Goal: Answer question/provide support: Share knowledge or assist other users

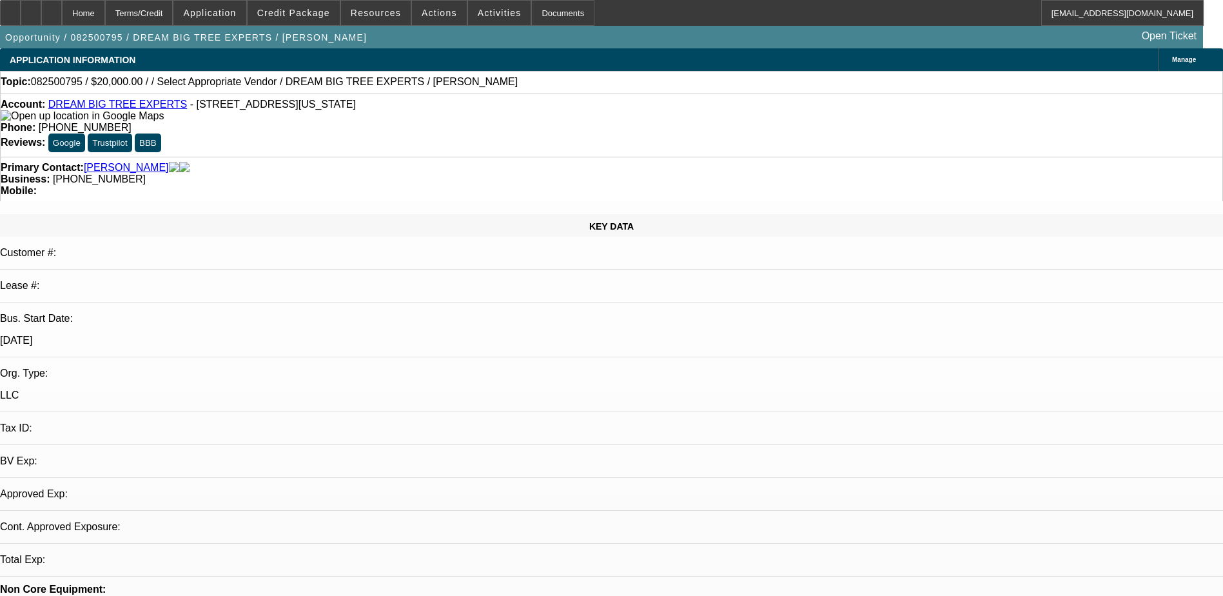
select select "0"
select select "2"
select select "0.1"
select select "1"
select select "2"
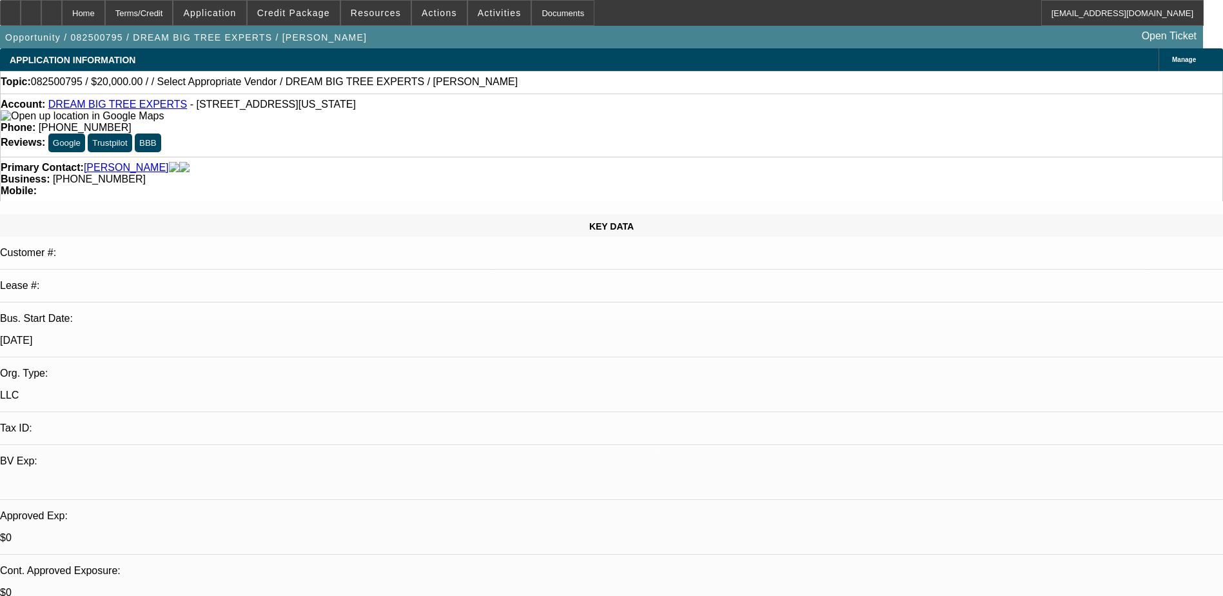
select select "4"
drag, startPoint x: 882, startPoint y: 419, endPoint x: 1023, endPoint y: 434, distance: 142.0
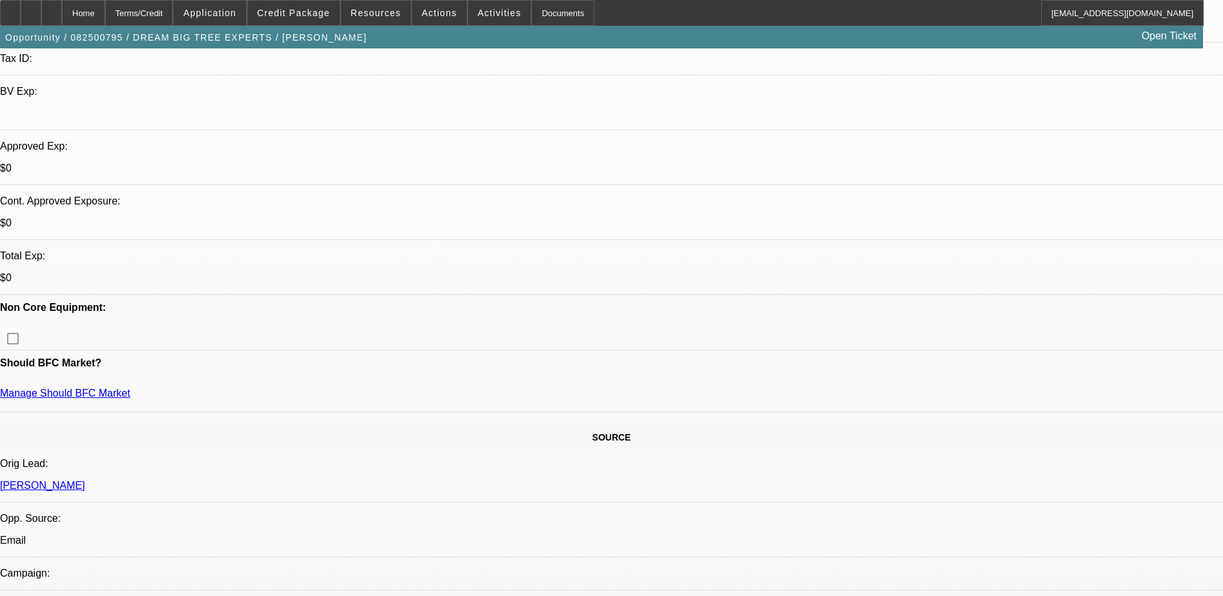
scroll to position [387, 0]
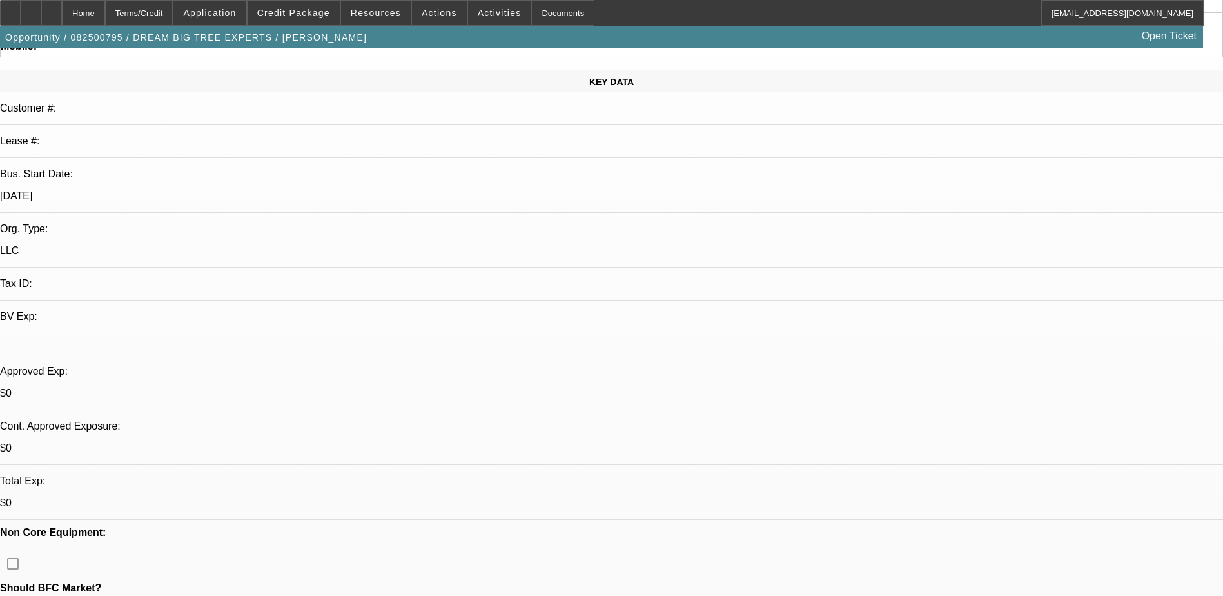
scroll to position [129, 0]
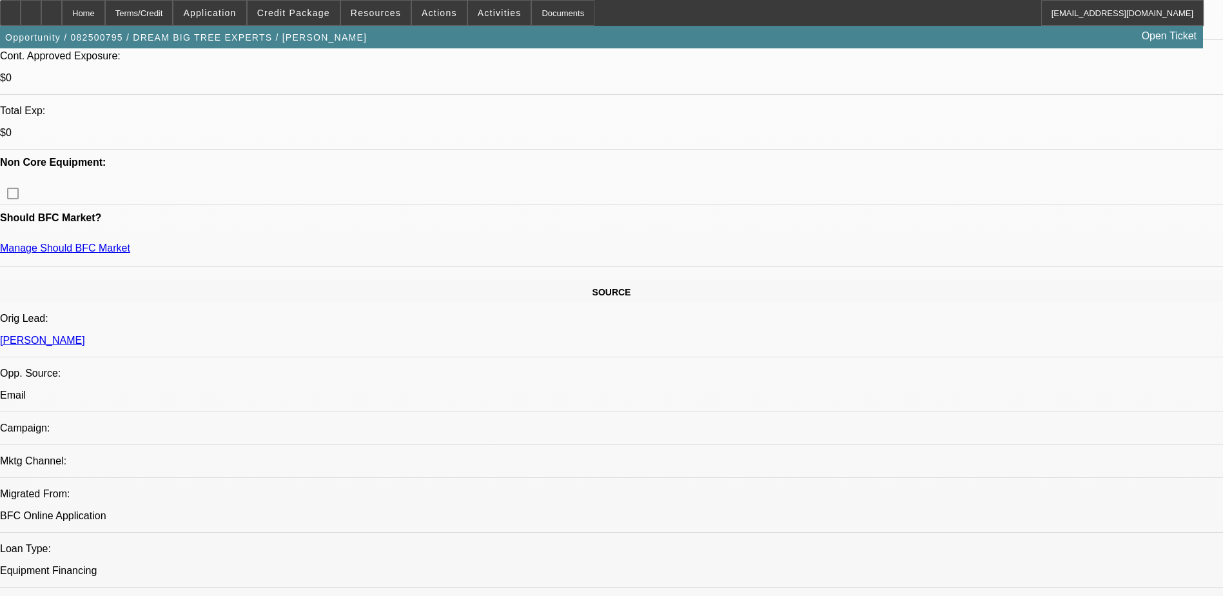
scroll to position [516, 0]
drag, startPoint x: 413, startPoint y: 251, endPoint x: 418, endPoint y: 257, distance: 7.3
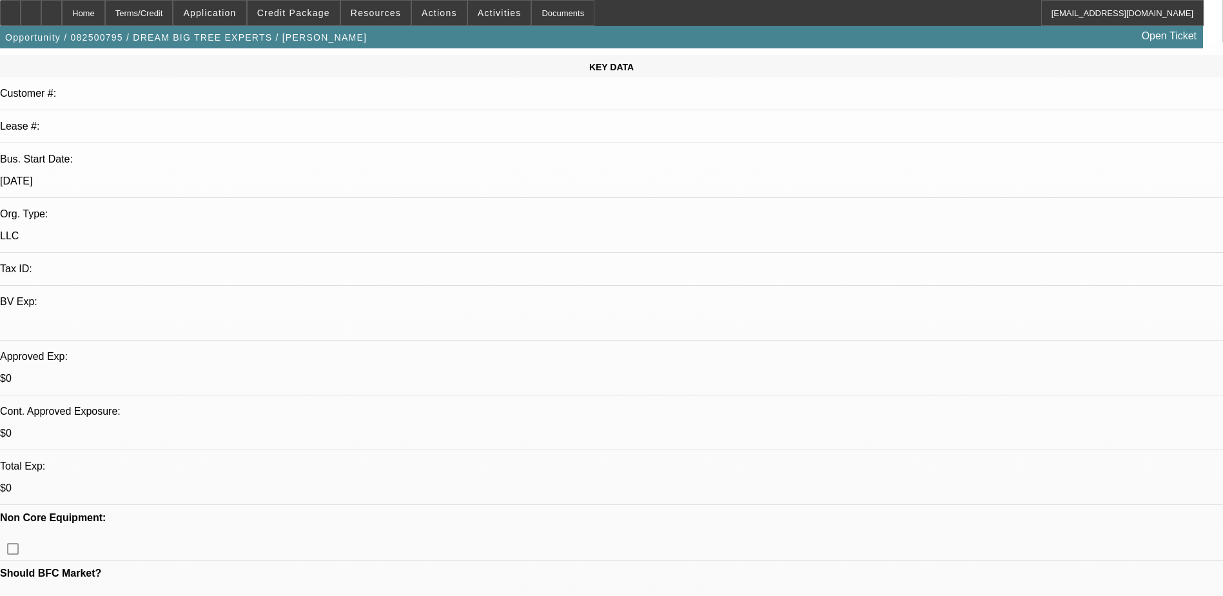
scroll to position [193, 0]
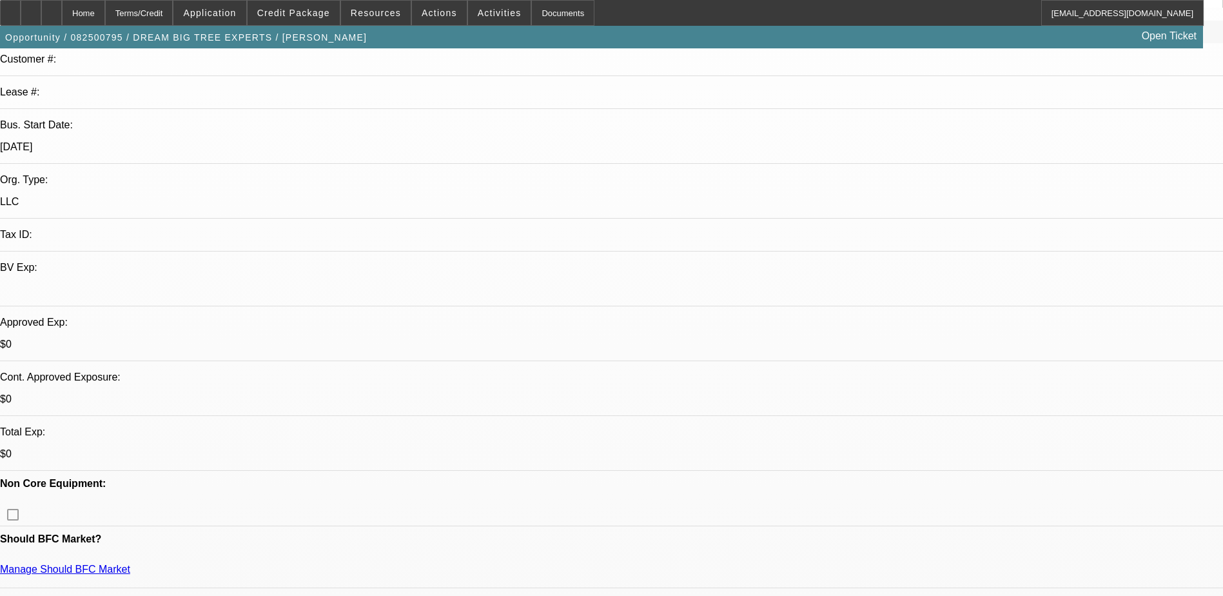
drag, startPoint x: 306, startPoint y: 384, endPoint x: 322, endPoint y: 382, distance: 16.2
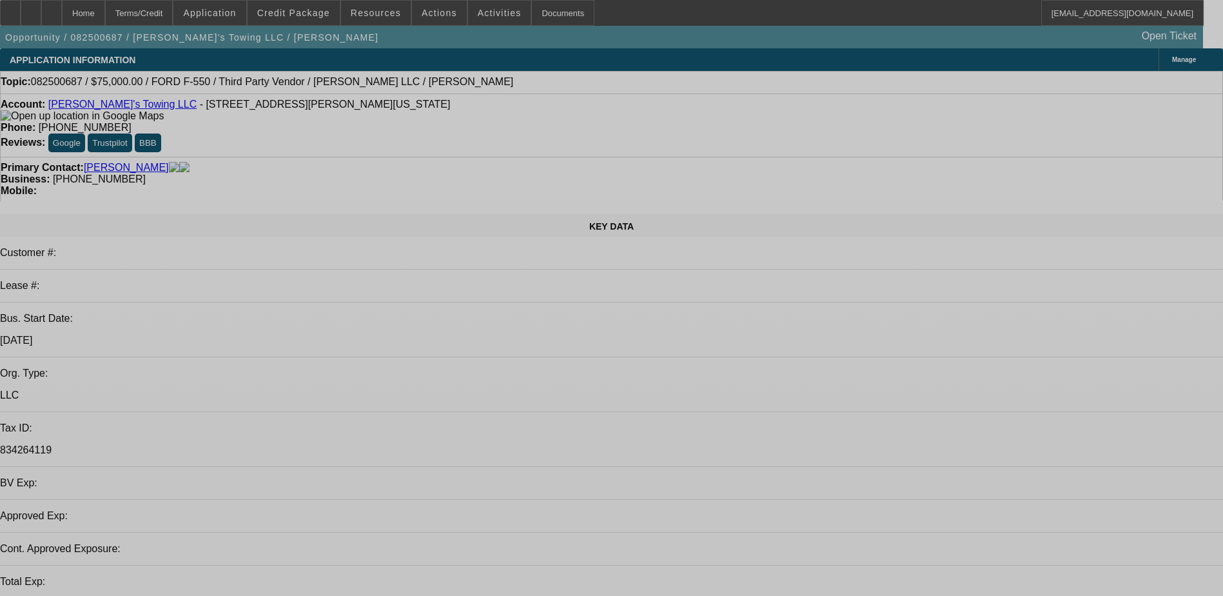
select select "0"
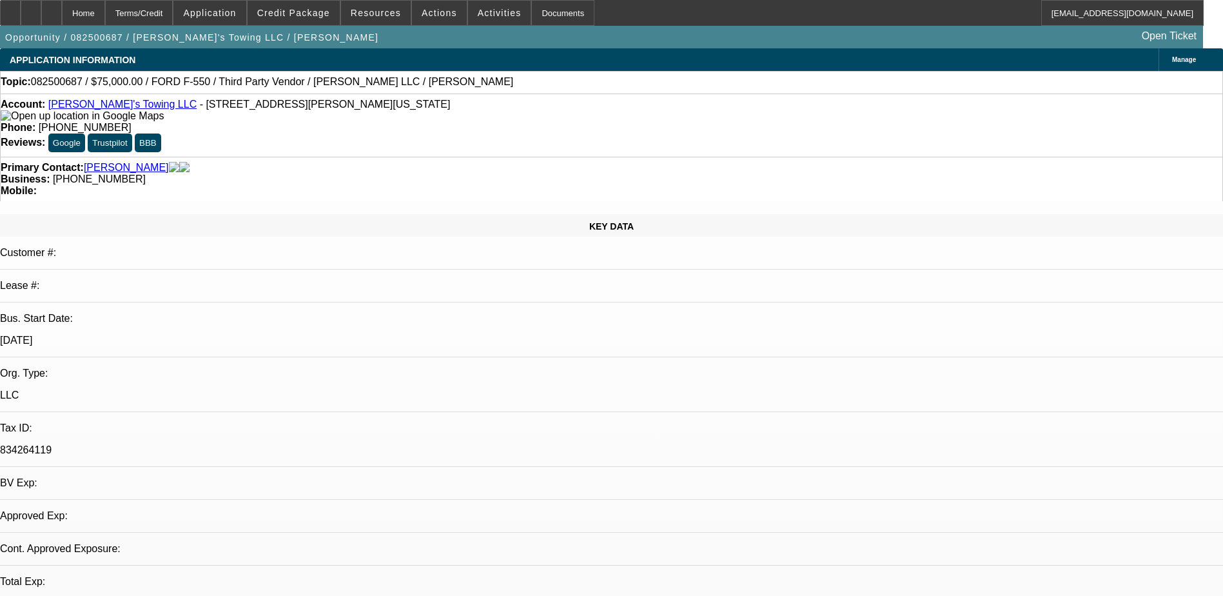
select select "2"
select select "0.1"
select select "1"
select select "2"
select select "4"
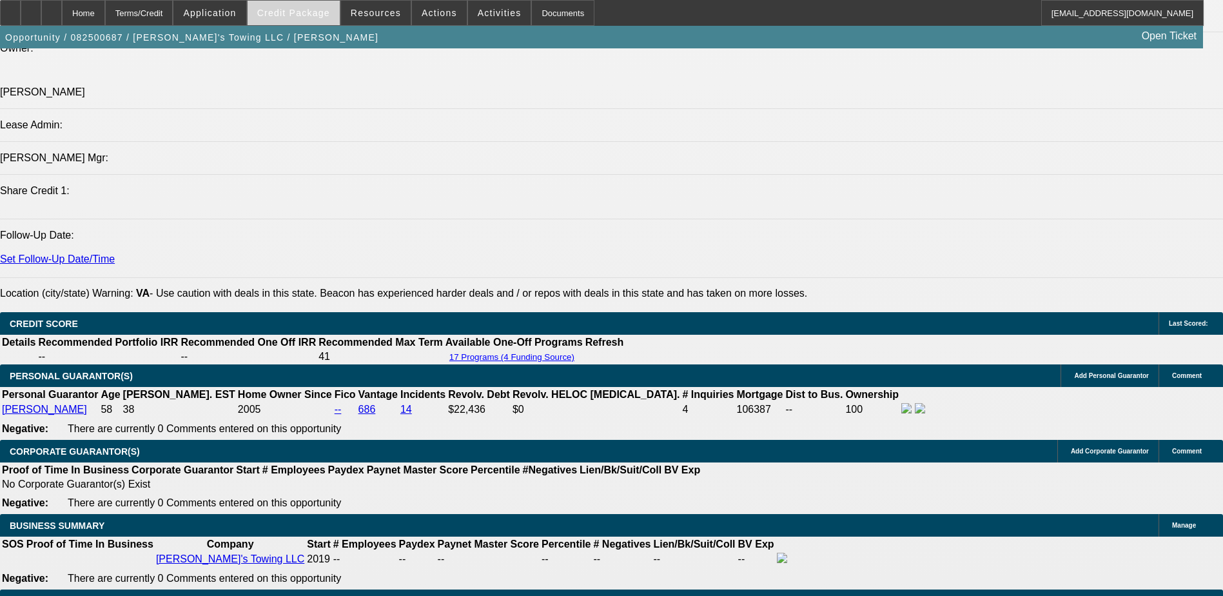
scroll to position [1354, 0]
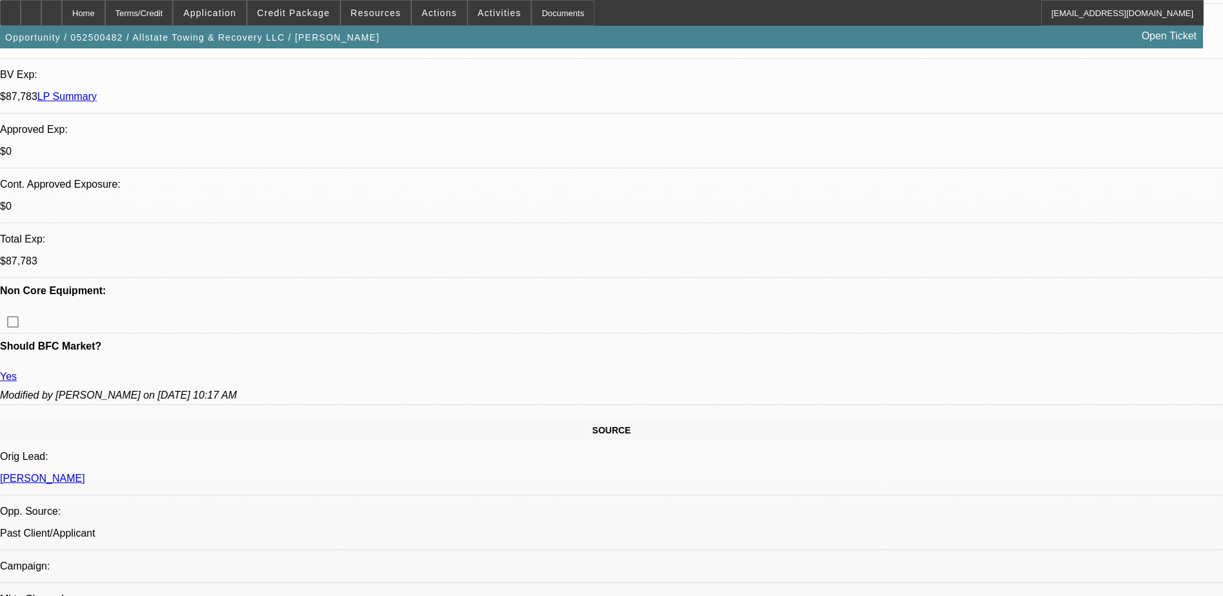
select select "0"
select select "2"
select select "0"
select select "2"
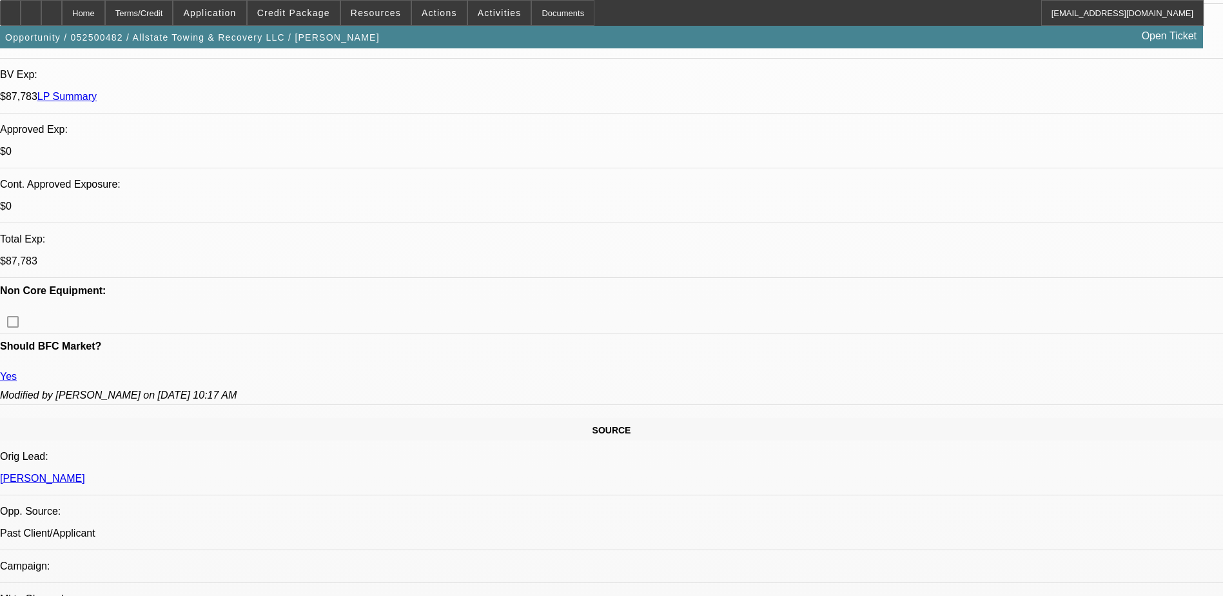
select select "0"
select select "2"
select select "0"
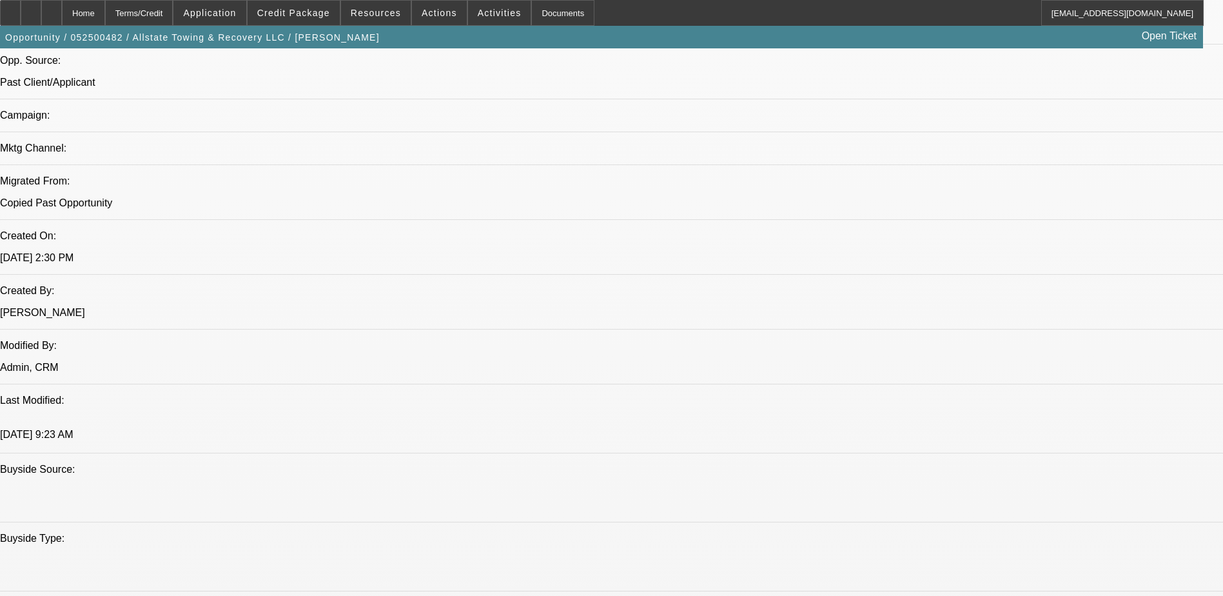
select select "1"
select select "2"
select select "6"
select select "1"
select select "2"
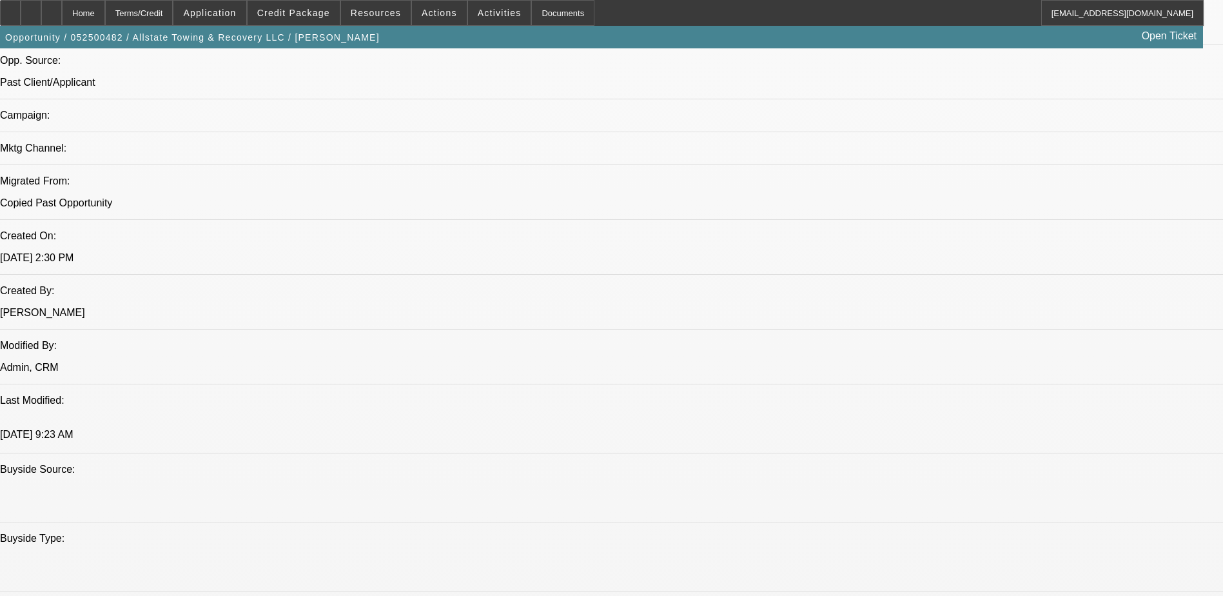
select select "6"
select select "1"
select select "2"
select select "6"
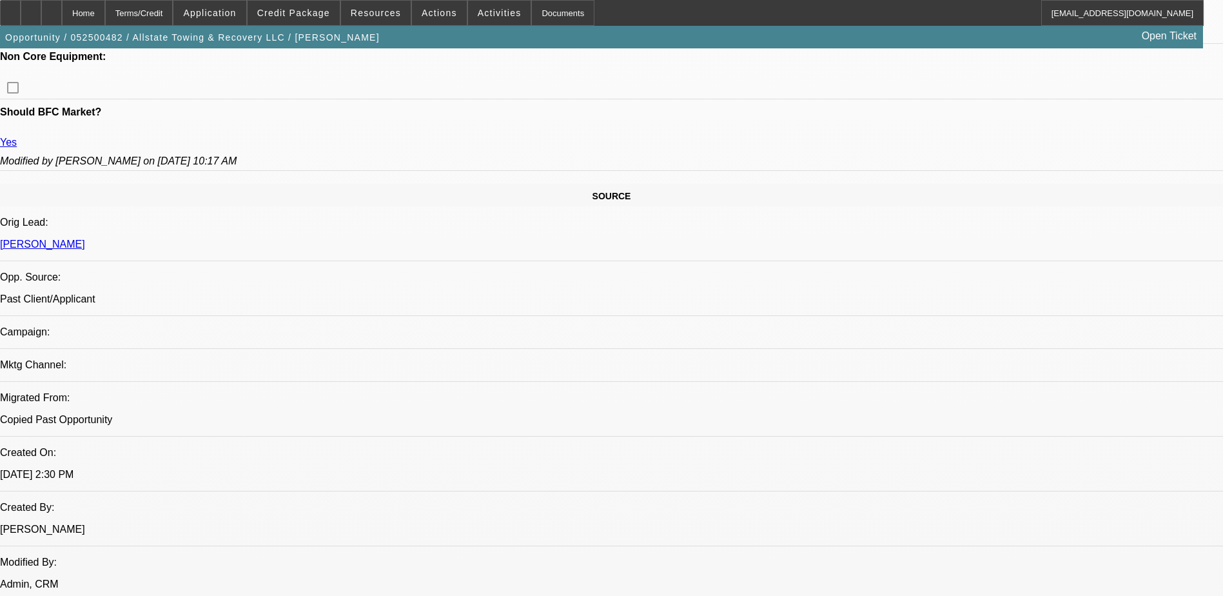
scroll to position [709, 0]
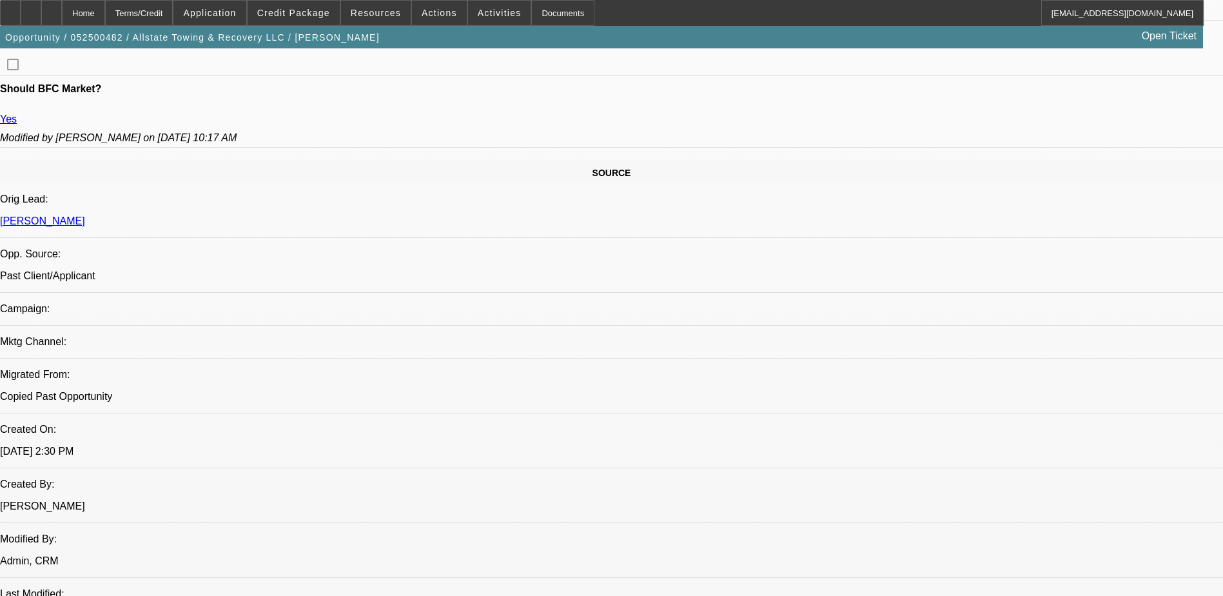
drag, startPoint x: 358, startPoint y: 170, endPoint x: 808, endPoint y: 177, distance: 449.4
drag, startPoint x: 808, startPoint y: 177, endPoint x: 659, endPoint y: 187, distance: 149.2
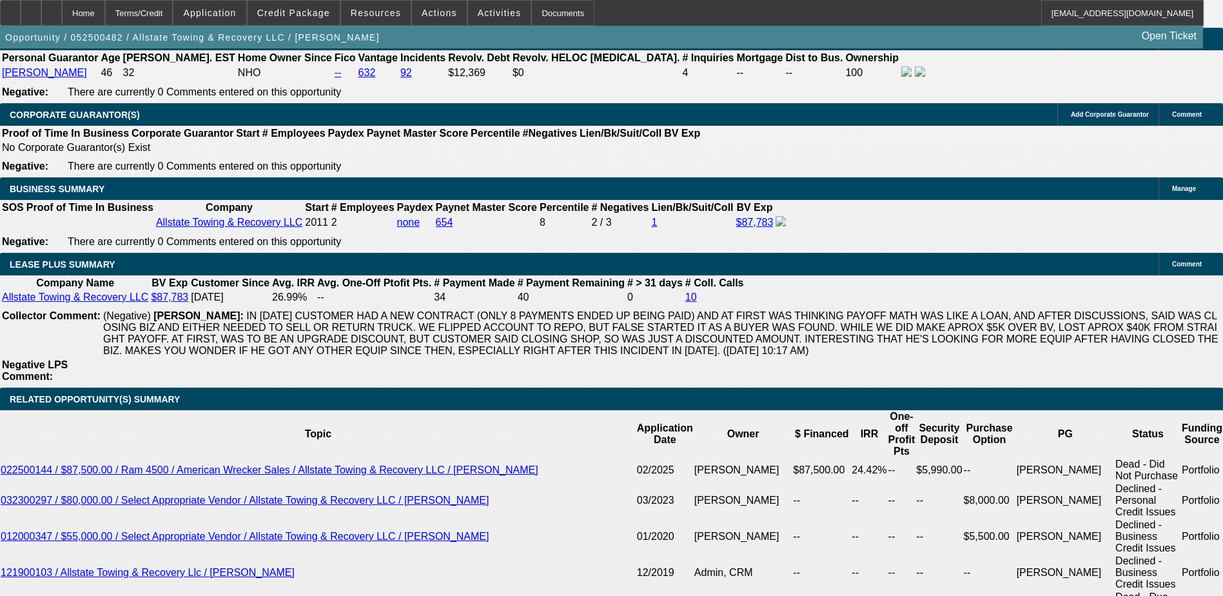
scroll to position [2192, 0]
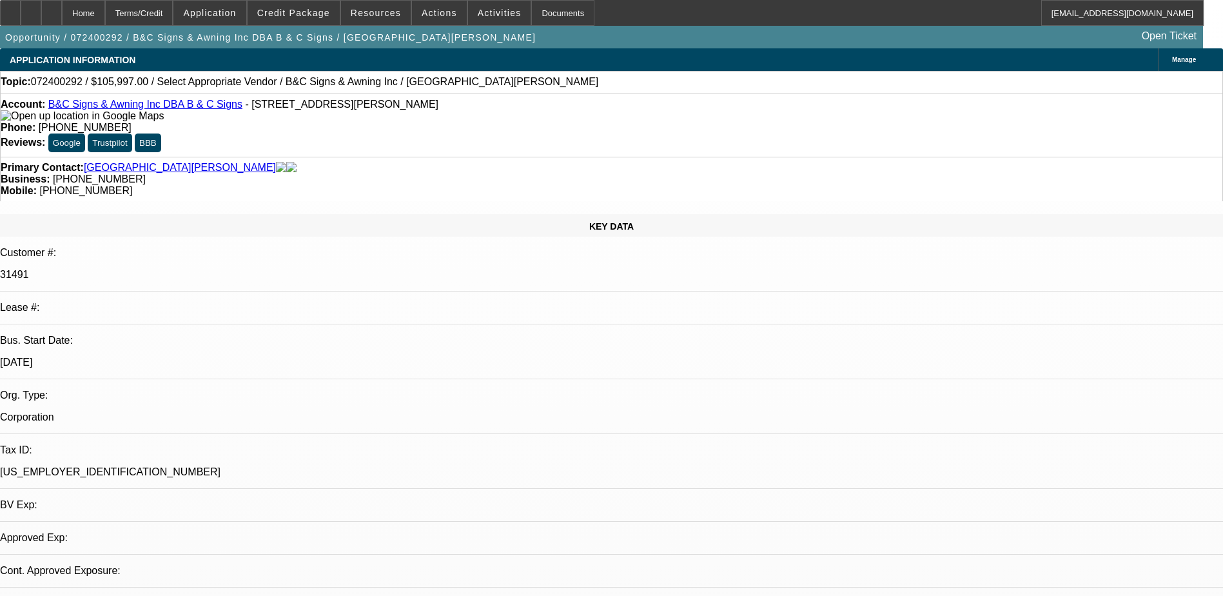
select select "0"
select select "2"
select select "0"
select select "6"
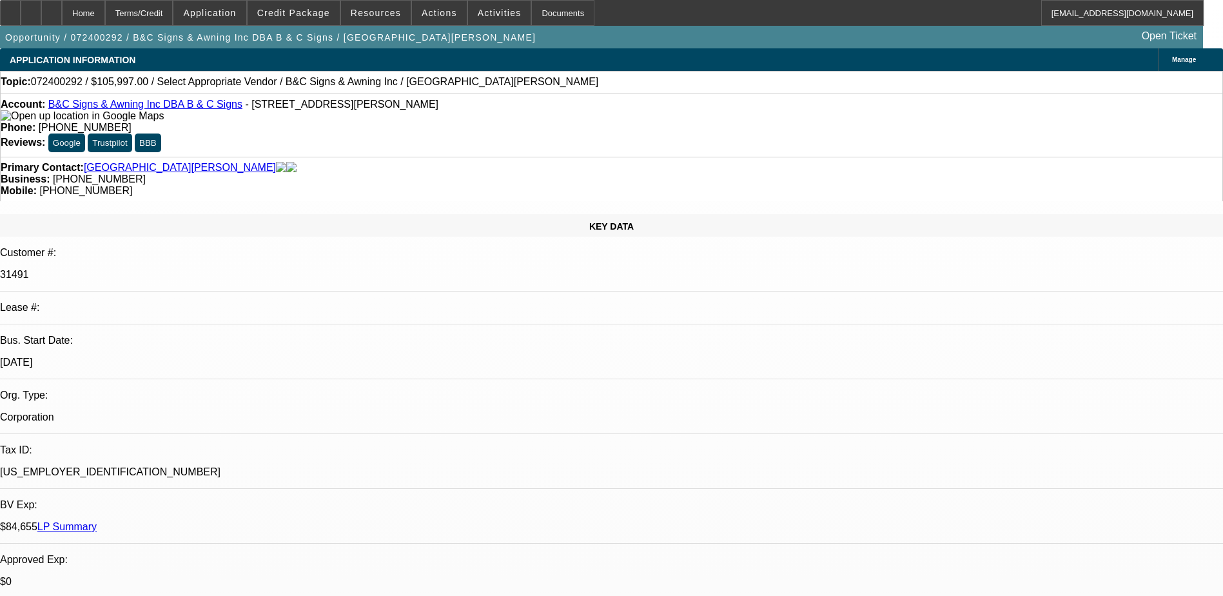
drag, startPoint x: 954, startPoint y: 429, endPoint x: 1193, endPoint y: 440, distance: 239.4
drag, startPoint x: 1193, startPoint y: 440, endPoint x: 1140, endPoint y: 447, distance: 54.1
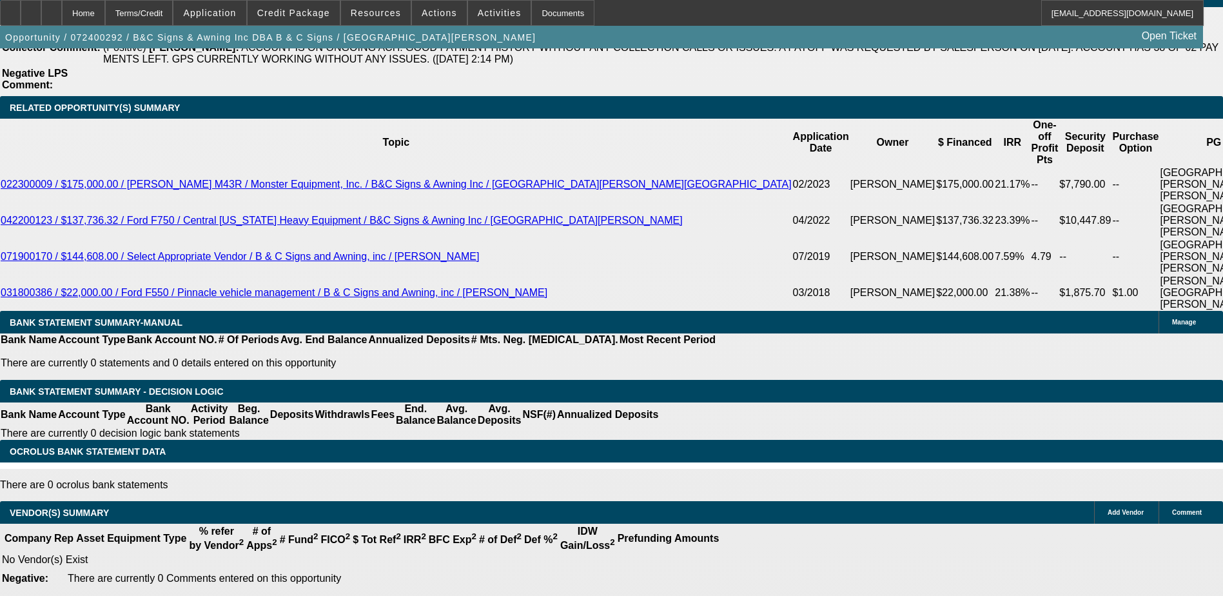
scroll to position [1812, 0]
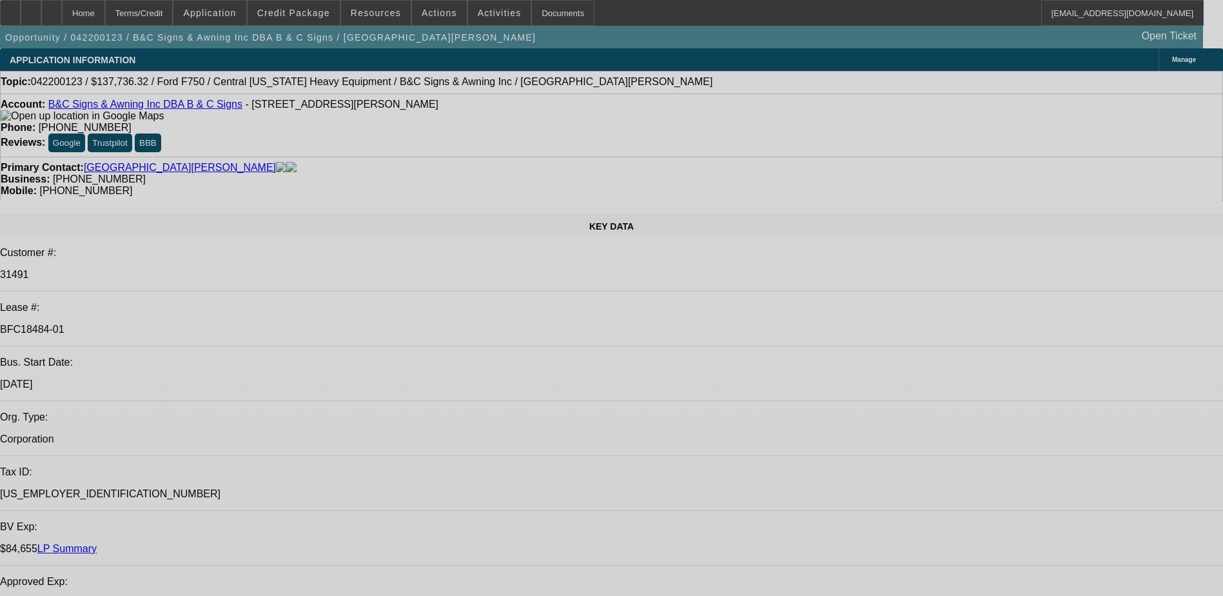
select select "0"
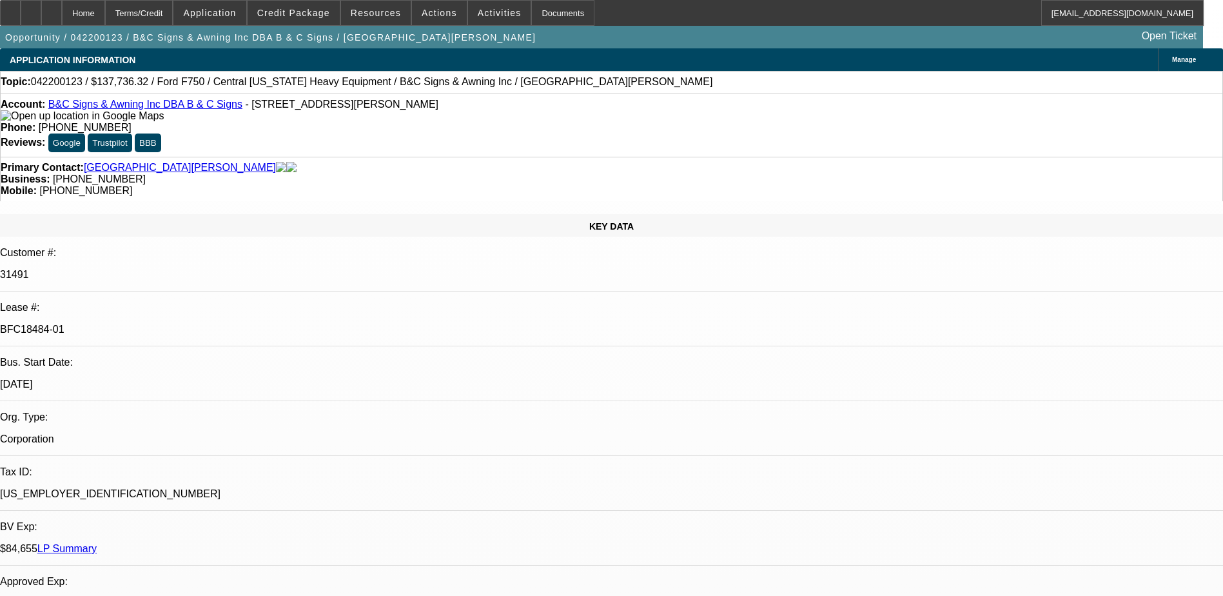
select select "3"
select select "0"
select select "0.2"
select select "3"
select select "0"
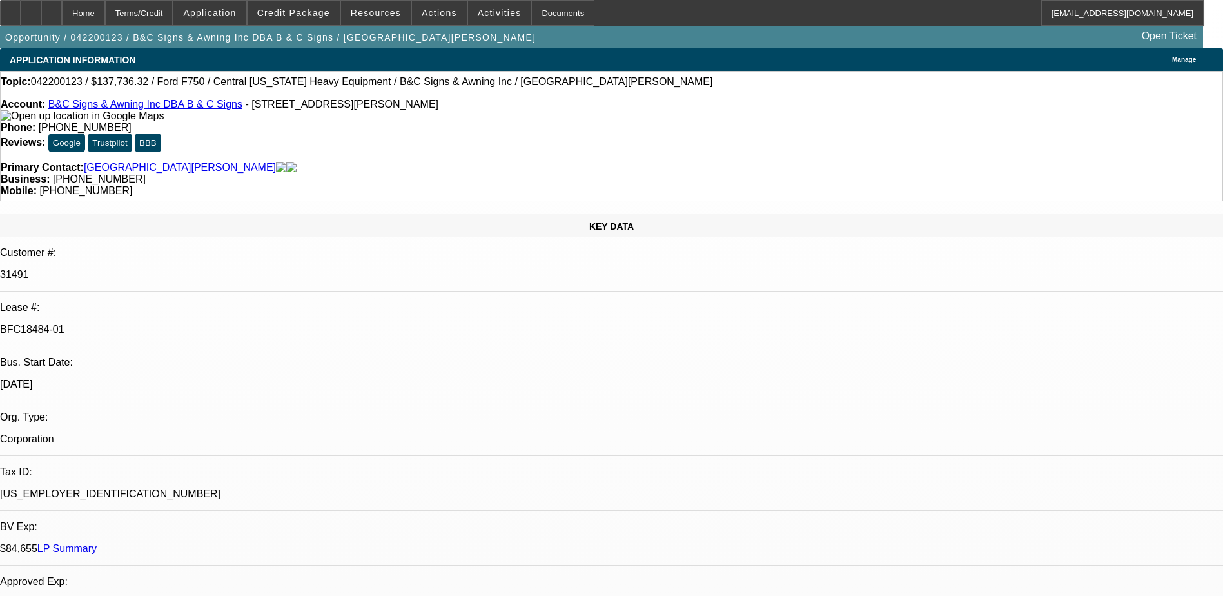
select select "0.2"
select select "3"
select select "0"
select select "0.2"
select select "3"
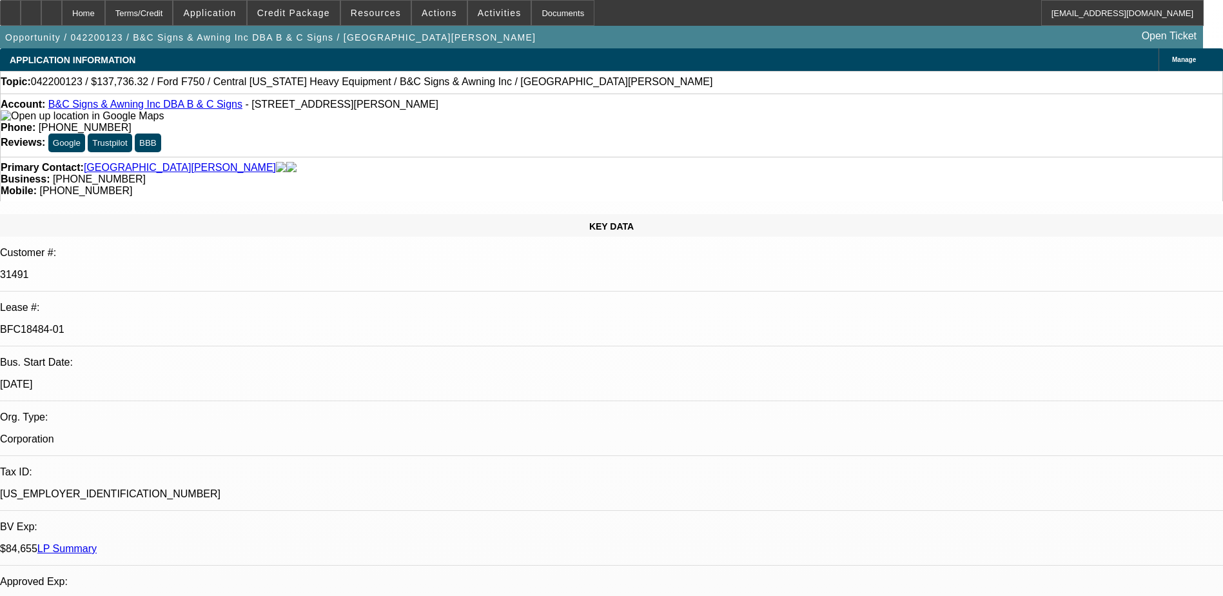
select select "0"
select select "1"
select select "2"
select select "6"
select select "1"
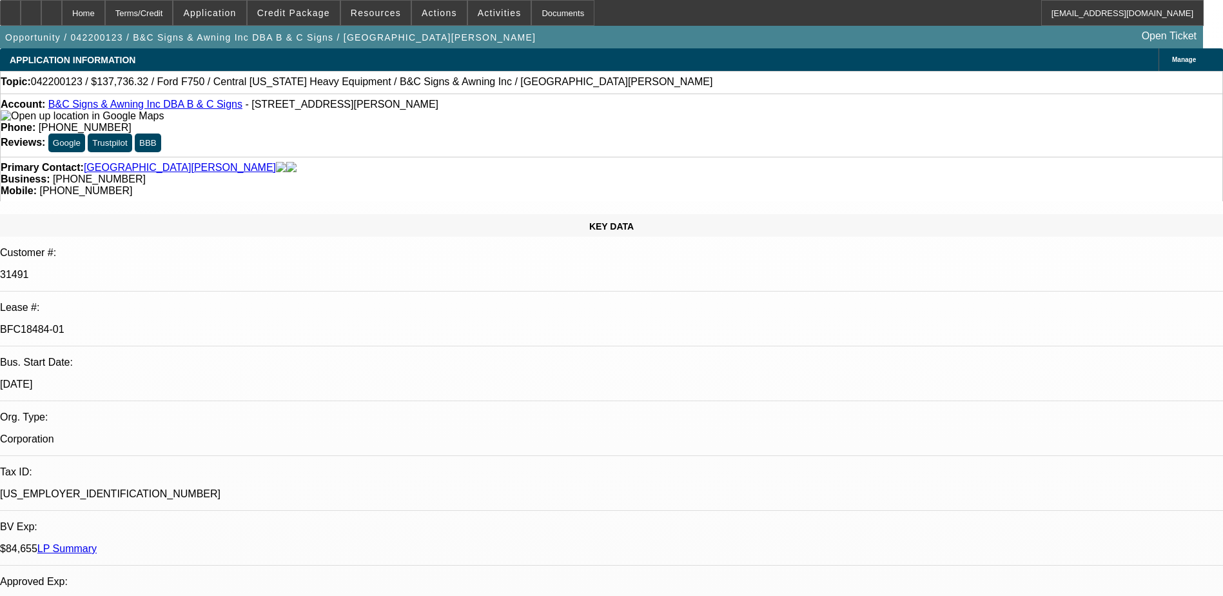
select select "2"
select select "6"
select select "1"
select select "2"
select select "6"
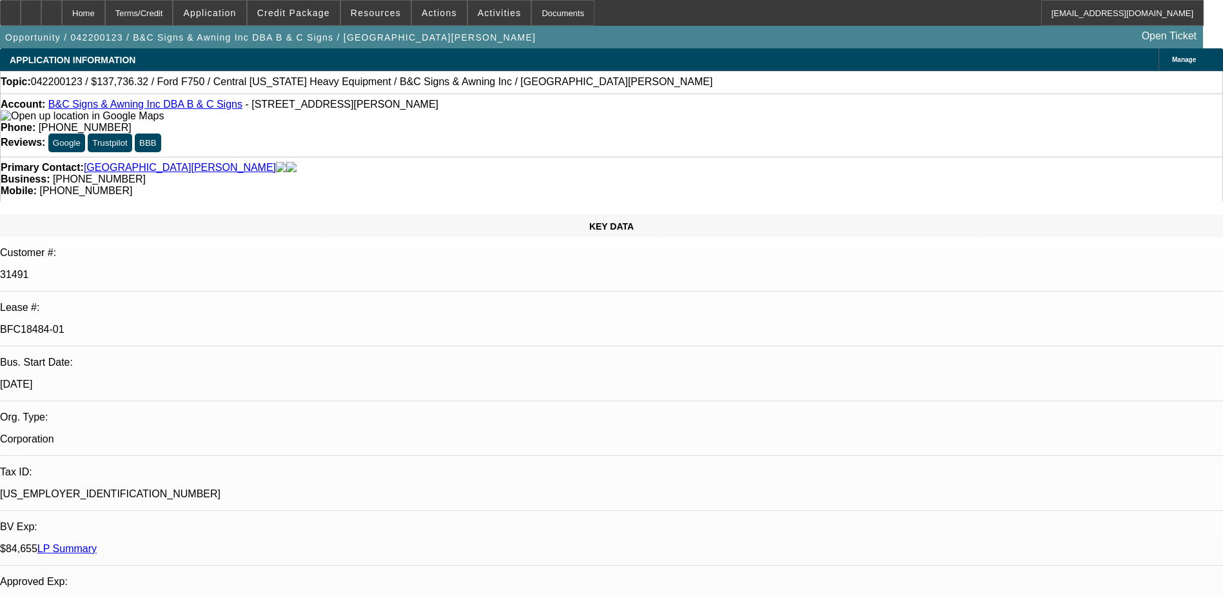
select select "1"
select select "2"
select select "6"
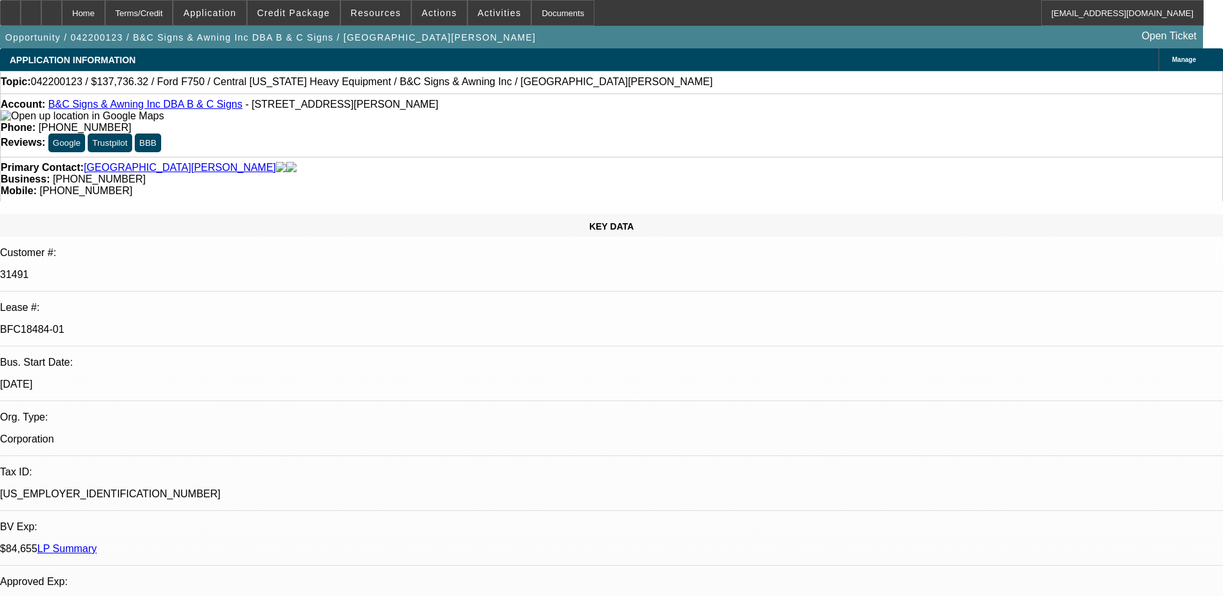
scroll to position [129, 0]
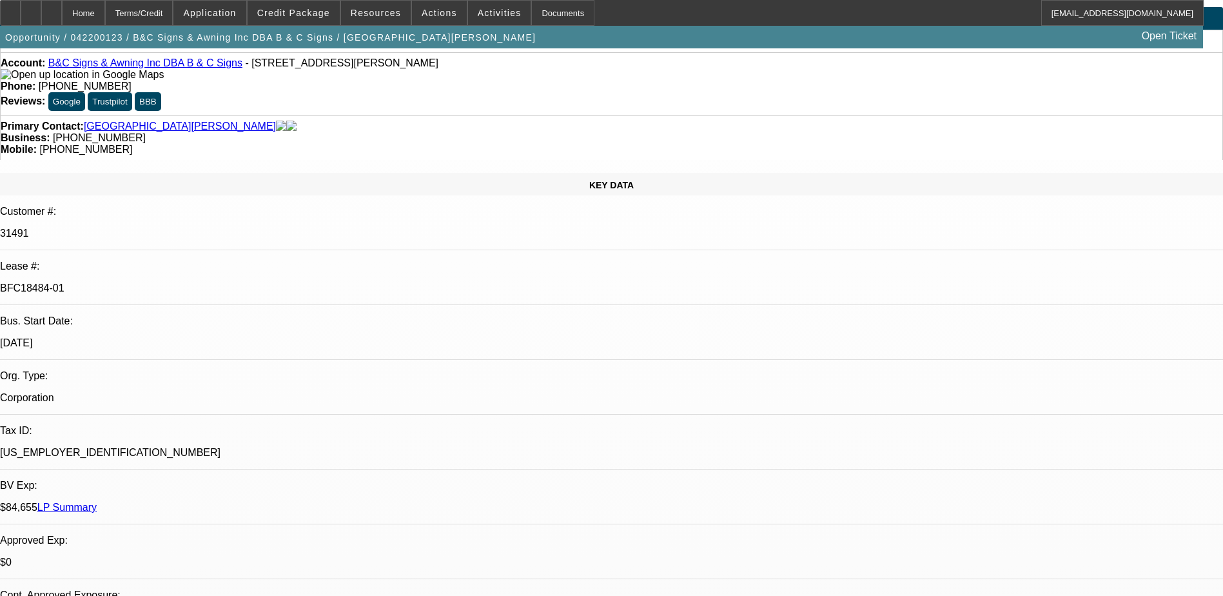
scroll to position [0, 0]
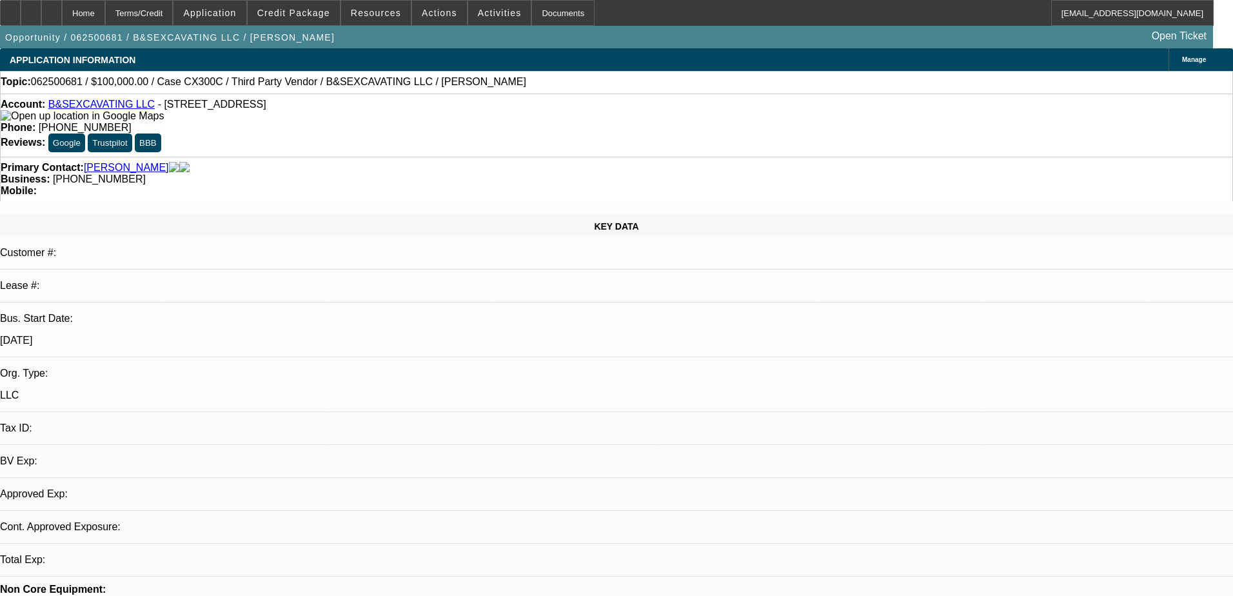
select select "0"
select select "2"
select select "0.1"
select select "4"
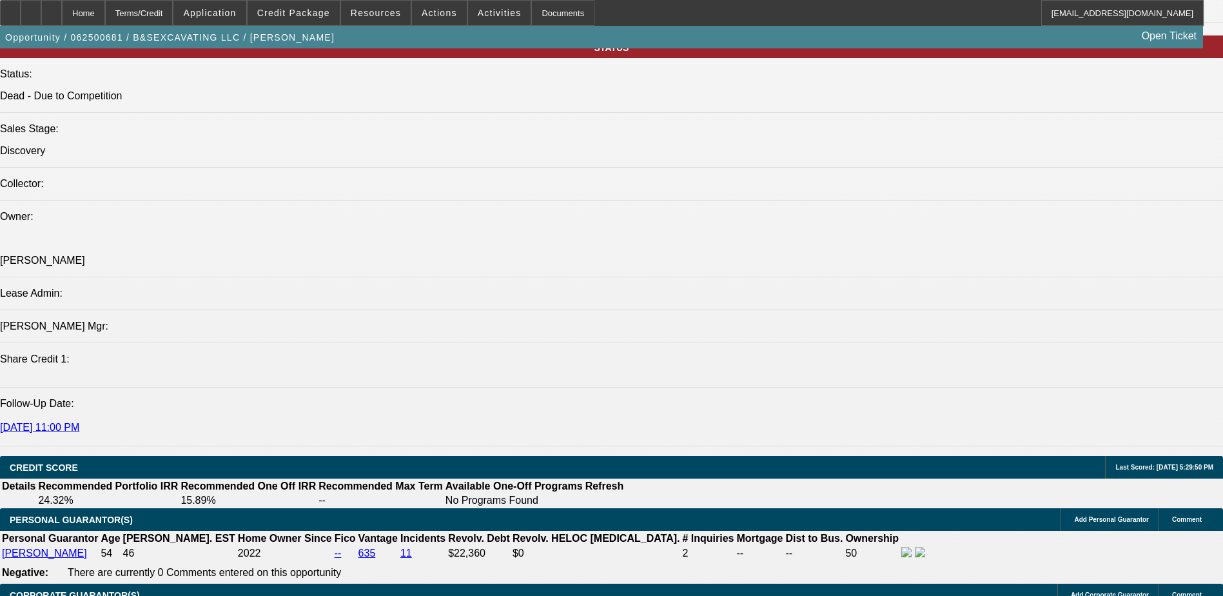
scroll to position [1225, 0]
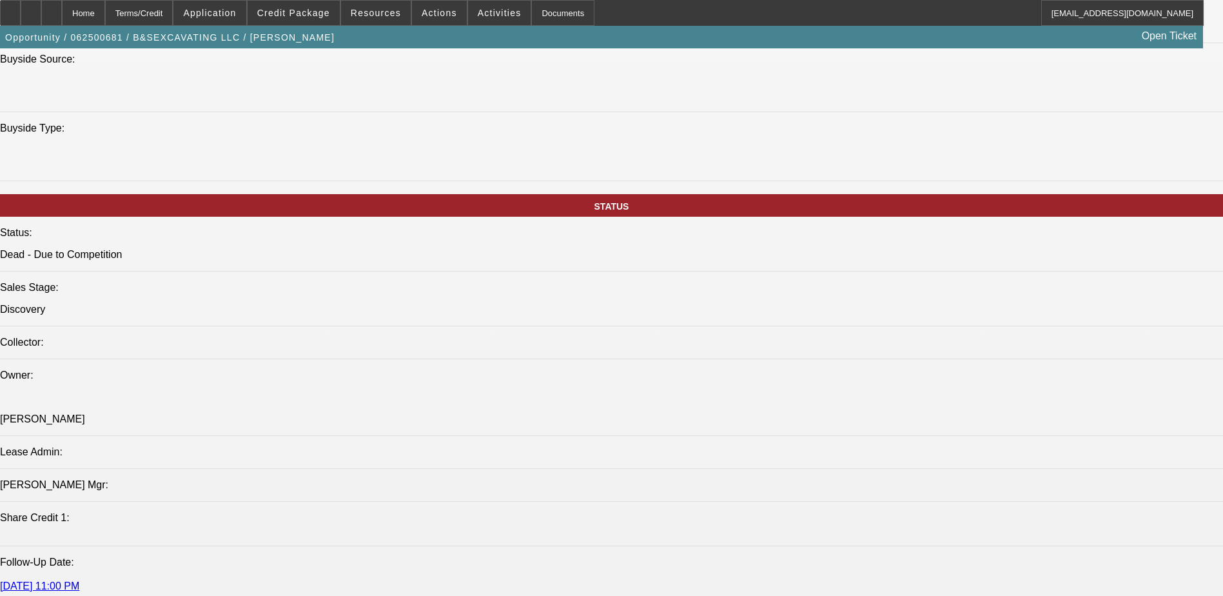
drag, startPoint x: 953, startPoint y: 346, endPoint x: 1142, endPoint y: 369, distance: 189.7
drag, startPoint x: 1142, startPoint y: 369, endPoint x: 1080, endPoint y: 360, distance: 62.6
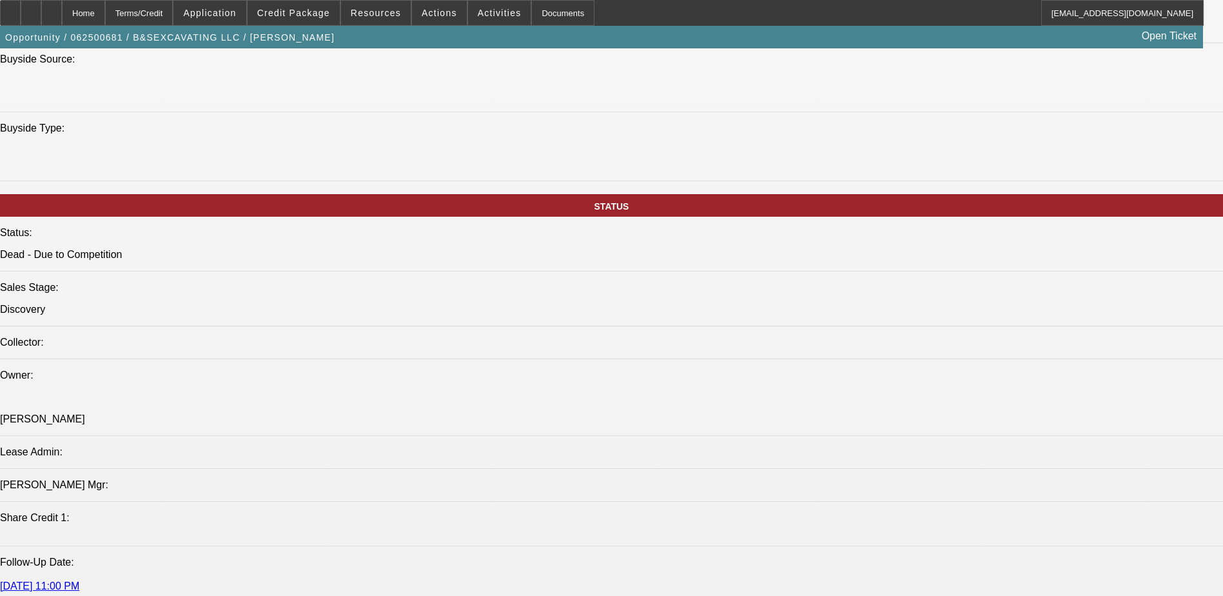
drag, startPoint x: 890, startPoint y: 373, endPoint x: 1157, endPoint y: 409, distance: 269.3
drag, startPoint x: 1157, startPoint y: 409, endPoint x: 1013, endPoint y: 395, distance: 145.0
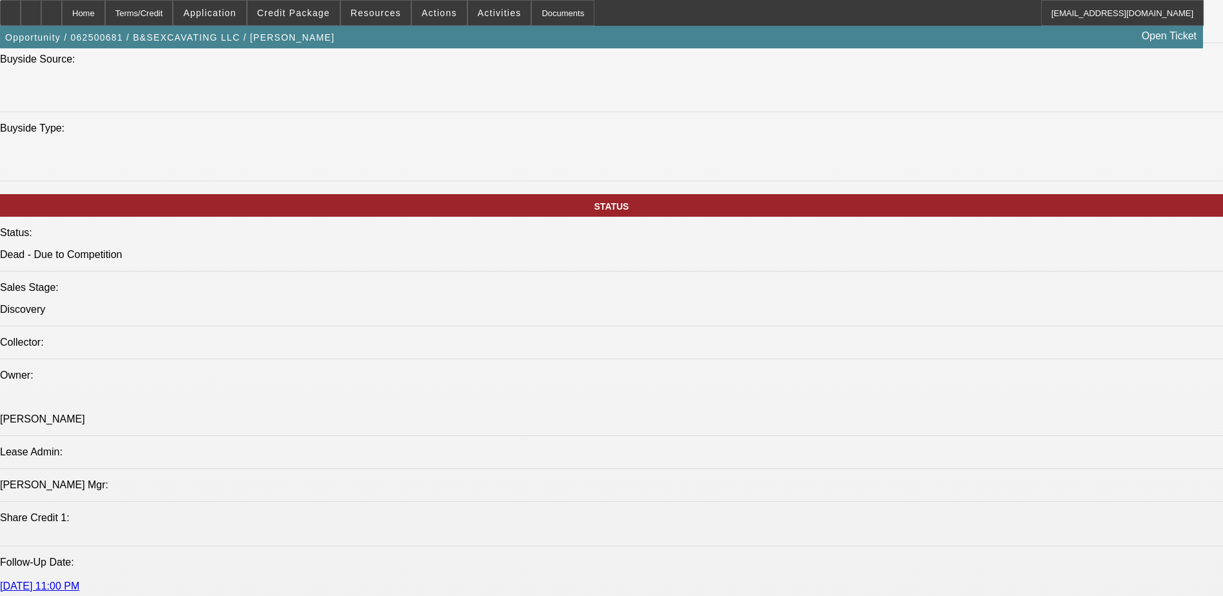
drag, startPoint x: 1010, startPoint y: 386, endPoint x: 1151, endPoint y: 396, distance: 140.9
drag, startPoint x: 1151, startPoint y: 396, endPoint x: 999, endPoint y: 397, distance: 151.5
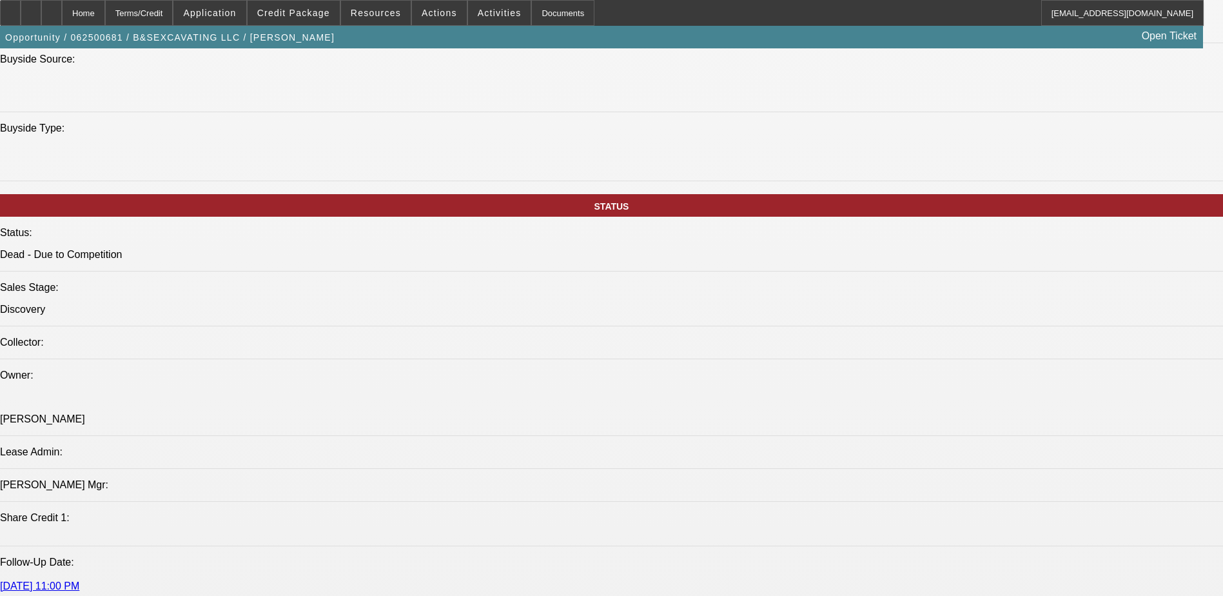
drag, startPoint x: 914, startPoint y: 358, endPoint x: 939, endPoint y: 358, distance: 24.5
drag, startPoint x: 939, startPoint y: 358, endPoint x: 976, endPoint y: 362, distance: 37.6
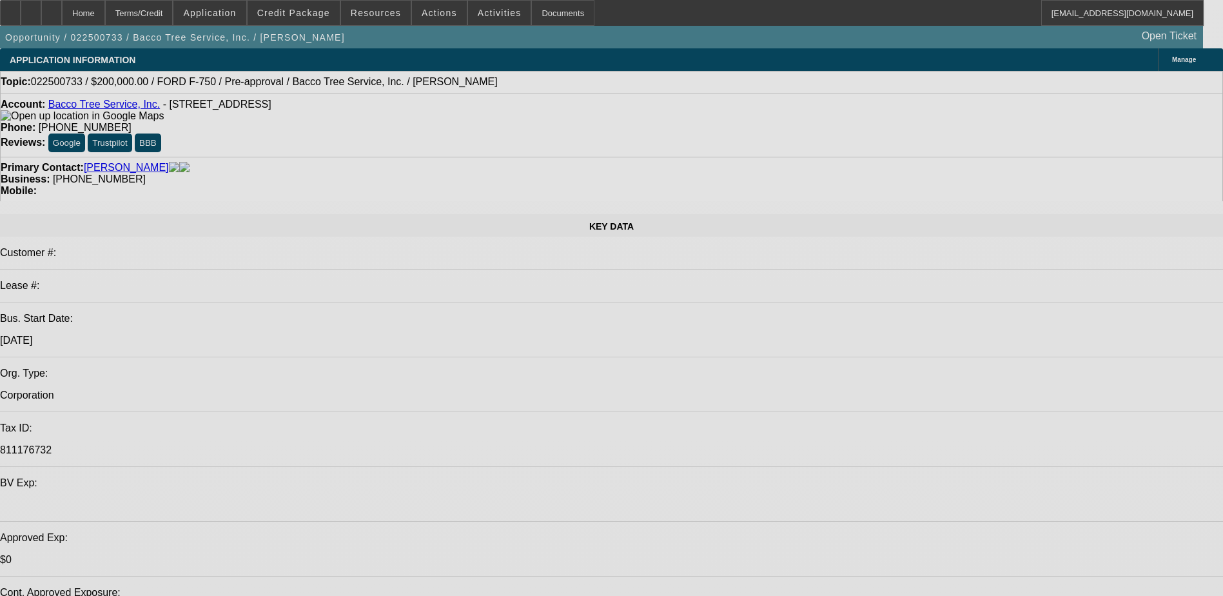
select select "0.2"
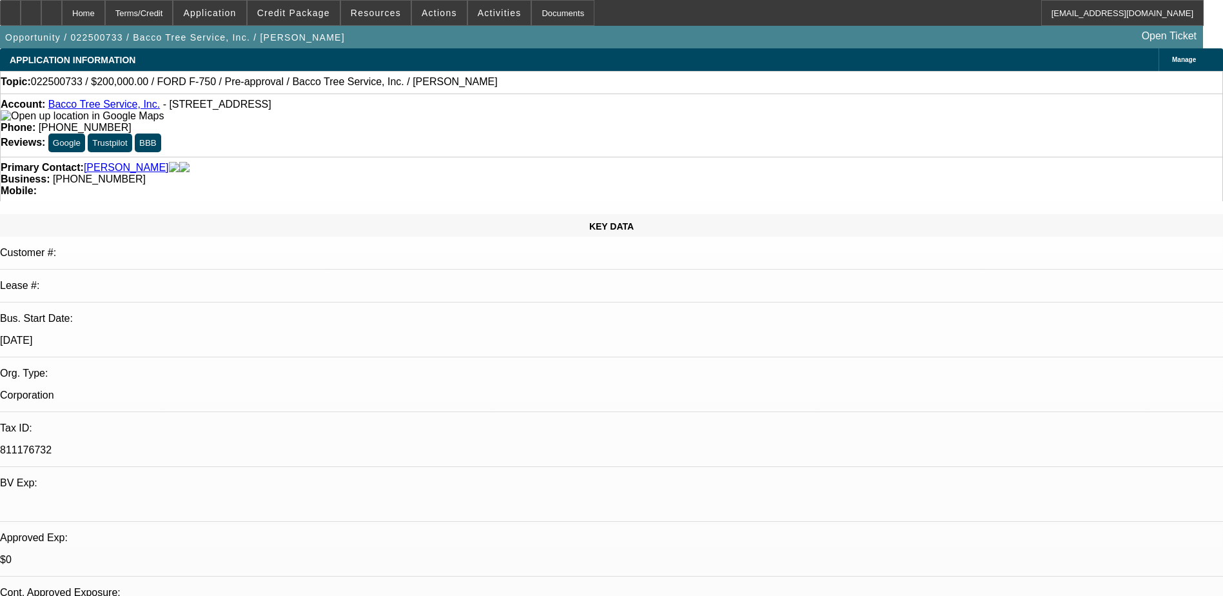
select select "2"
select select "0"
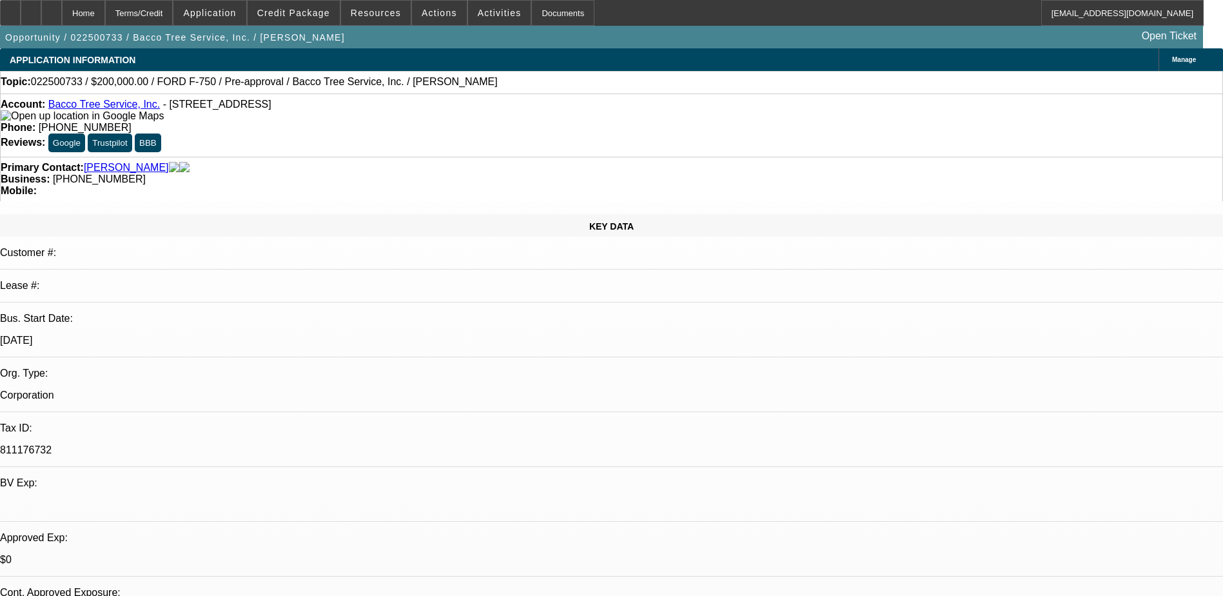
select select "0"
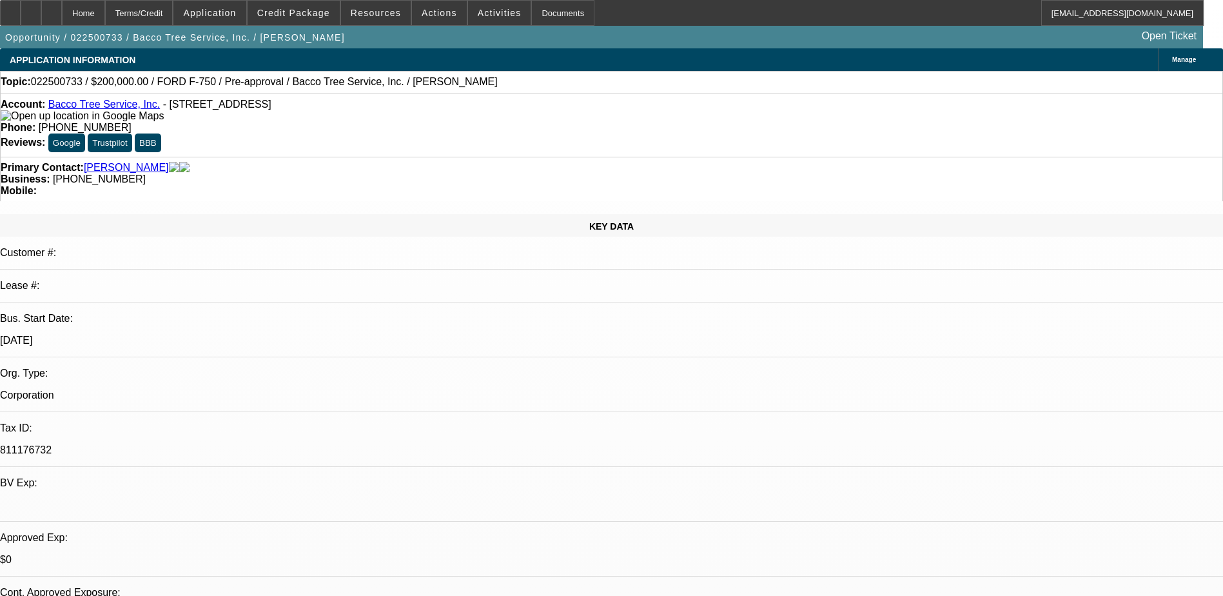
select select "0"
select select "1"
select select "2"
select select "6"
select select "1"
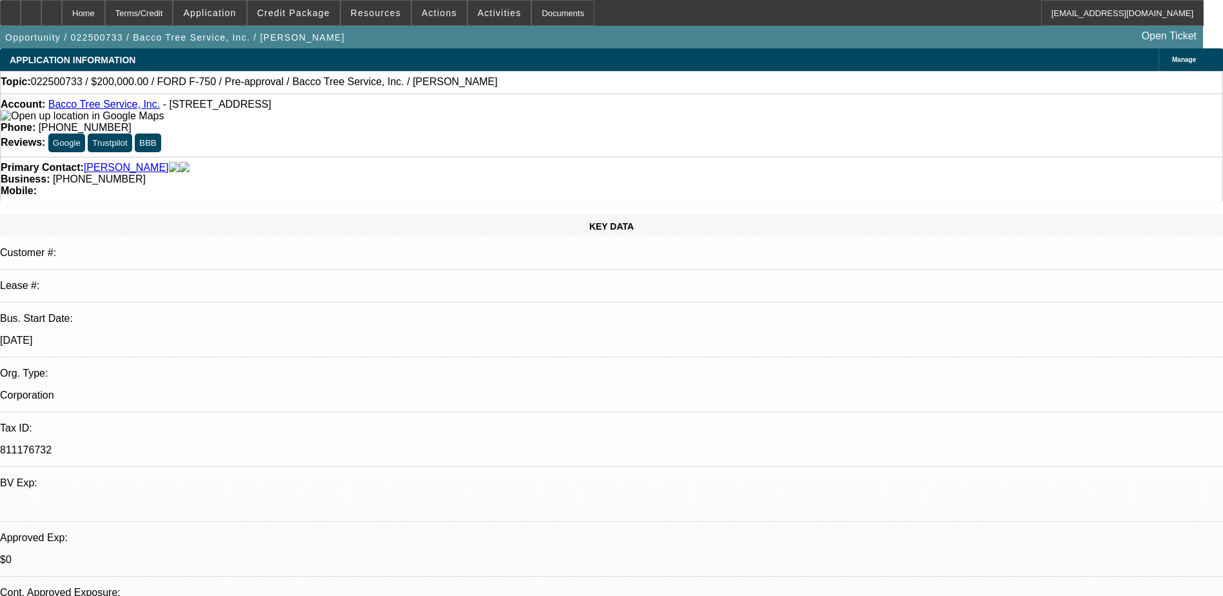
select select "1"
select select "6"
select select "1"
select select "6"
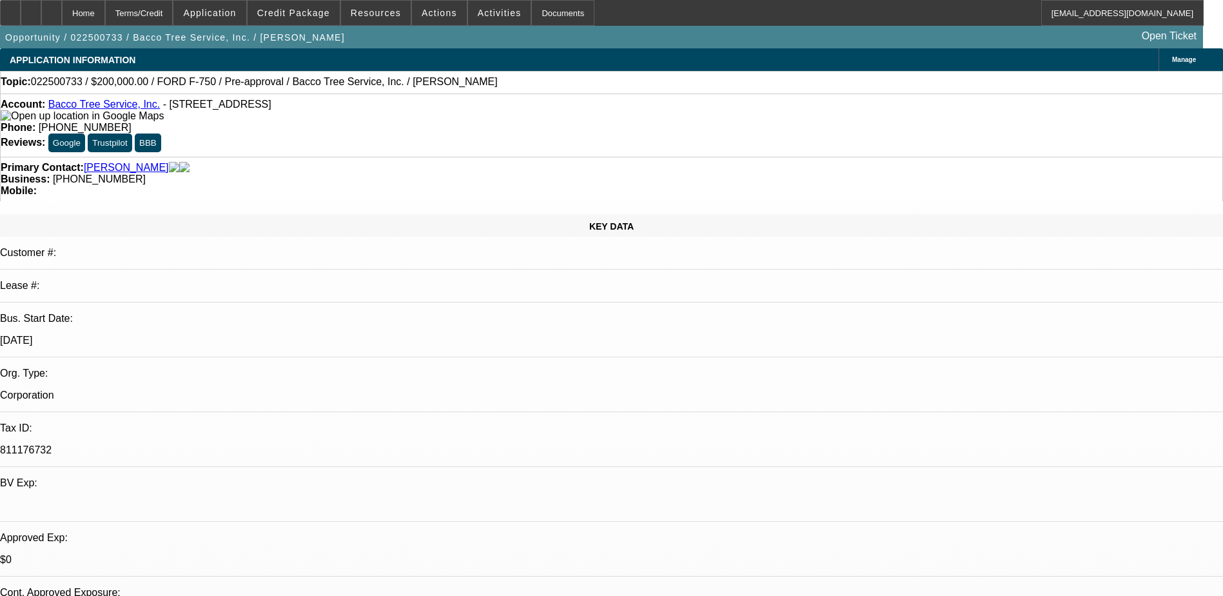
select select "1"
select select "6"
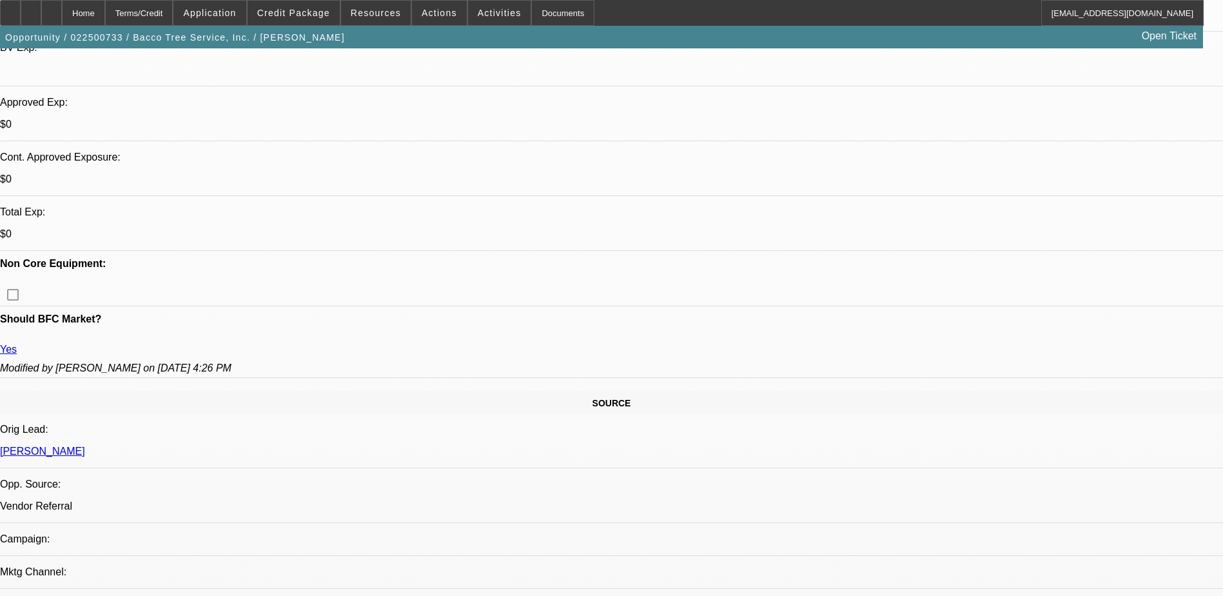
scroll to position [580, 0]
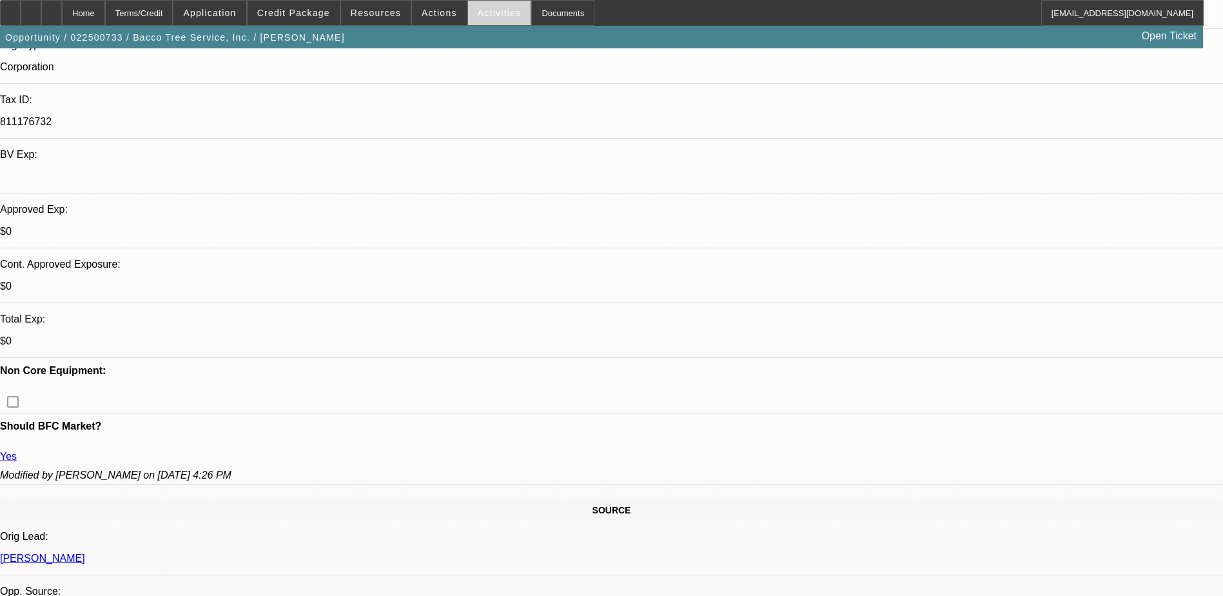
scroll to position [322, 0]
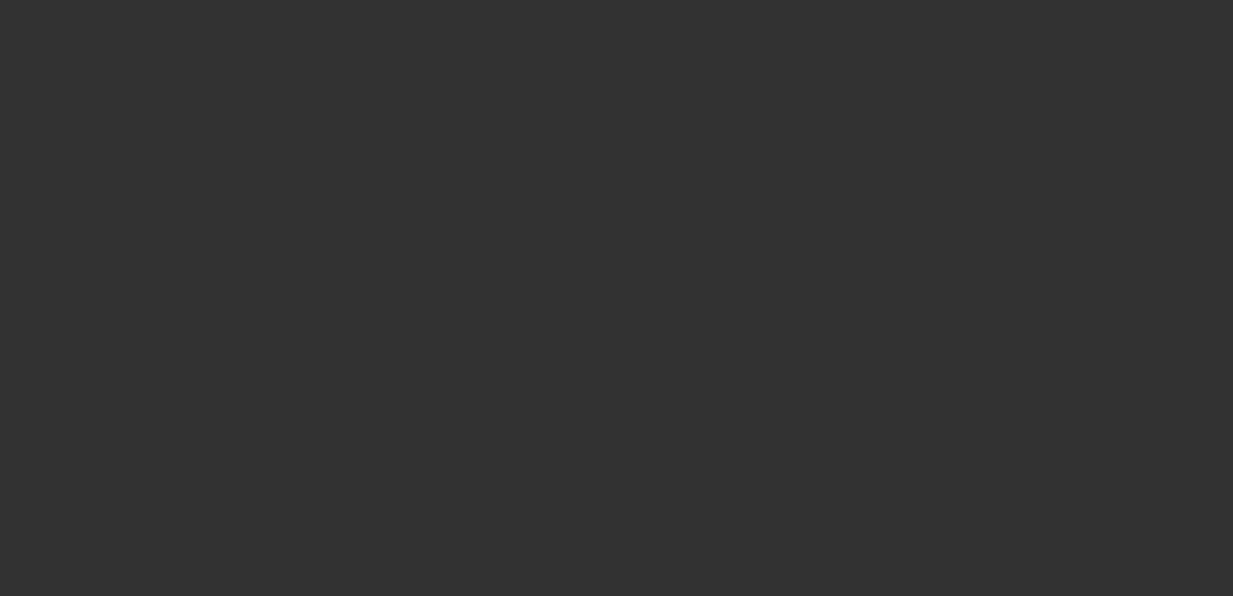
select select "0"
select select "6"
select select "0"
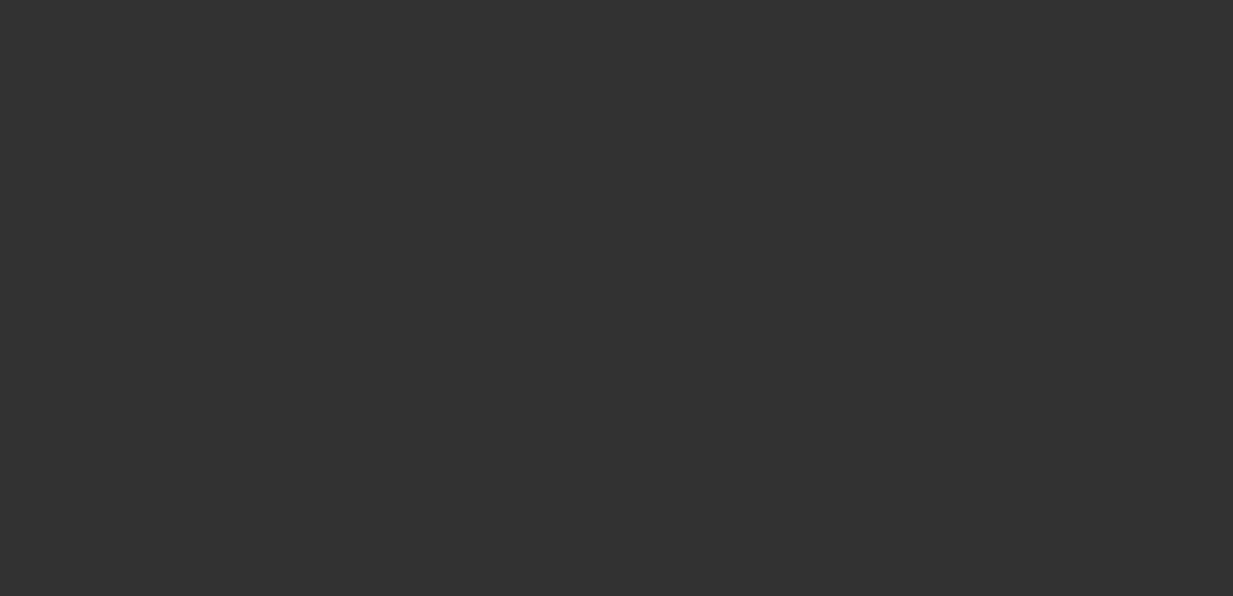
select select "6"
select select "0"
select select "6"
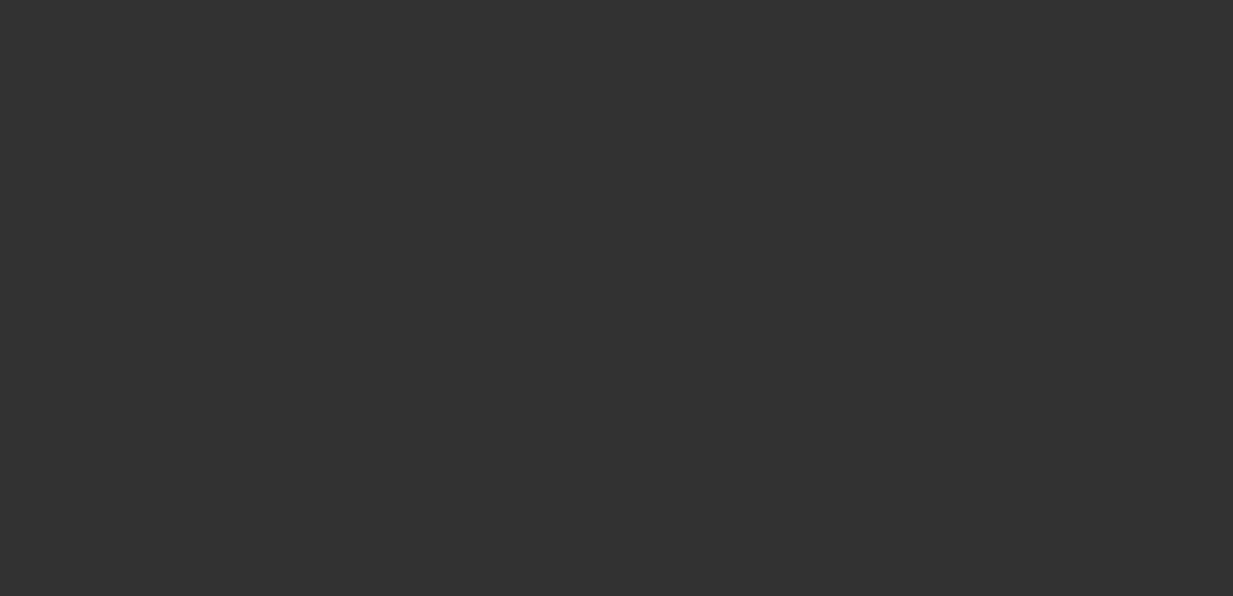
select select "0"
select select "6"
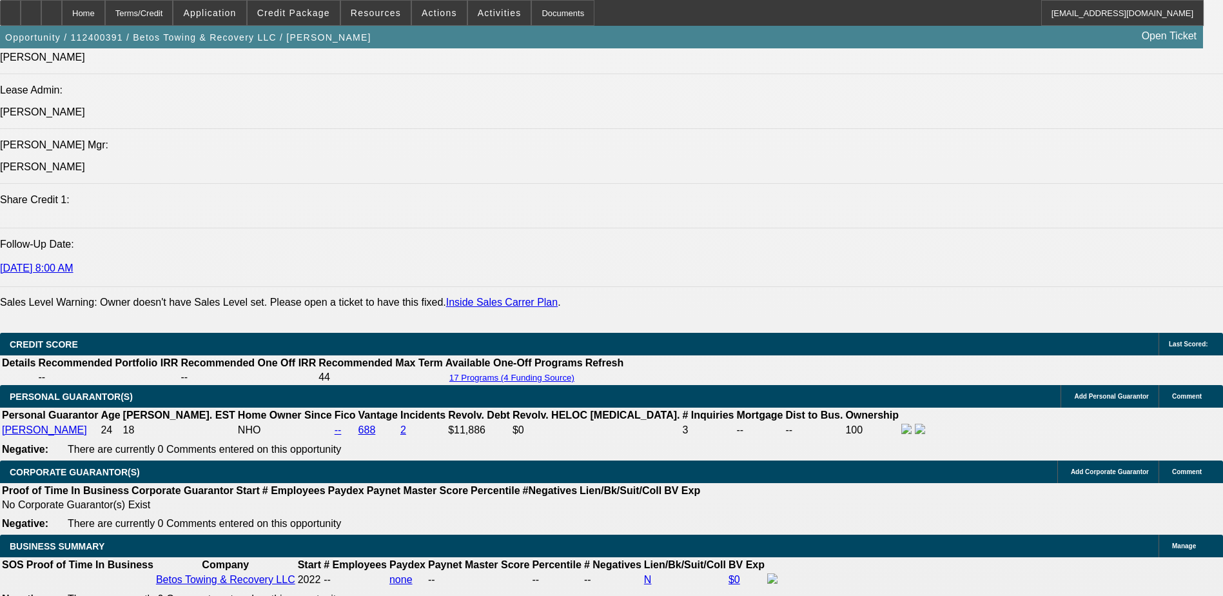
scroll to position [1870, 0]
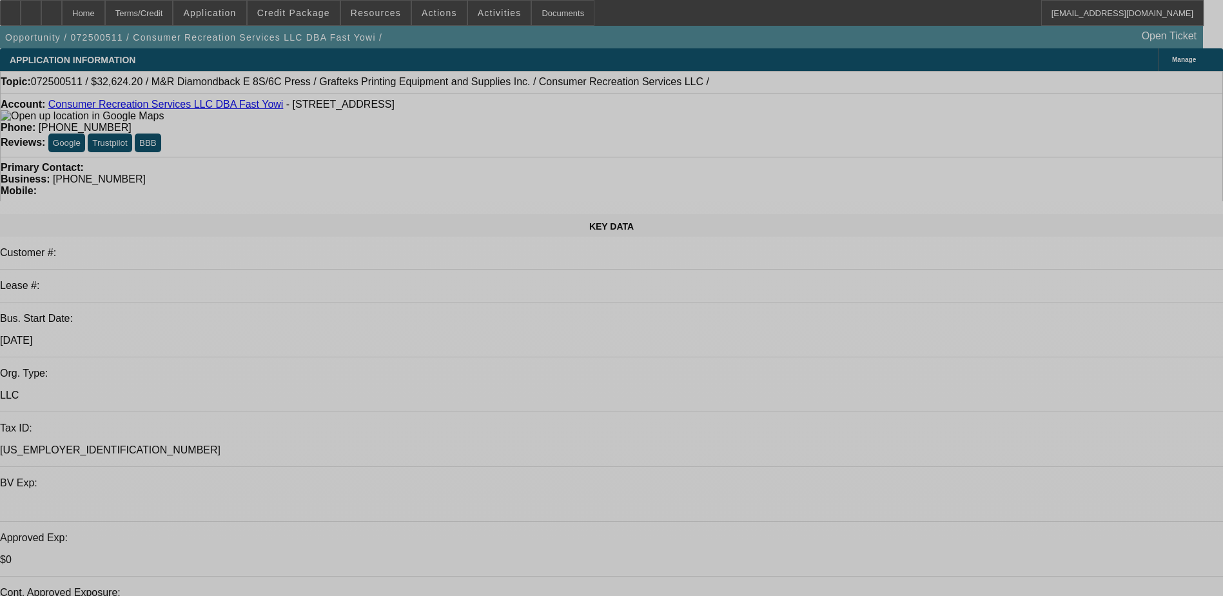
select select "0"
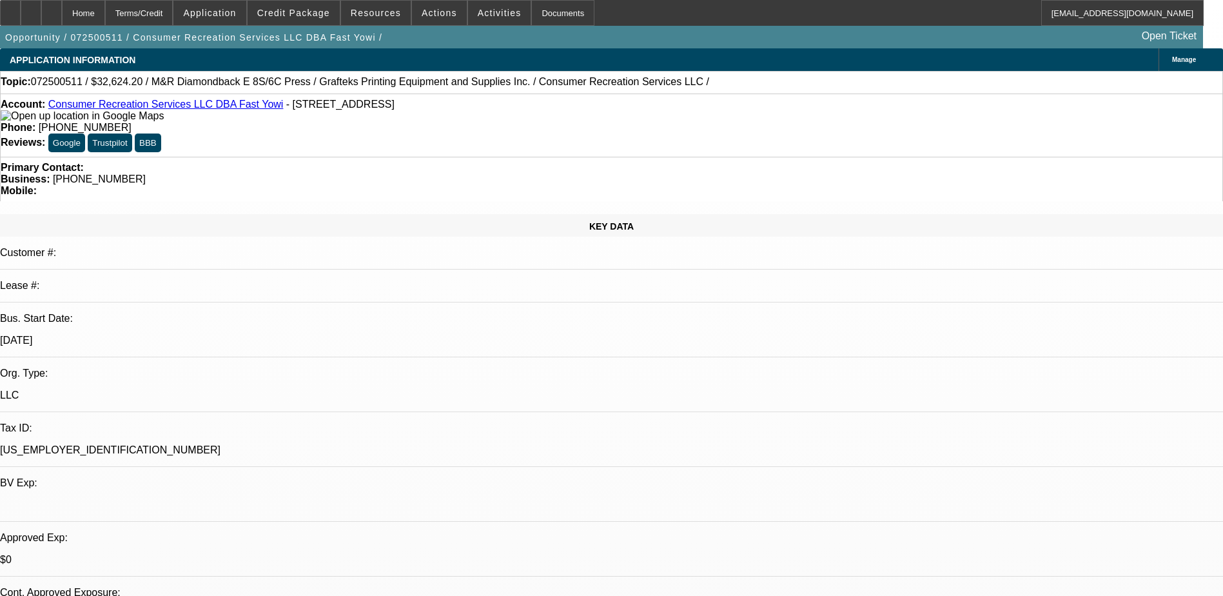
select select "0"
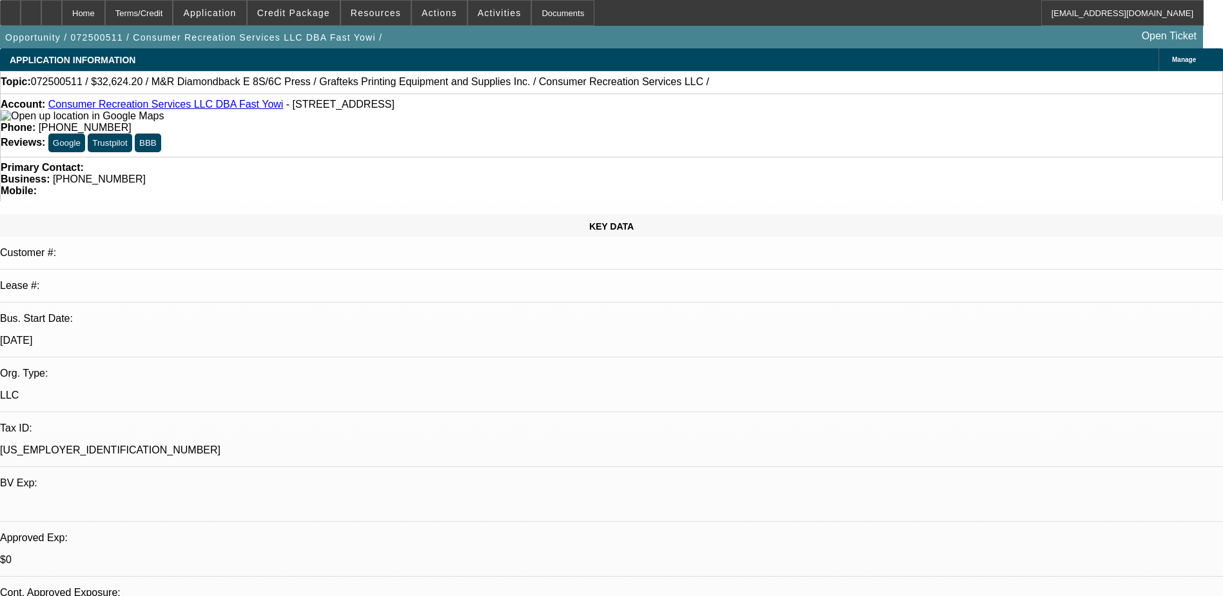
select select "0"
select select "1"
select select "2"
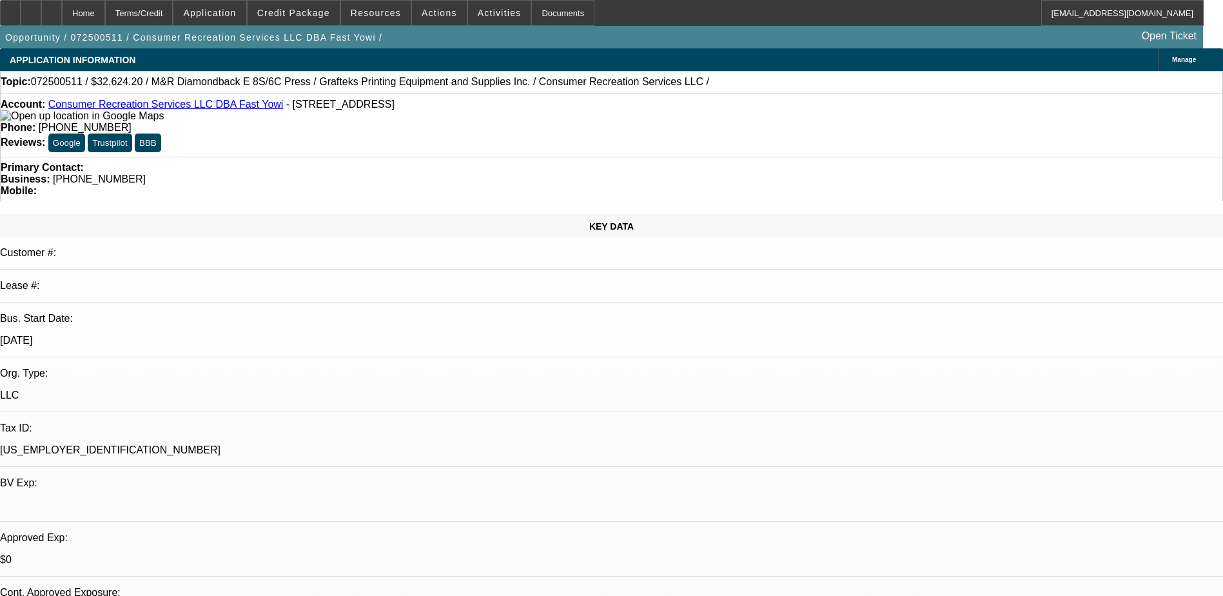
select select "1"
select select "2"
select select "1"
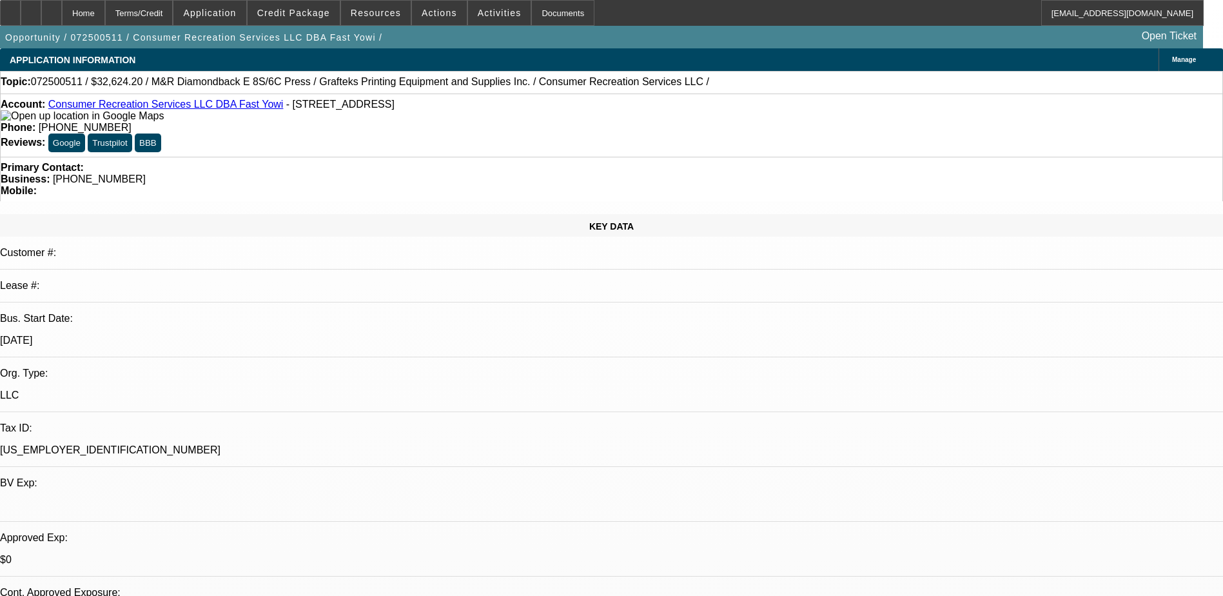
select select "2"
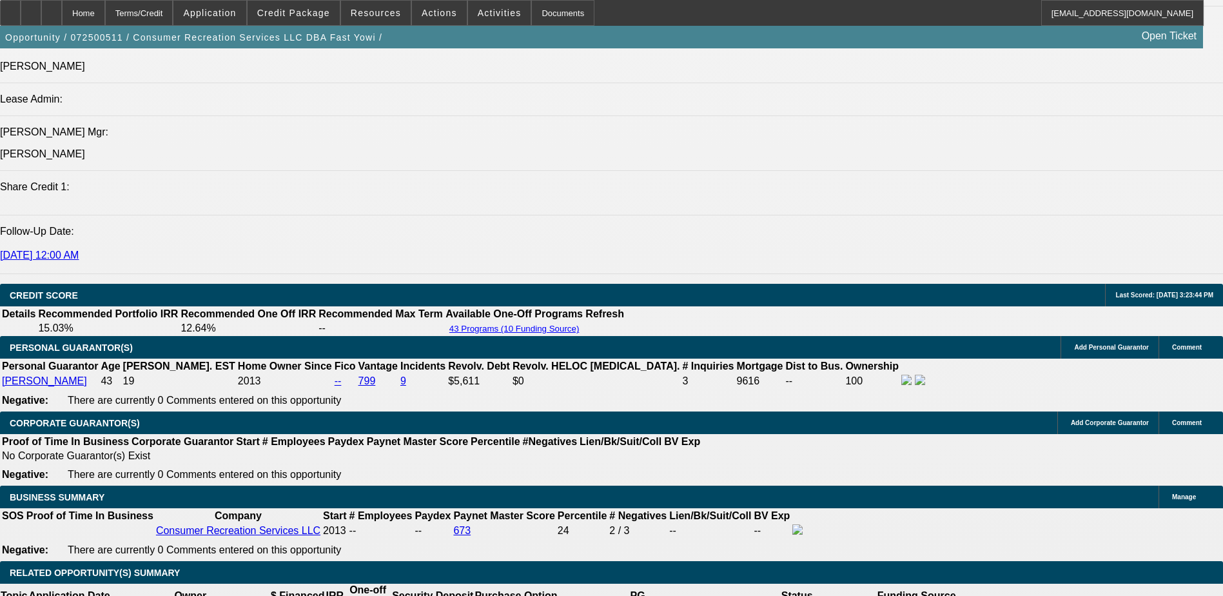
scroll to position [1743, 0]
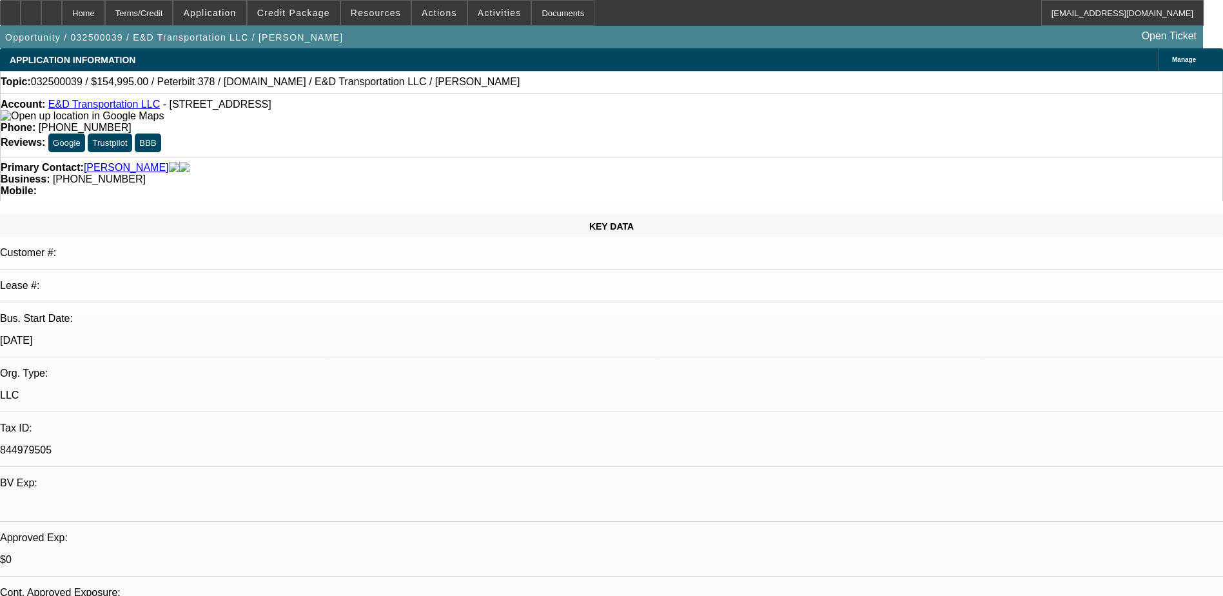
select select "0"
select select "2"
select select "0"
select select "6"
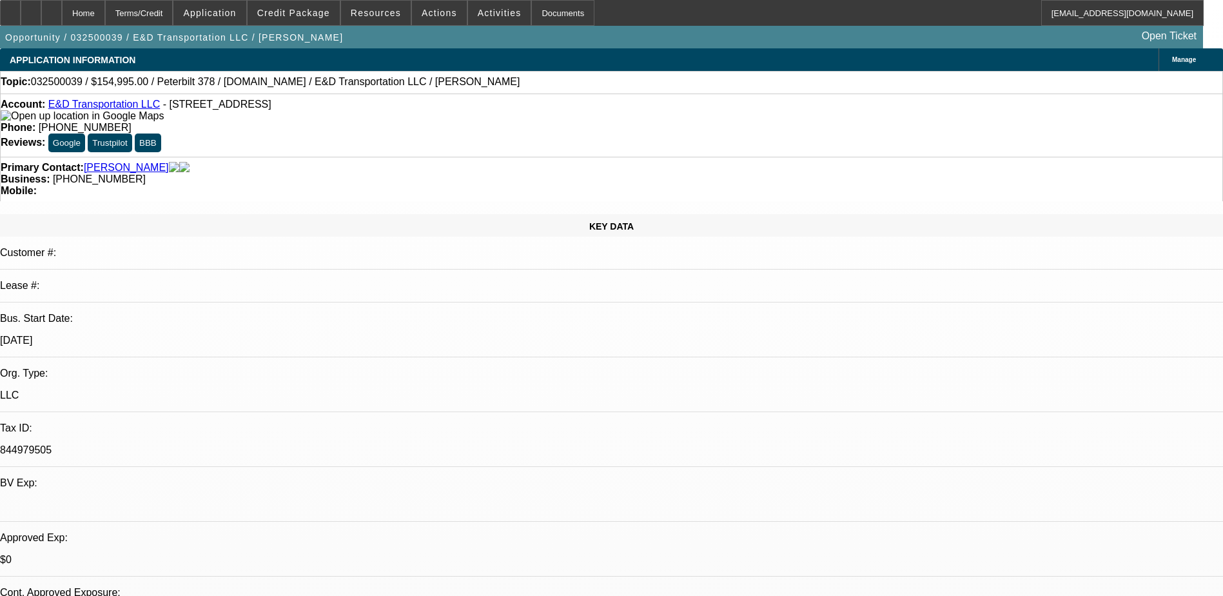
select select "0"
select select "2"
select select "0"
select select "6"
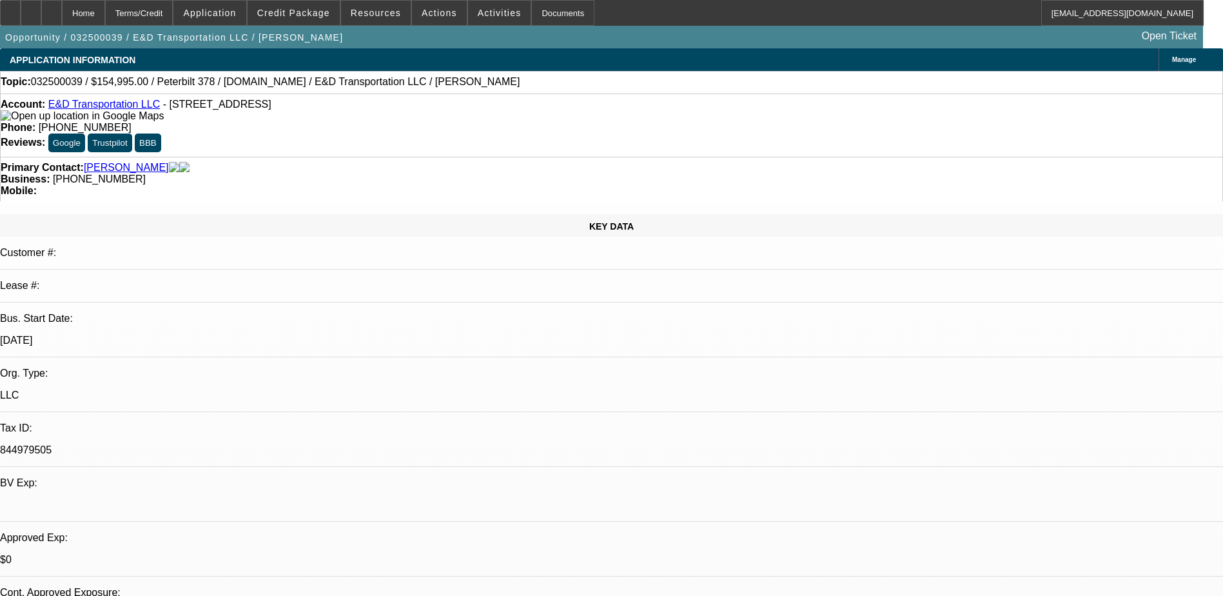
drag, startPoint x: 982, startPoint y: 418, endPoint x: 1151, endPoint y: 454, distance: 173.2
drag, startPoint x: 1151, startPoint y: 454, endPoint x: 974, endPoint y: 465, distance: 177.6
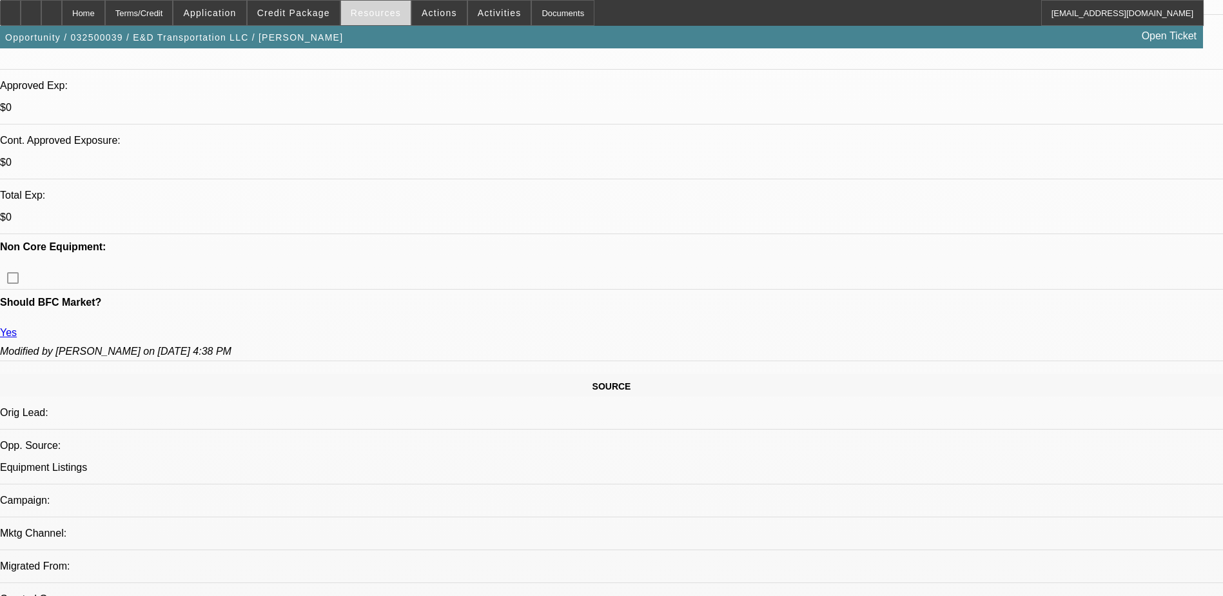
scroll to position [451, 0]
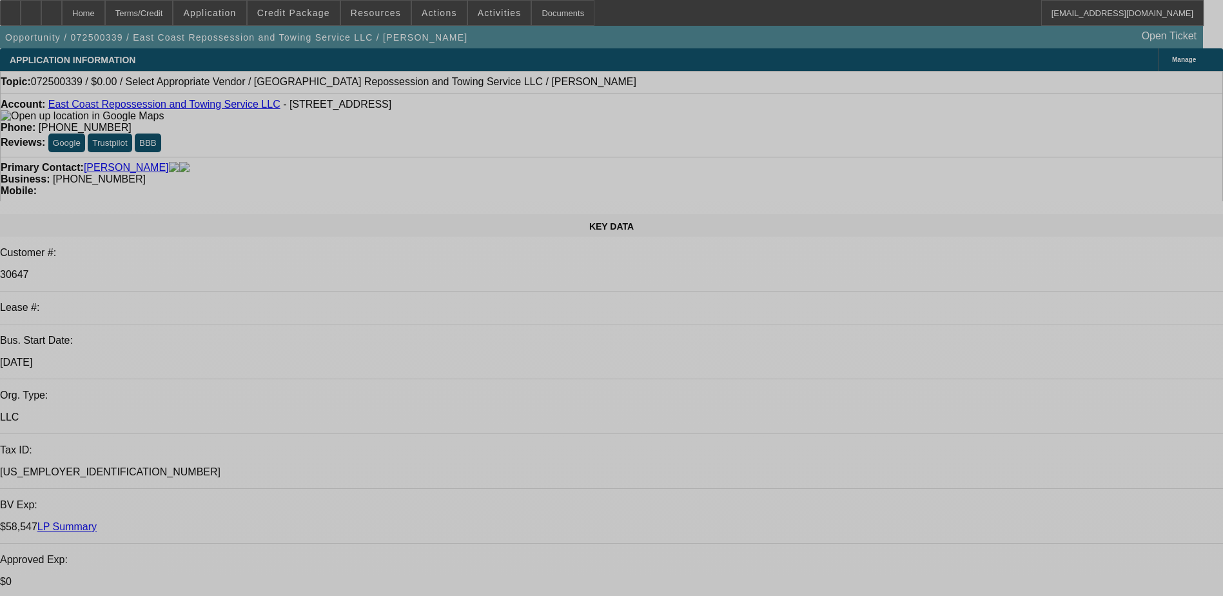
select select "0"
select select "2"
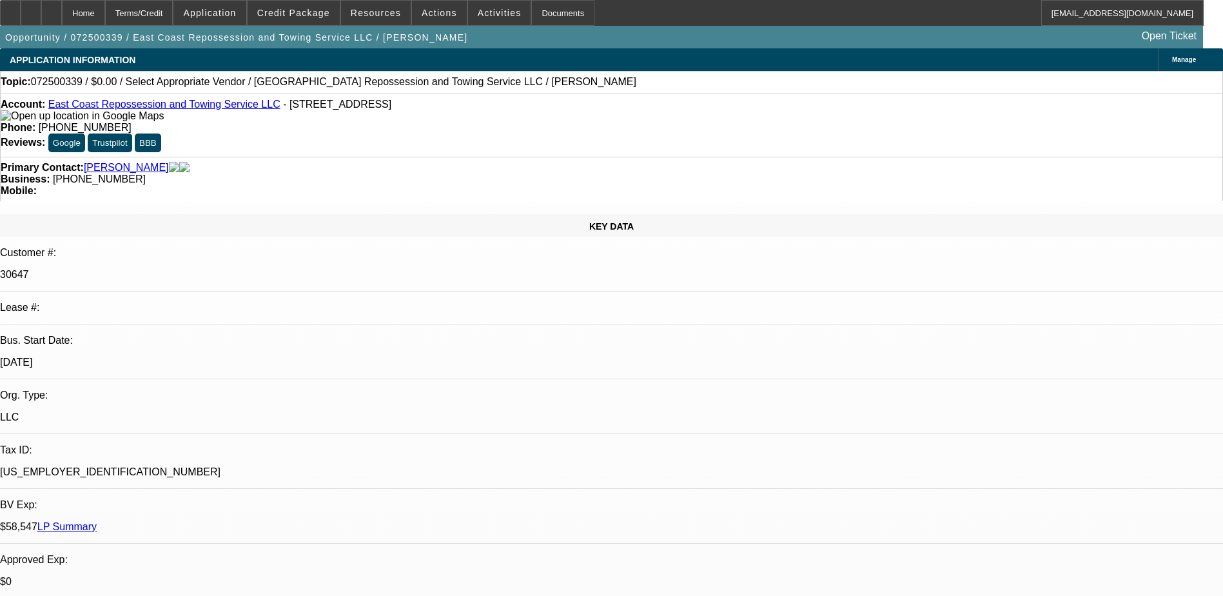
select select "2"
select select "0.1"
select select "4"
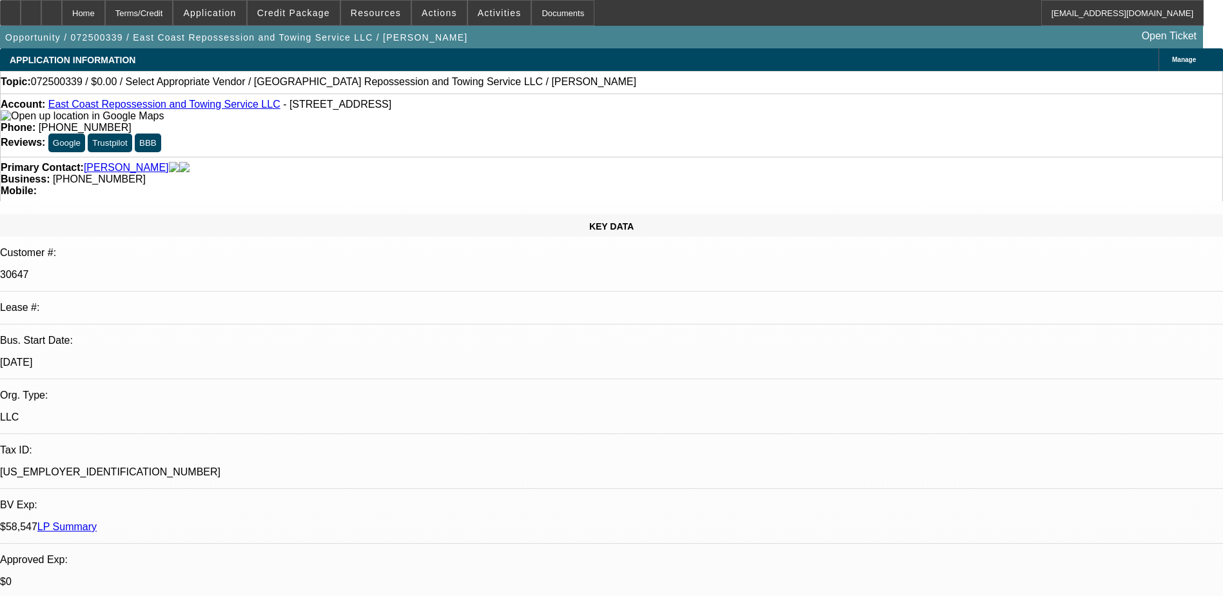
scroll to position [64, 0]
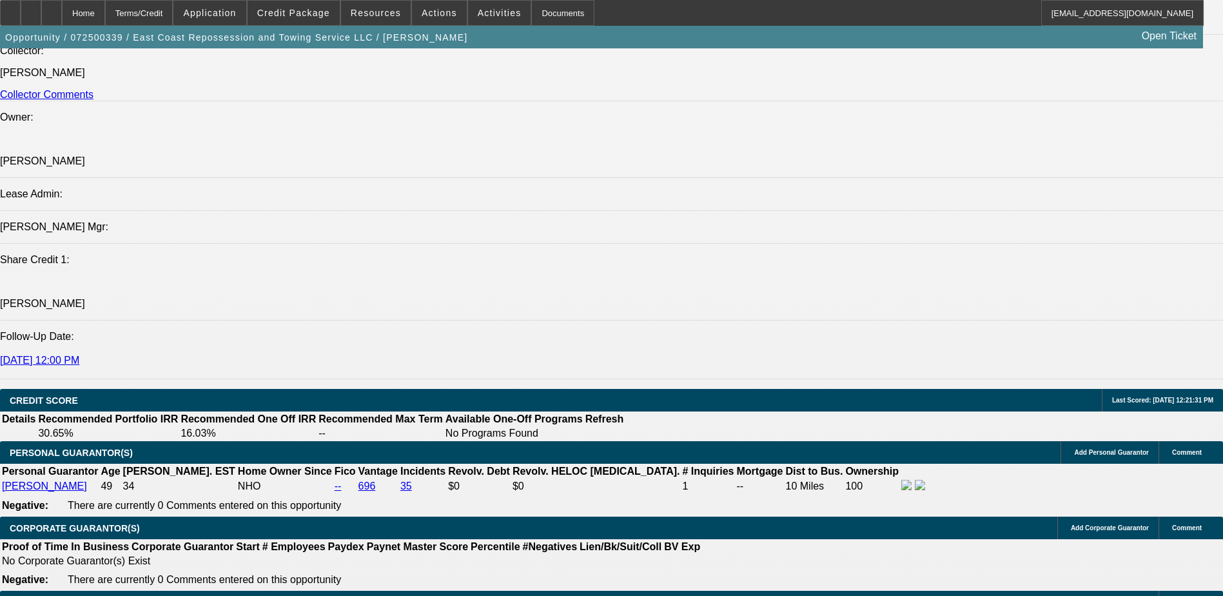
scroll to position [1805, 0]
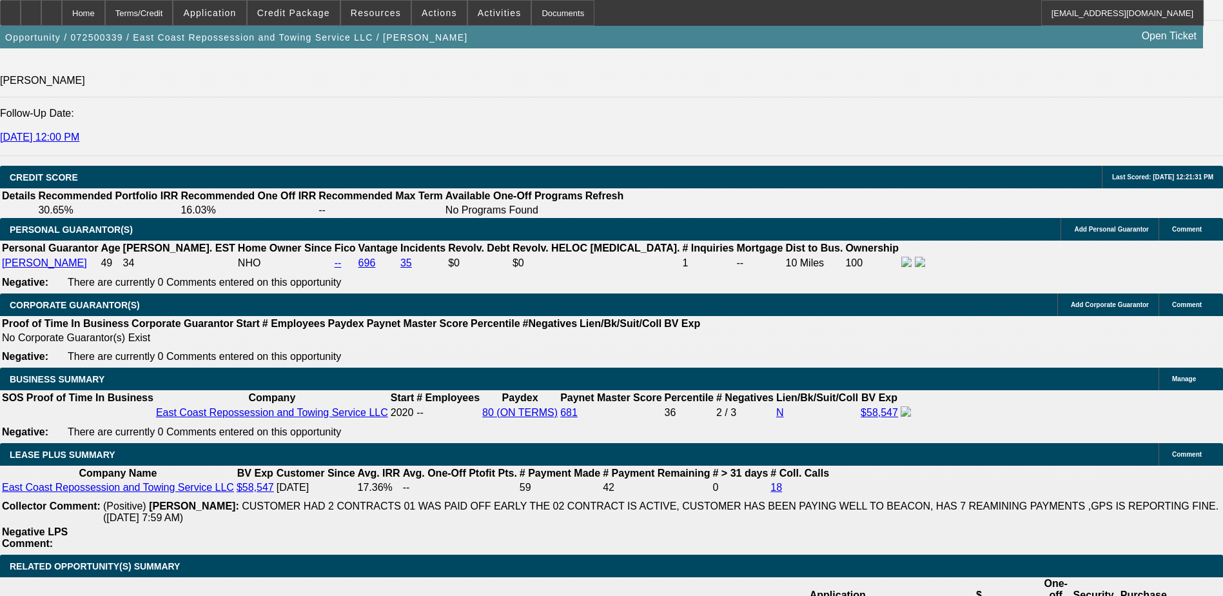
drag, startPoint x: 915, startPoint y: 442, endPoint x: 1095, endPoint y: 442, distance: 179.9
drag, startPoint x: 1095, startPoint y: 442, endPoint x: 1071, endPoint y: 438, distance: 24.8
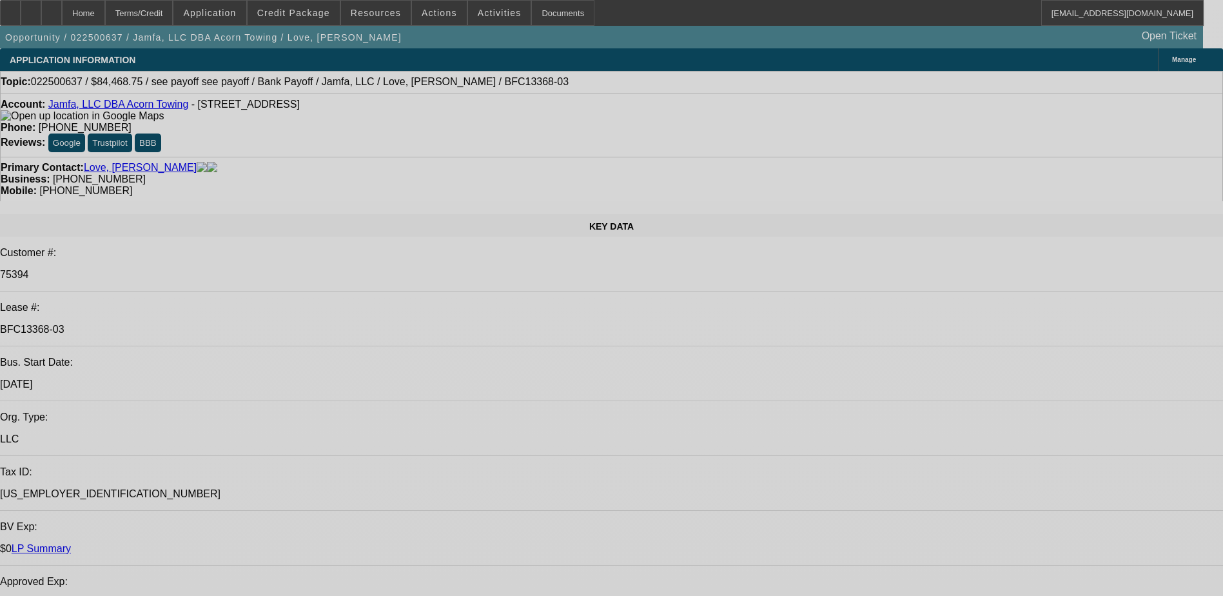
select select "0"
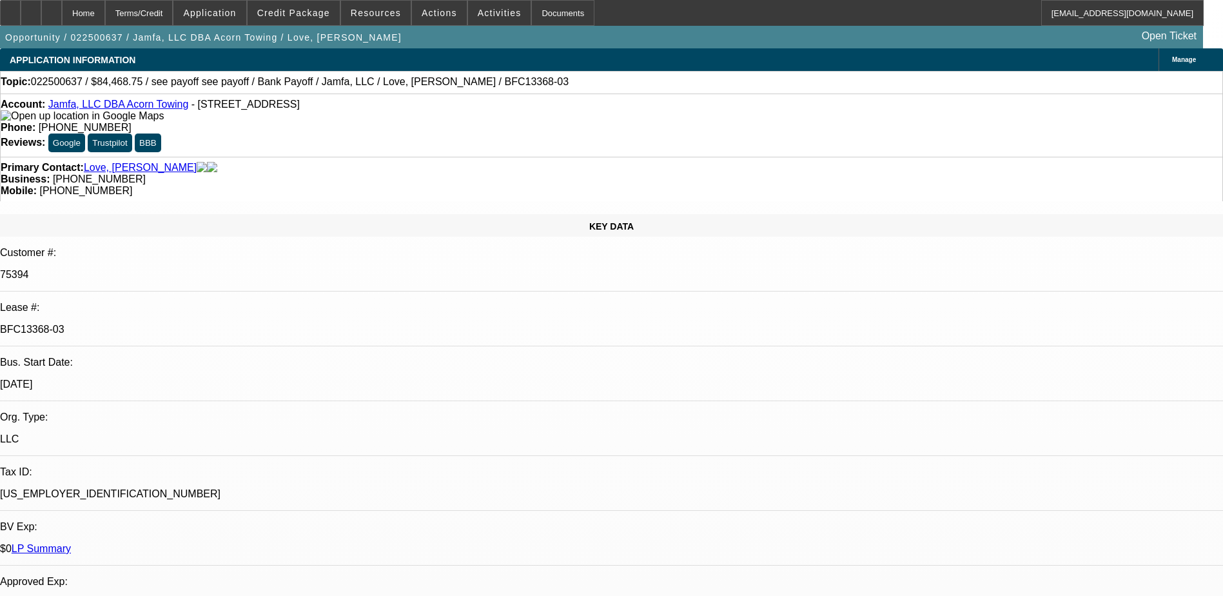
select select "0"
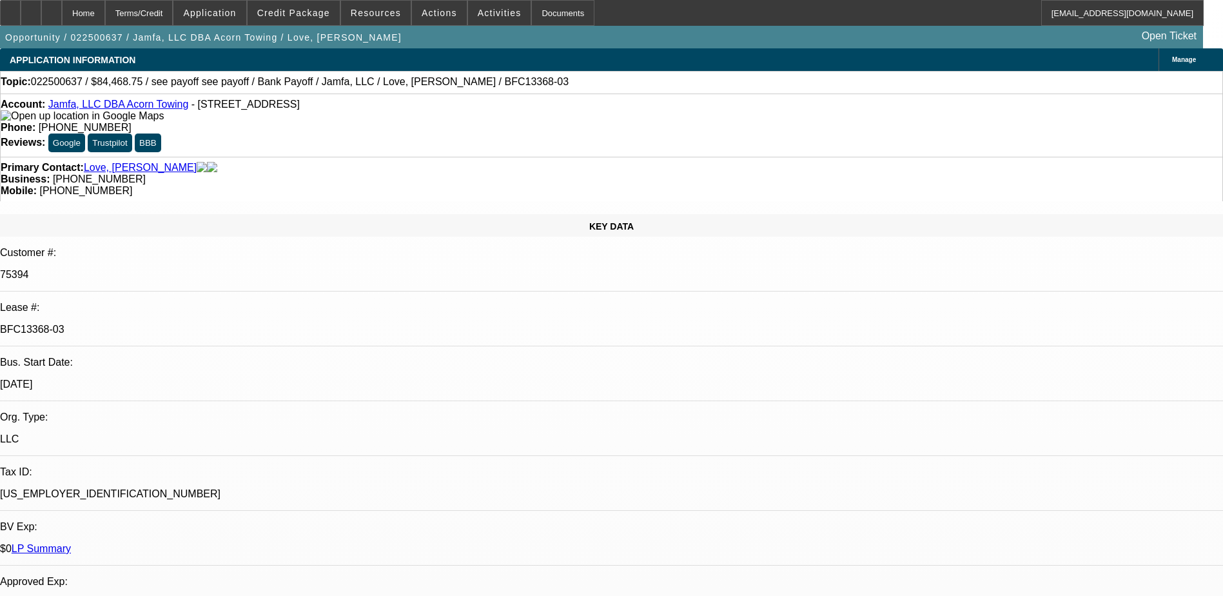
select select "0"
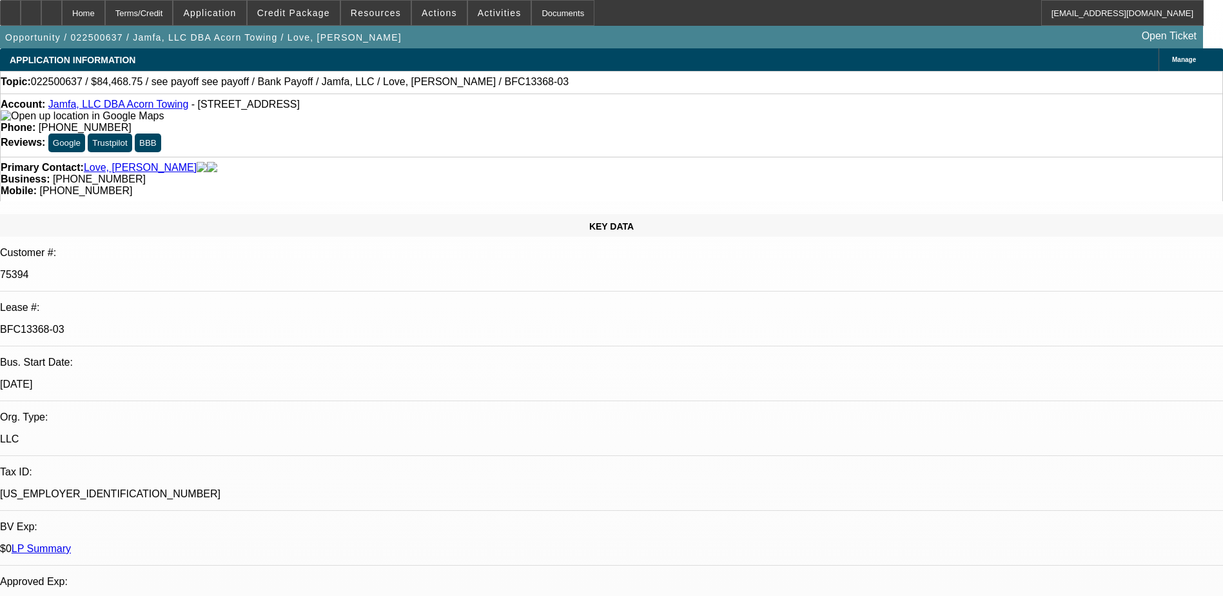
select select "0"
select select "1"
select select "2"
select select "6"
select select "1"
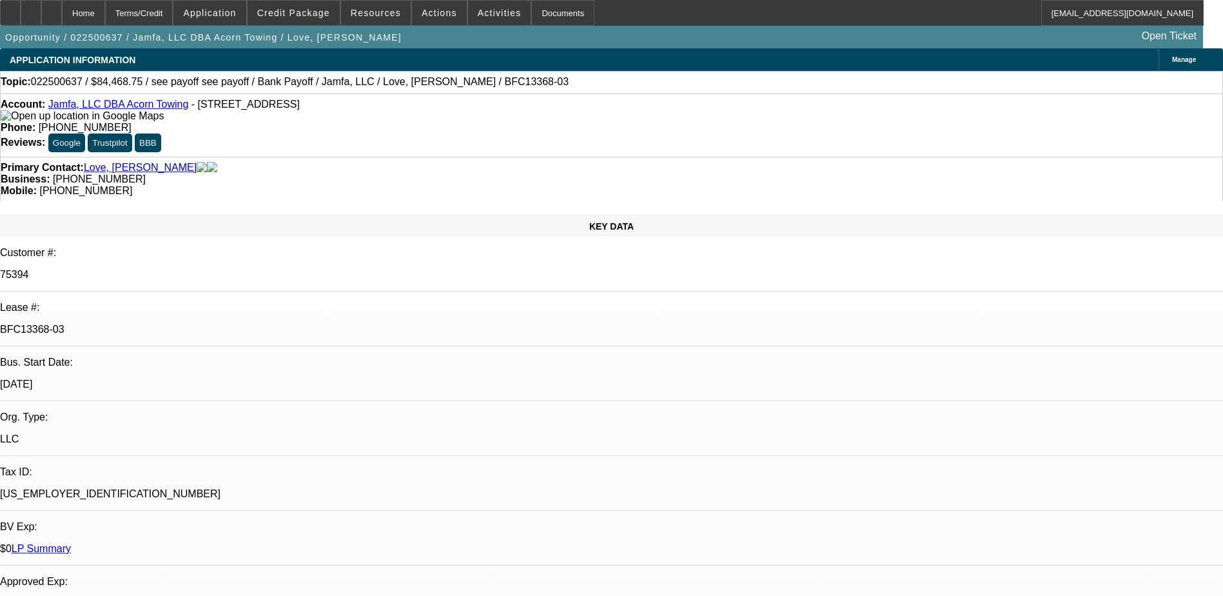
select select "1"
select select "6"
select select "1"
select select "2"
select select "6"
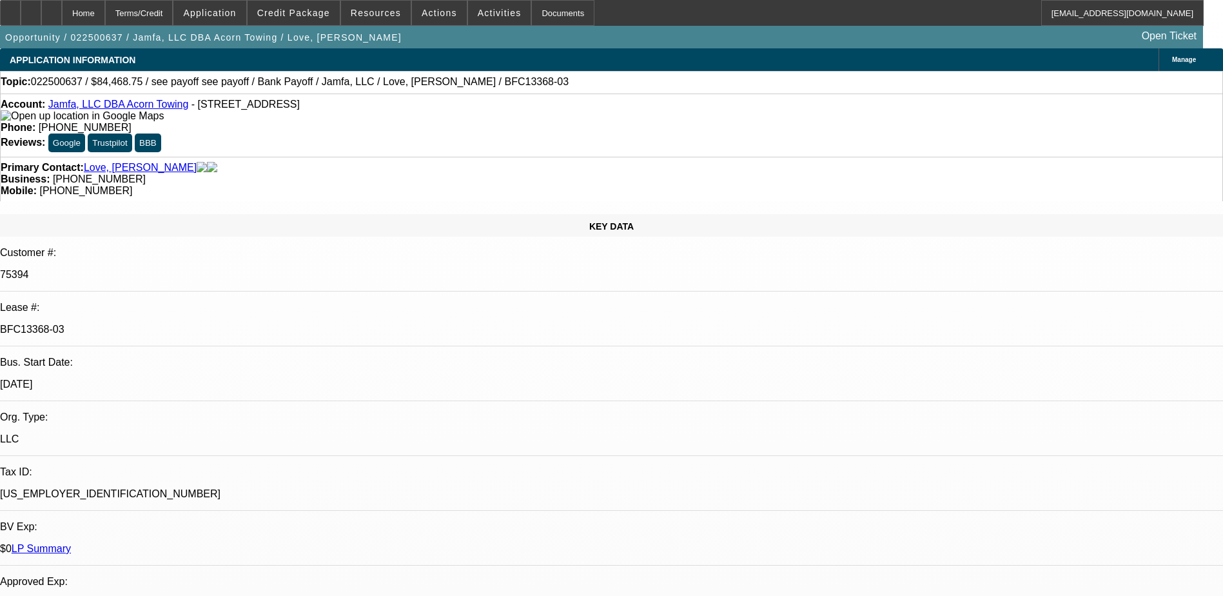
select select "1"
select select "2"
select select "6"
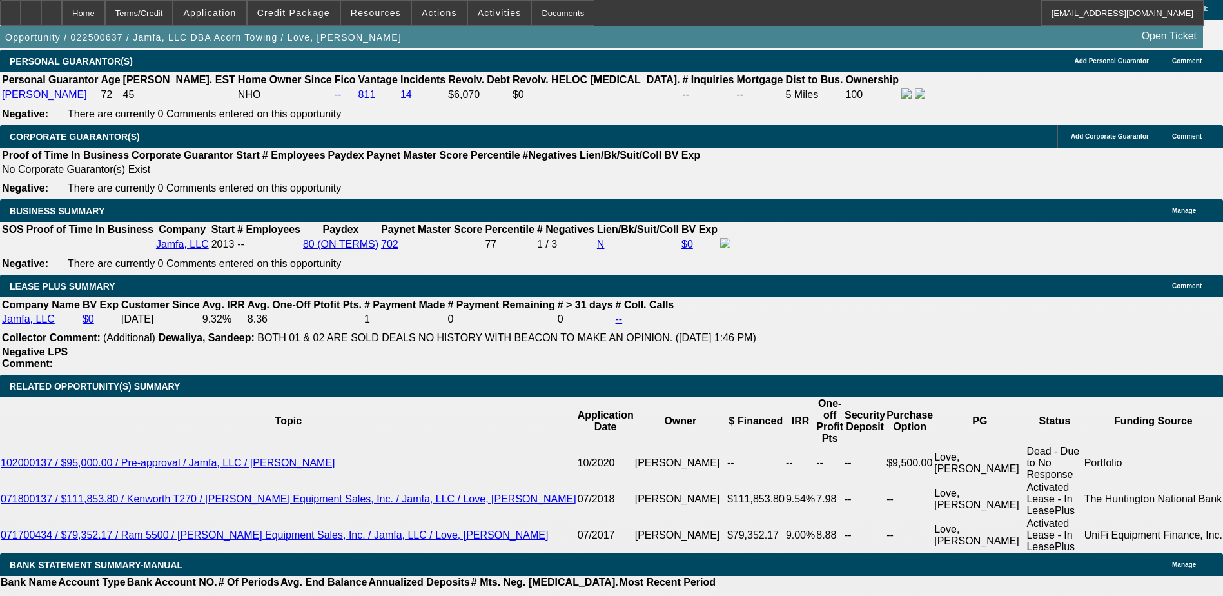
scroll to position [1934, 0]
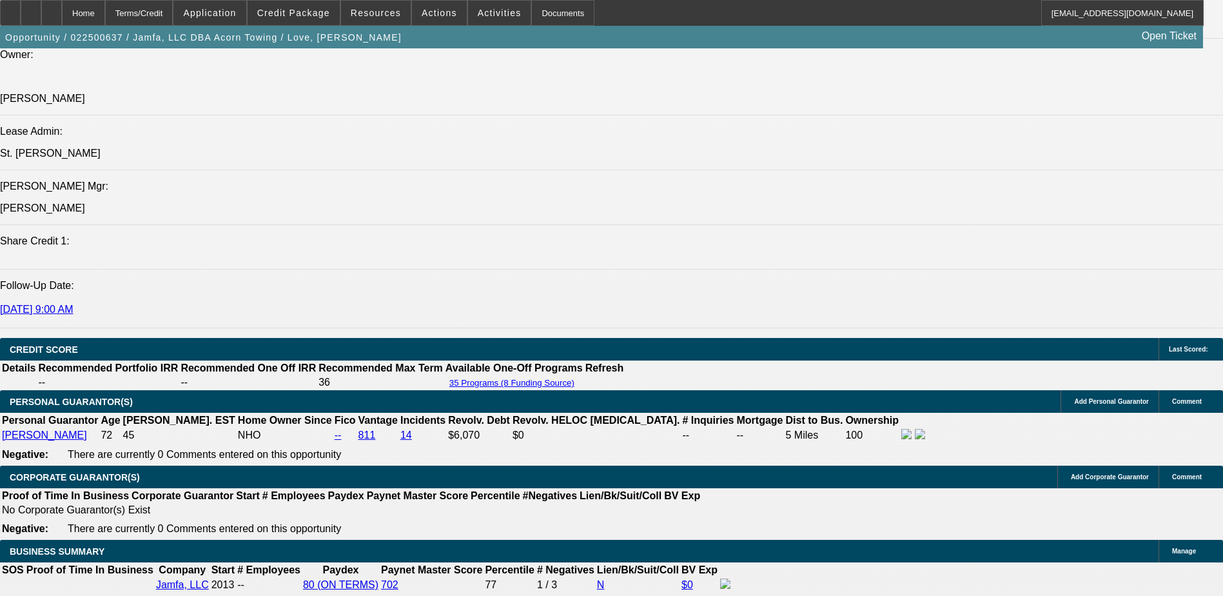
scroll to position [1612, 0]
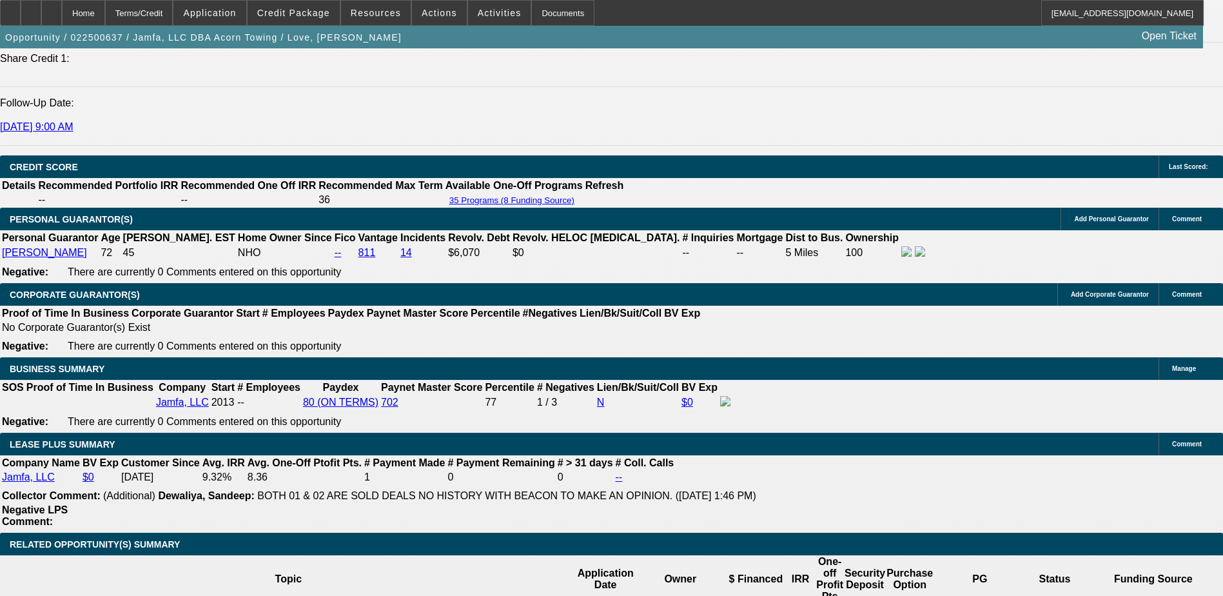
scroll to position [322, 0]
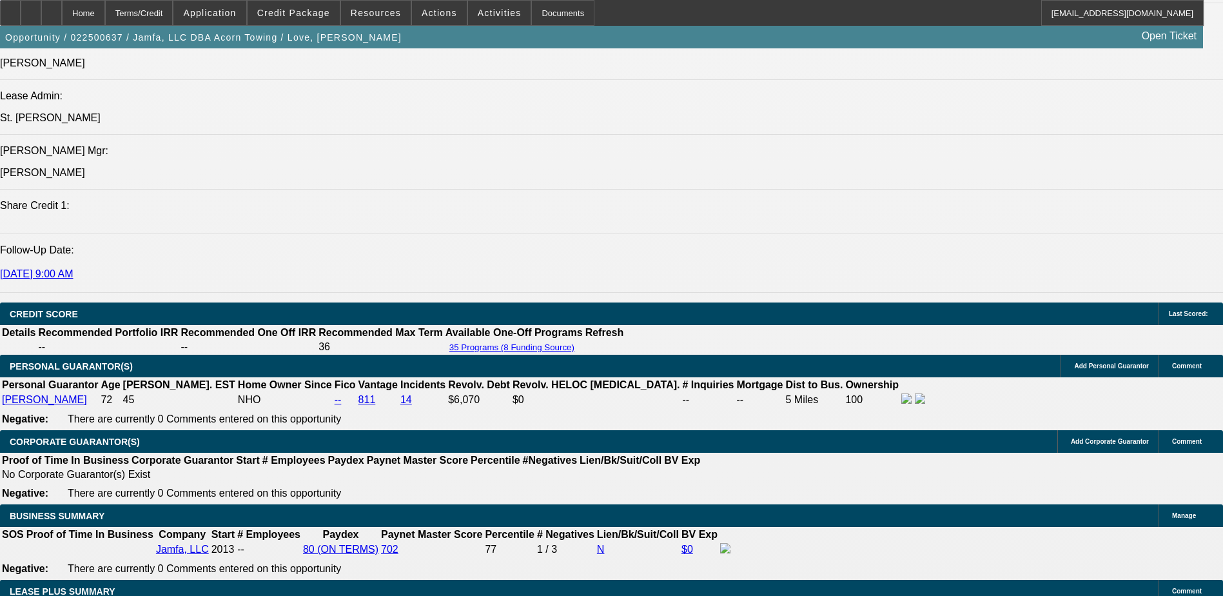
scroll to position [1741, 0]
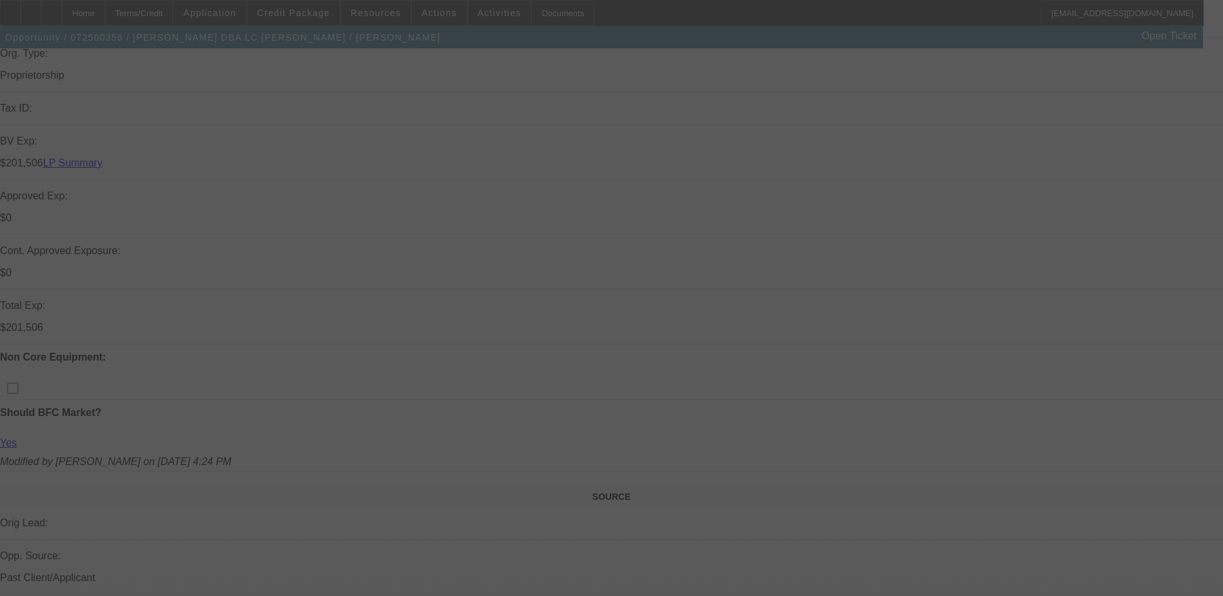
scroll to position [387, 0]
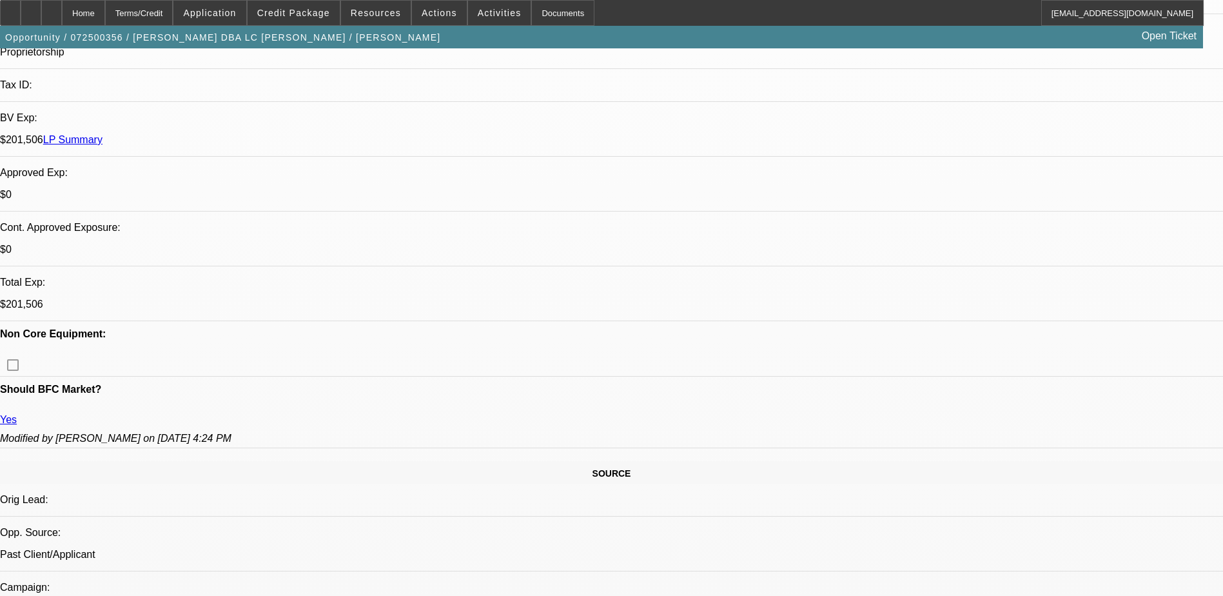
select select "0"
select select "2"
select select "0"
select select "2"
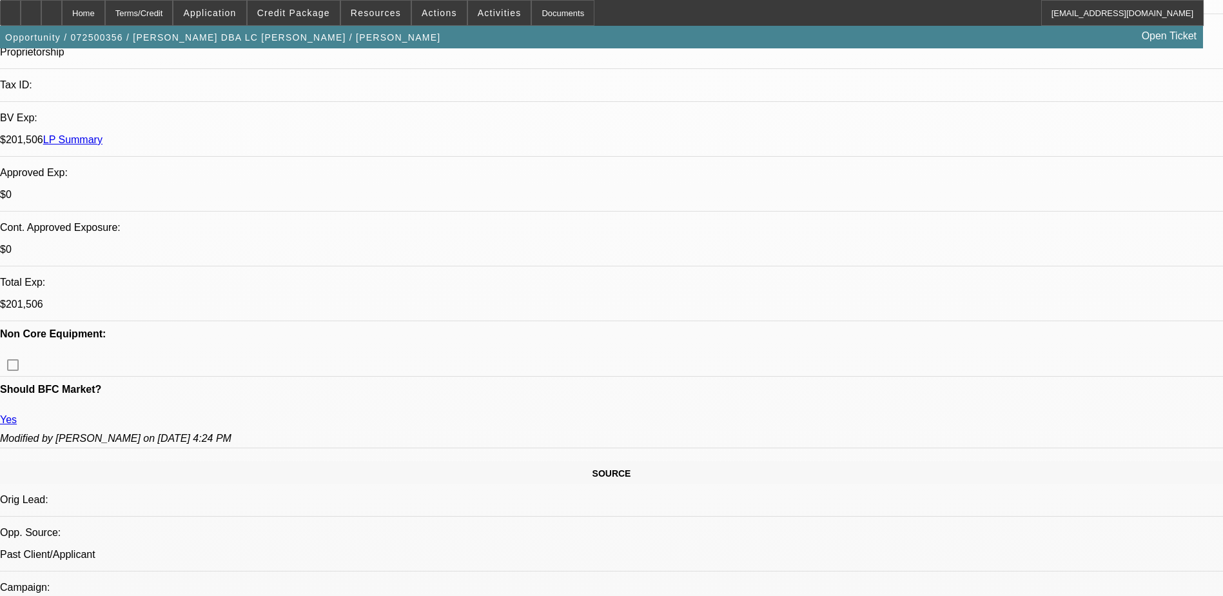
select select "0"
select select "1"
select select "2"
select select "6"
select select "1"
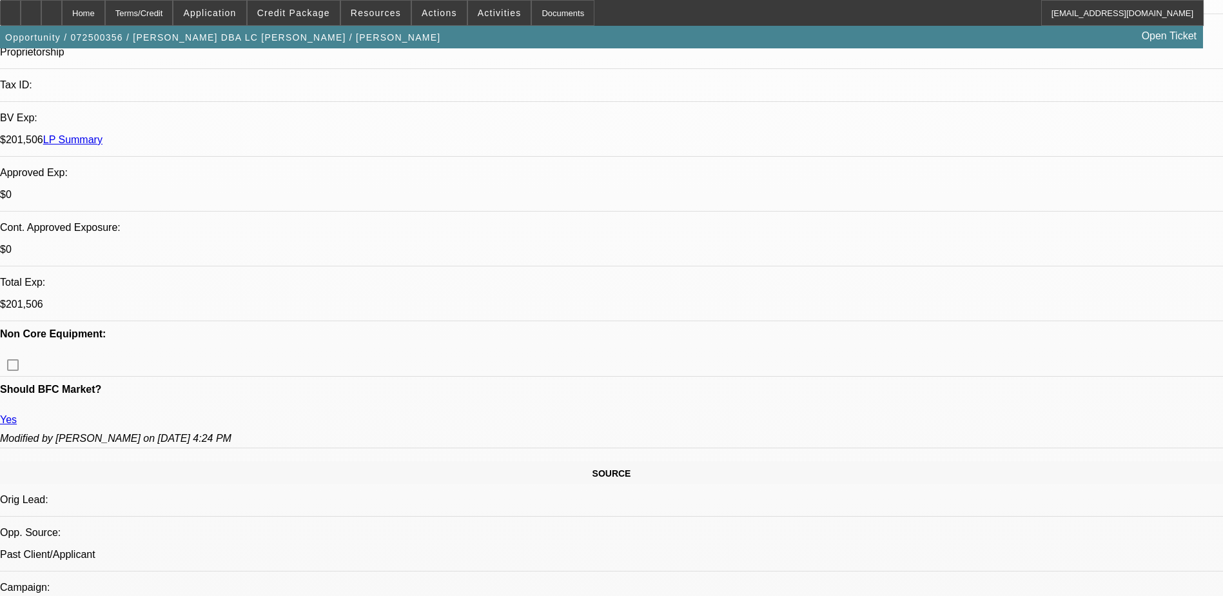
select select "2"
select select "6"
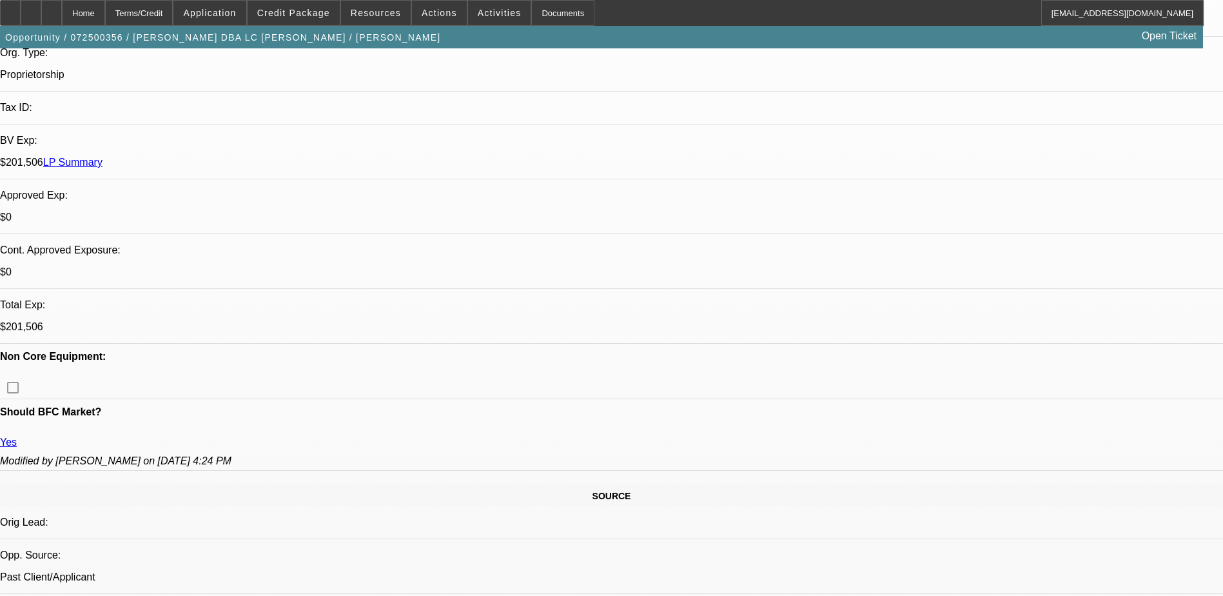
scroll to position [0, 0]
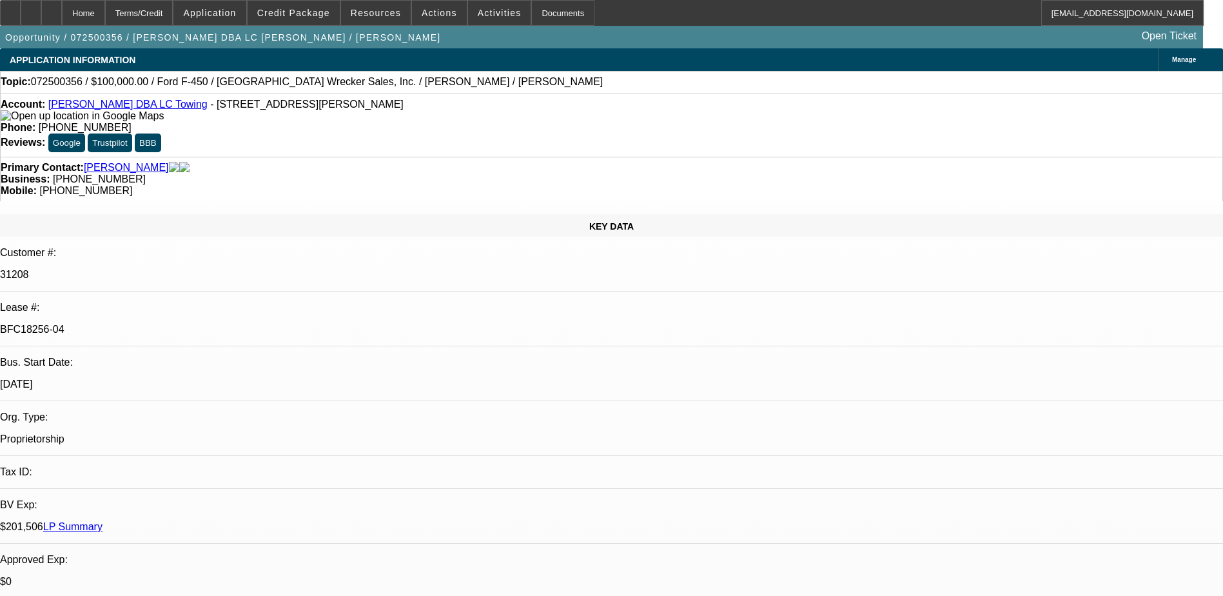
drag, startPoint x: 623, startPoint y: 250, endPoint x: 518, endPoint y: 240, distance: 105.6
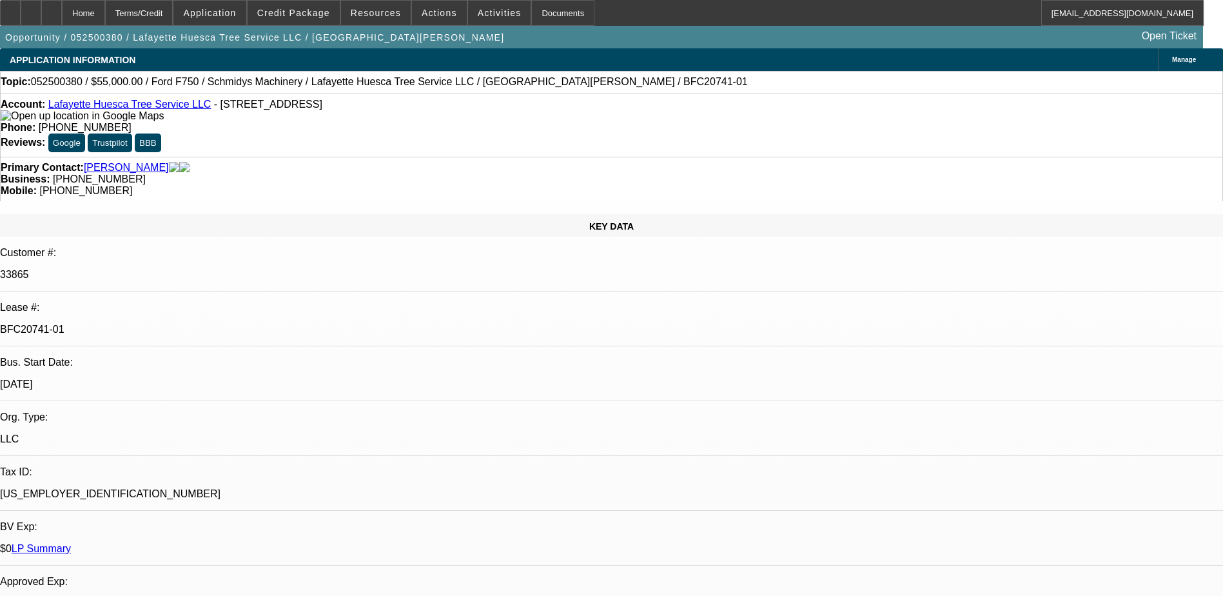
select select "0"
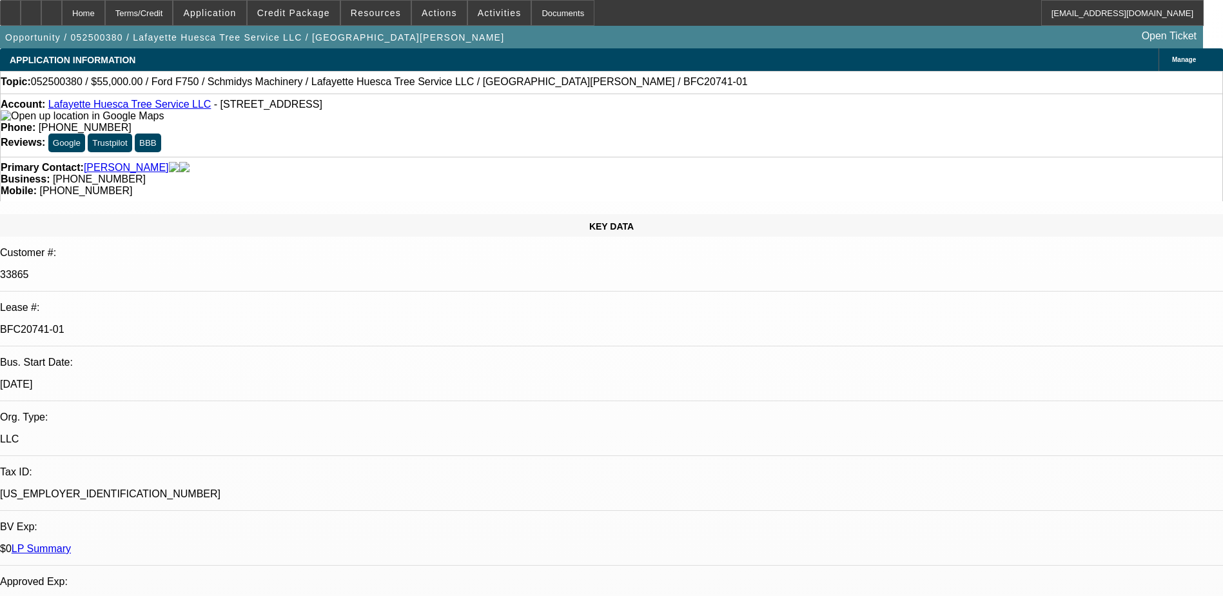
select select "0"
select select "1"
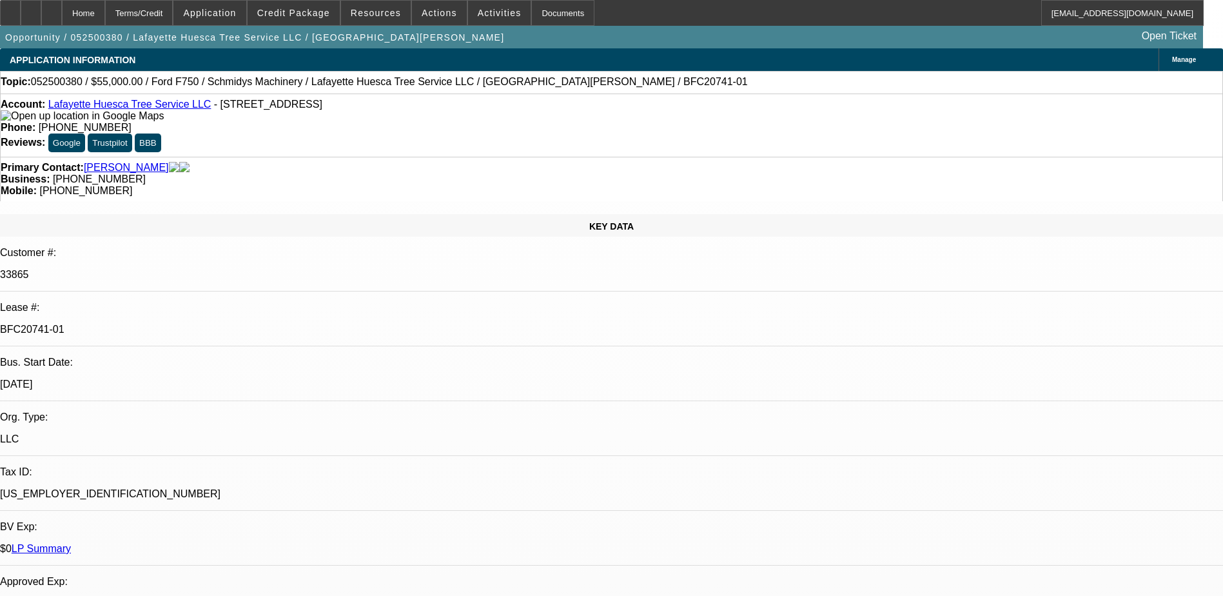
select select "1"
select select "6"
select select "1"
select select "6"
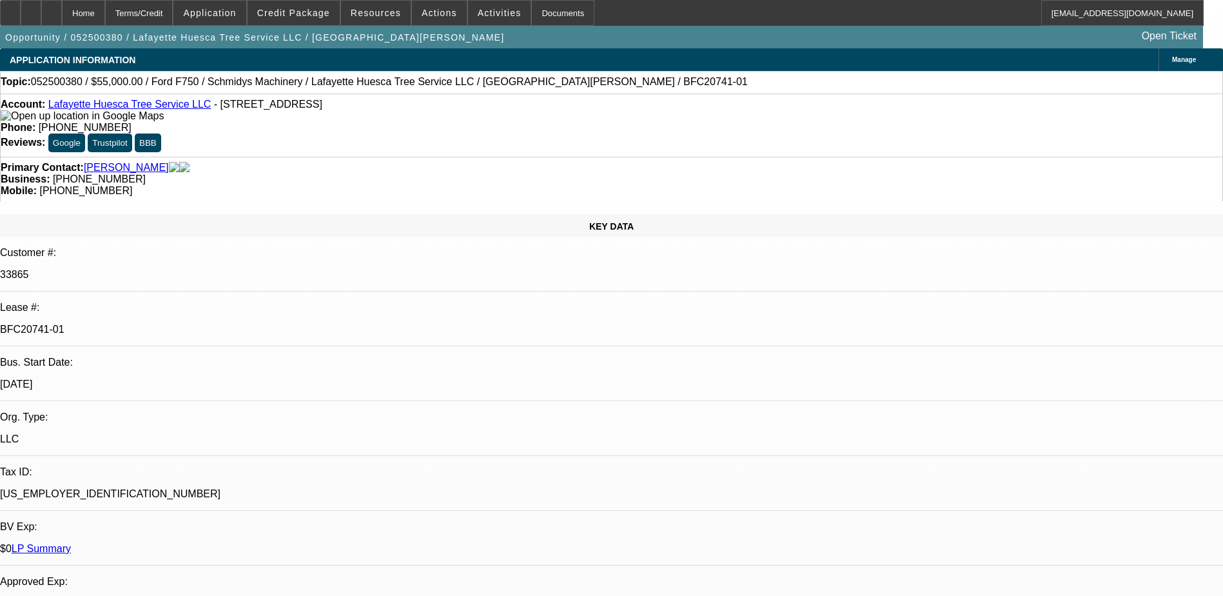
select select "1"
select select "6"
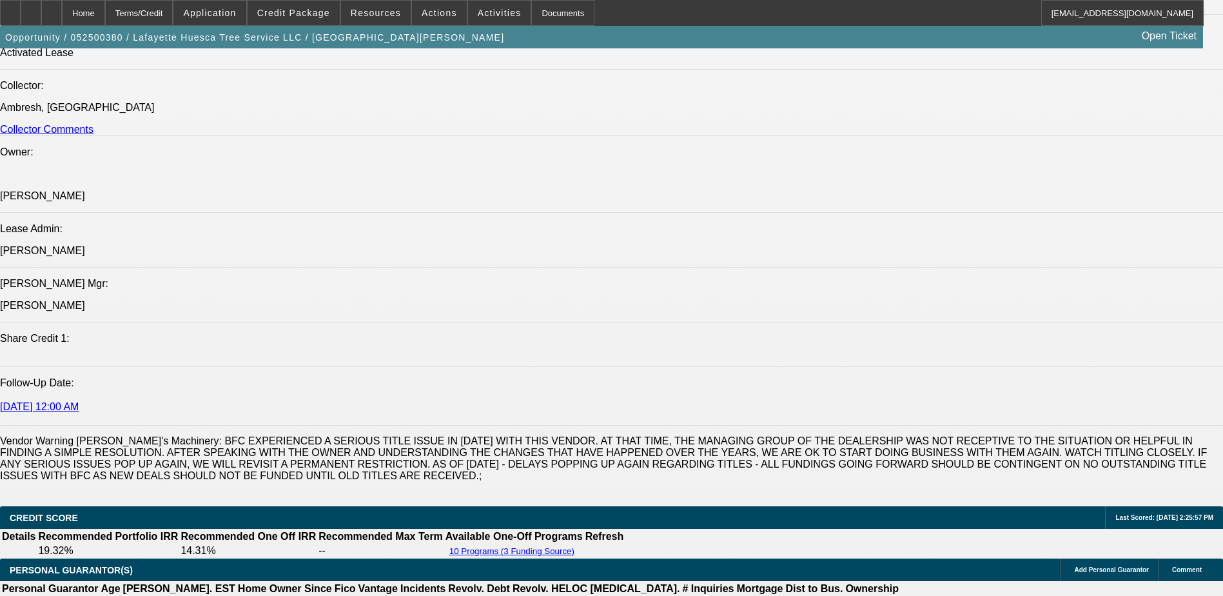
scroll to position [1805, 0]
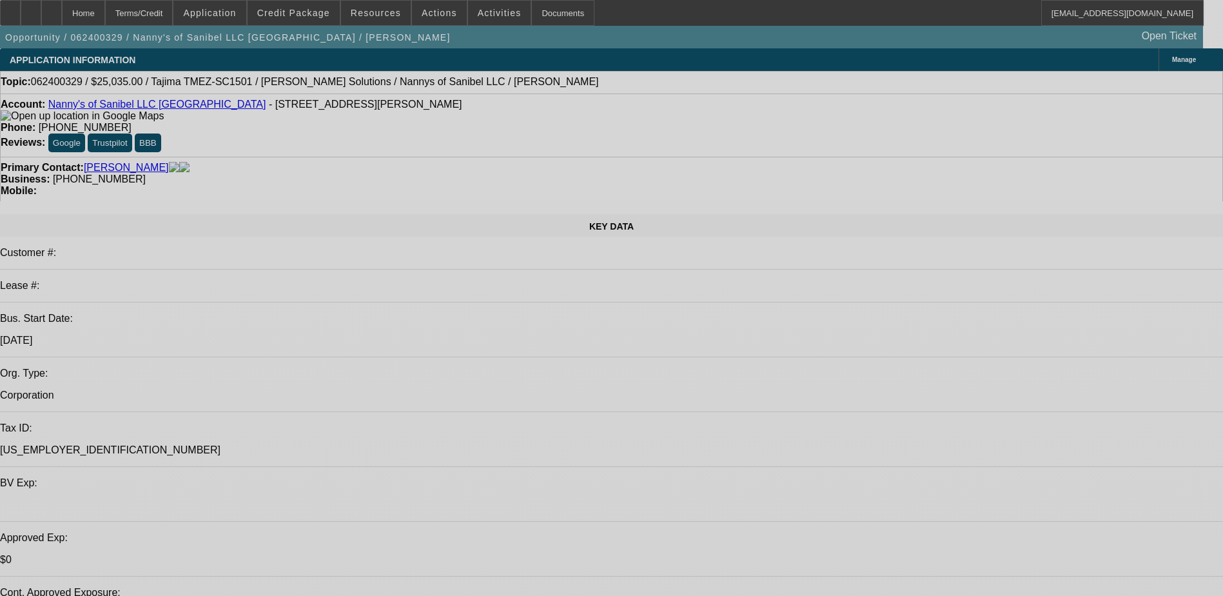
select select "0"
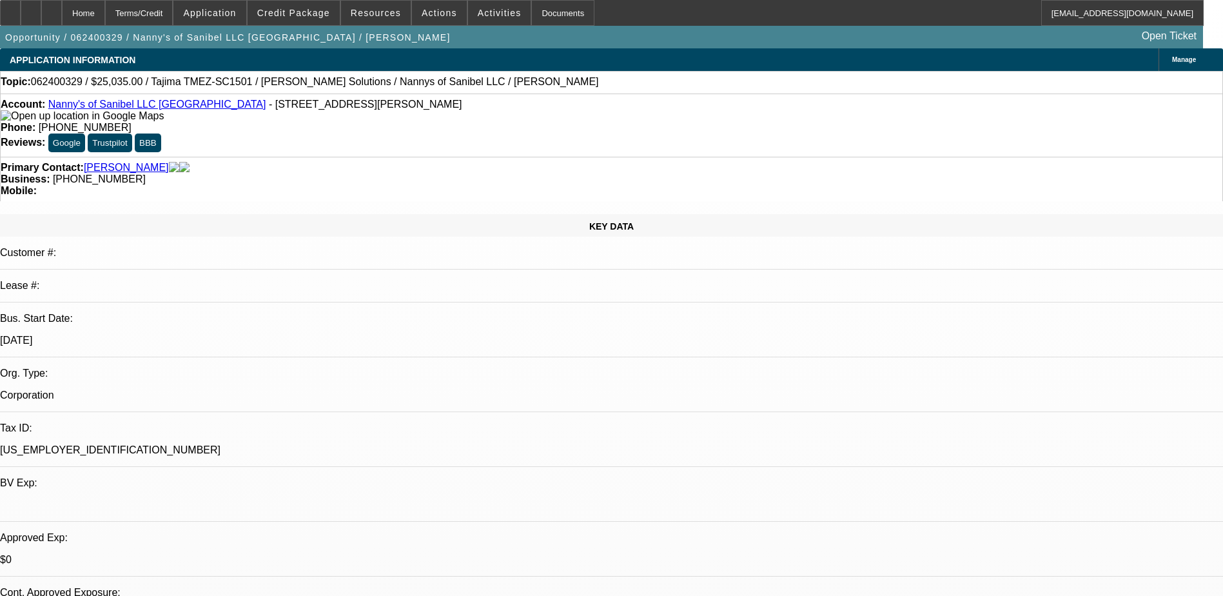
select select "2"
select select "0"
select select "2"
select select "0"
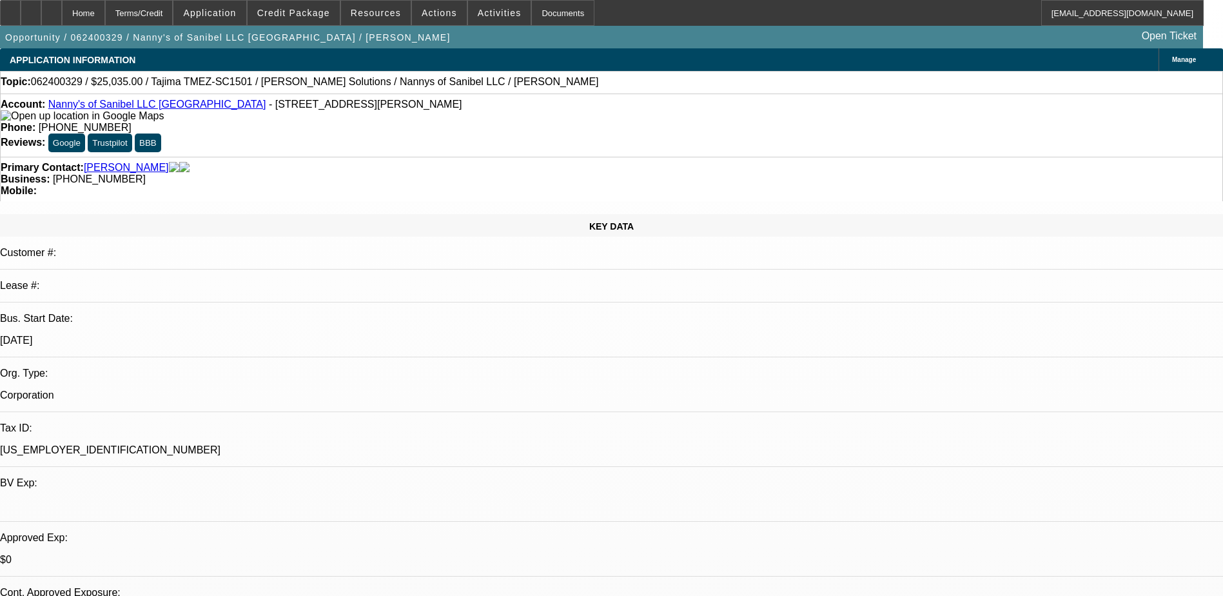
select select "0"
select select "2"
select select "0"
select select "2"
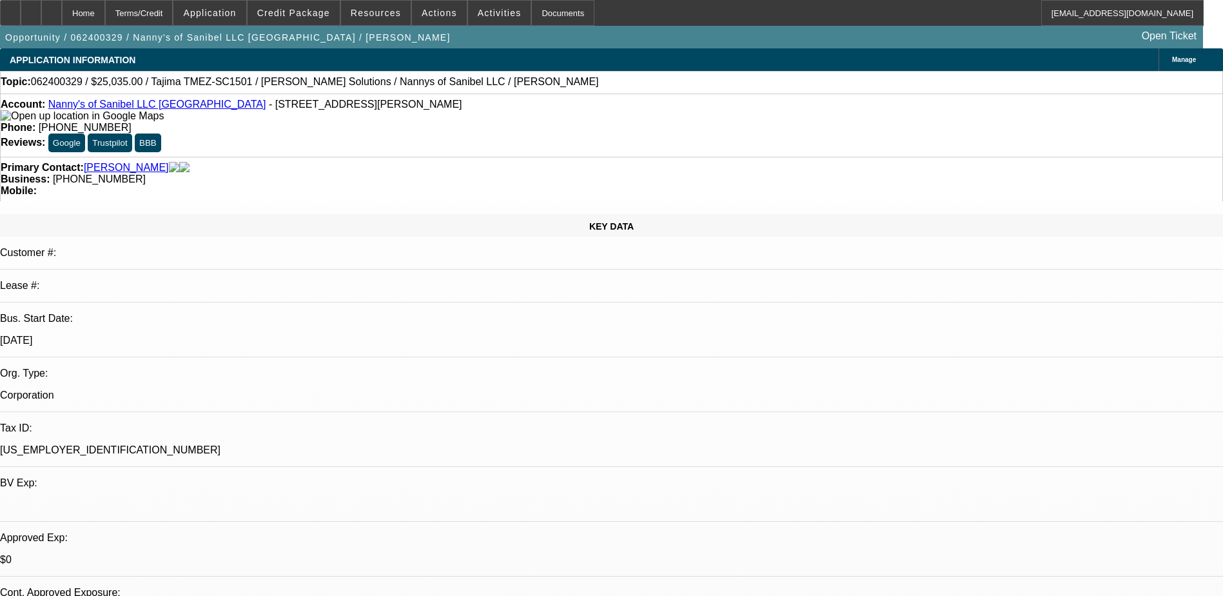
select select "0"
select select "1"
select select "2"
select select "6"
select select "1"
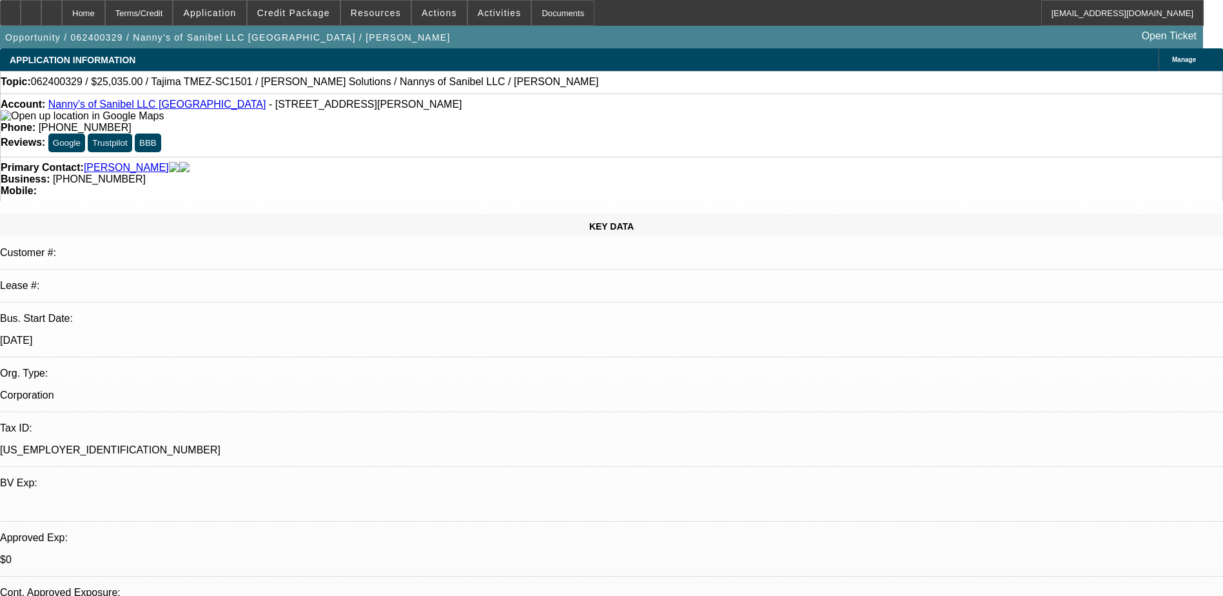
select select "2"
select select "6"
select select "1"
select select "2"
select select "6"
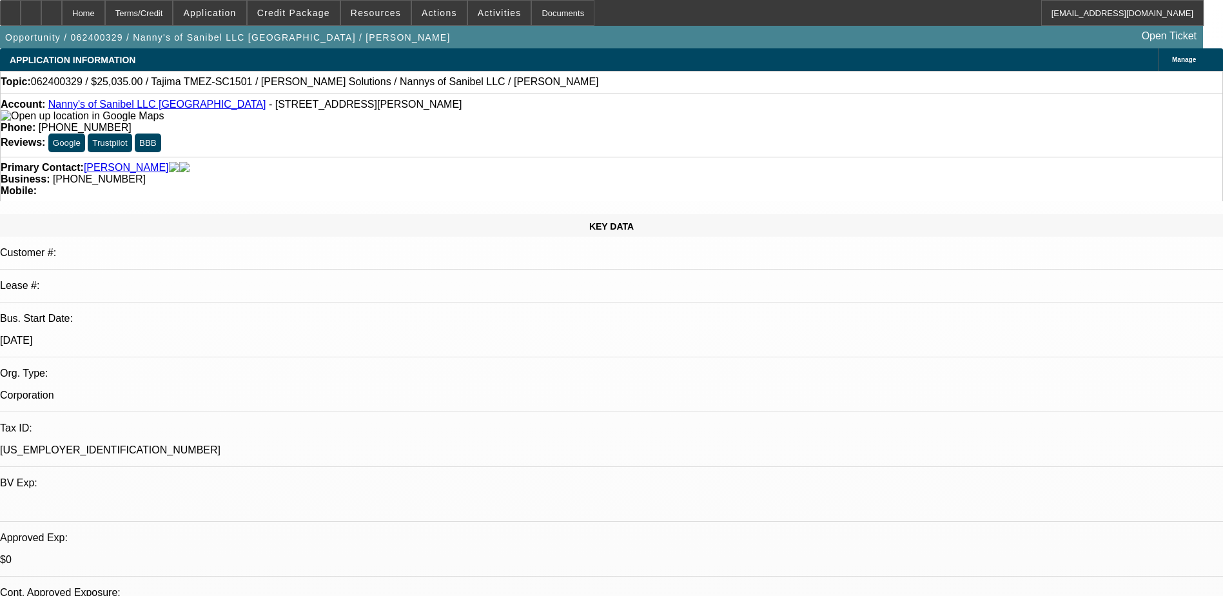
select select "1"
select select "2"
select select "6"
drag, startPoint x: 897, startPoint y: 425, endPoint x: 1195, endPoint y: 460, distance: 299.9
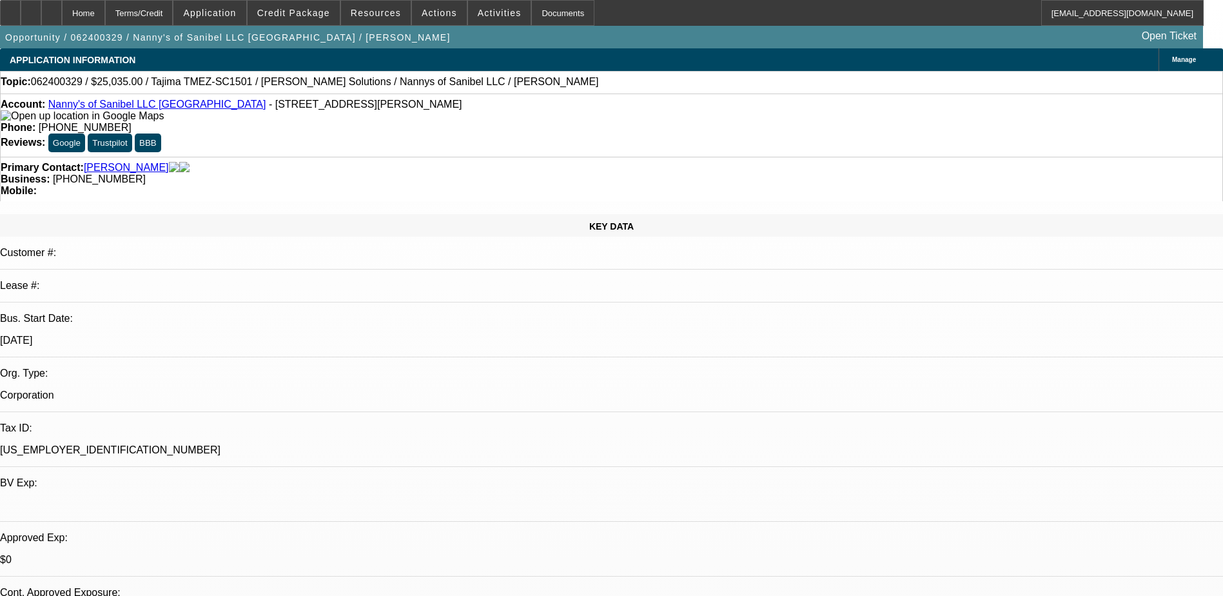
drag, startPoint x: 1195, startPoint y: 460, endPoint x: 1155, endPoint y: 455, distance: 40.3
drag, startPoint x: 892, startPoint y: 429, endPoint x: 1035, endPoint y: 449, distance: 143.8
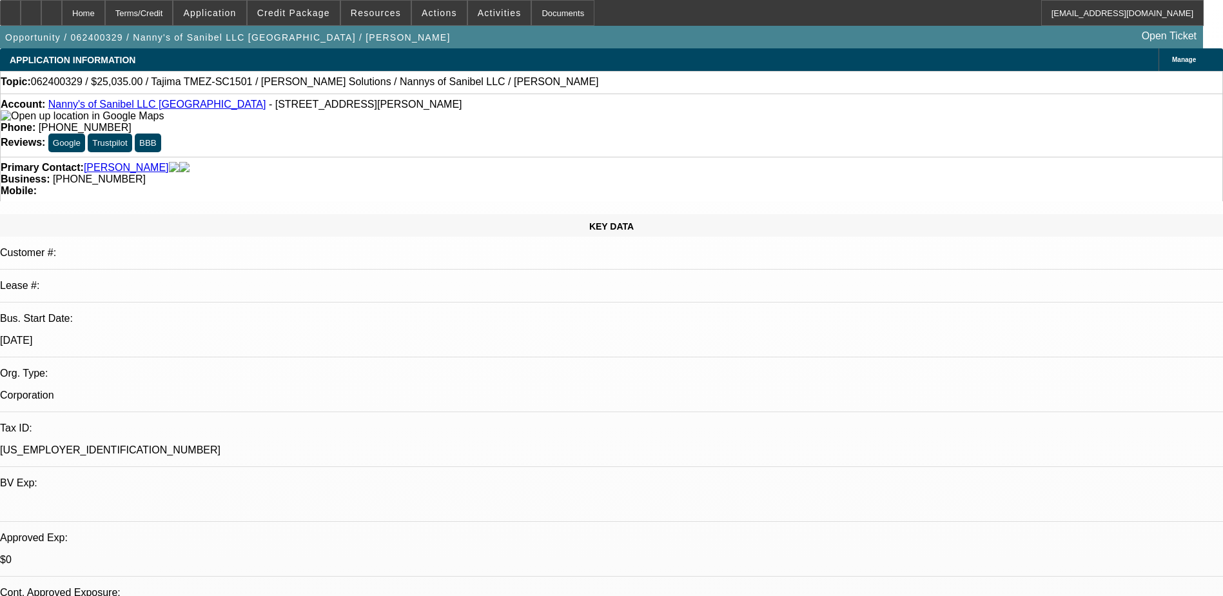
drag, startPoint x: 1035, startPoint y: 449, endPoint x: 1026, endPoint y: 444, distance: 10.4
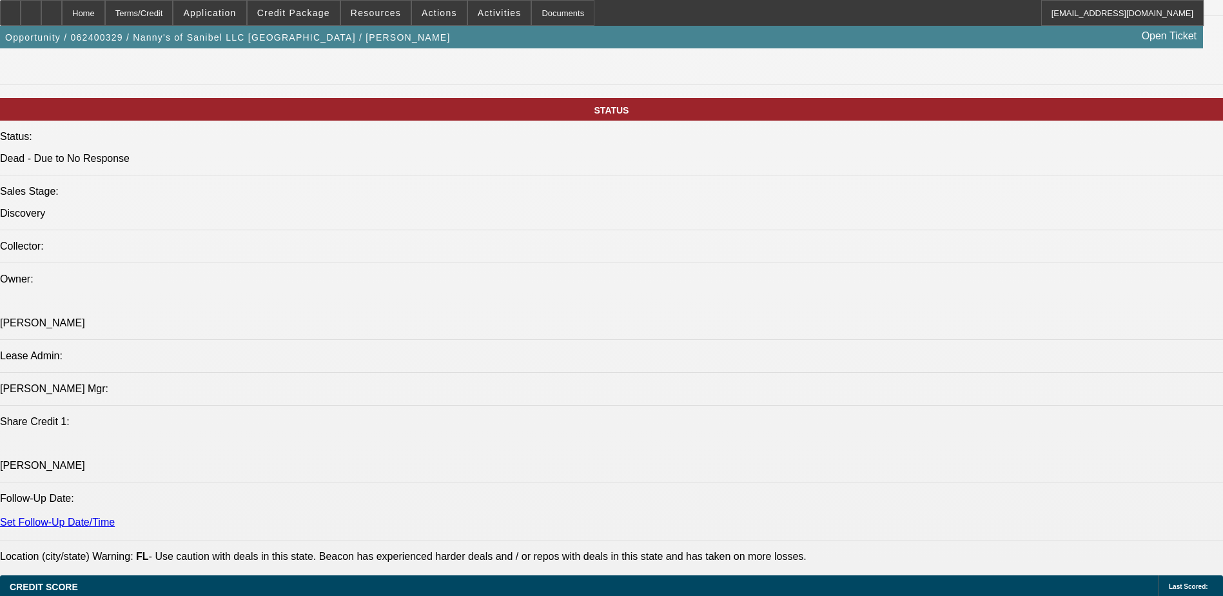
scroll to position [1289, 0]
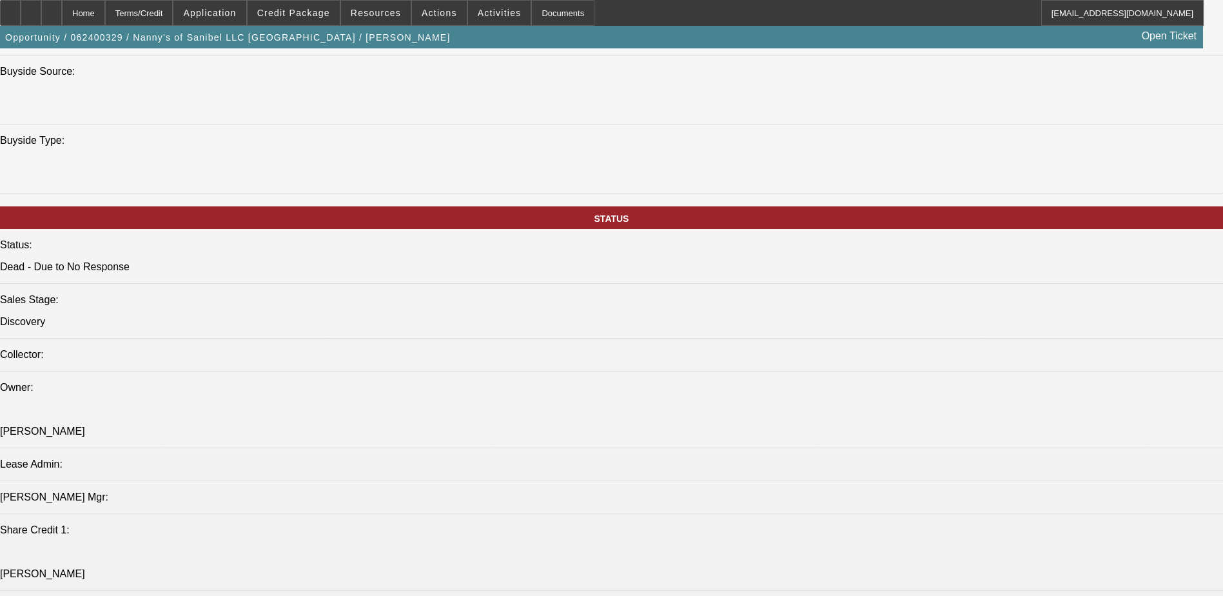
drag, startPoint x: 217, startPoint y: 340, endPoint x: 337, endPoint y: 351, distance: 120.5
drag, startPoint x: 337, startPoint y: 351, endPoint x: 360, endPoint y: 351, distance: 23.9
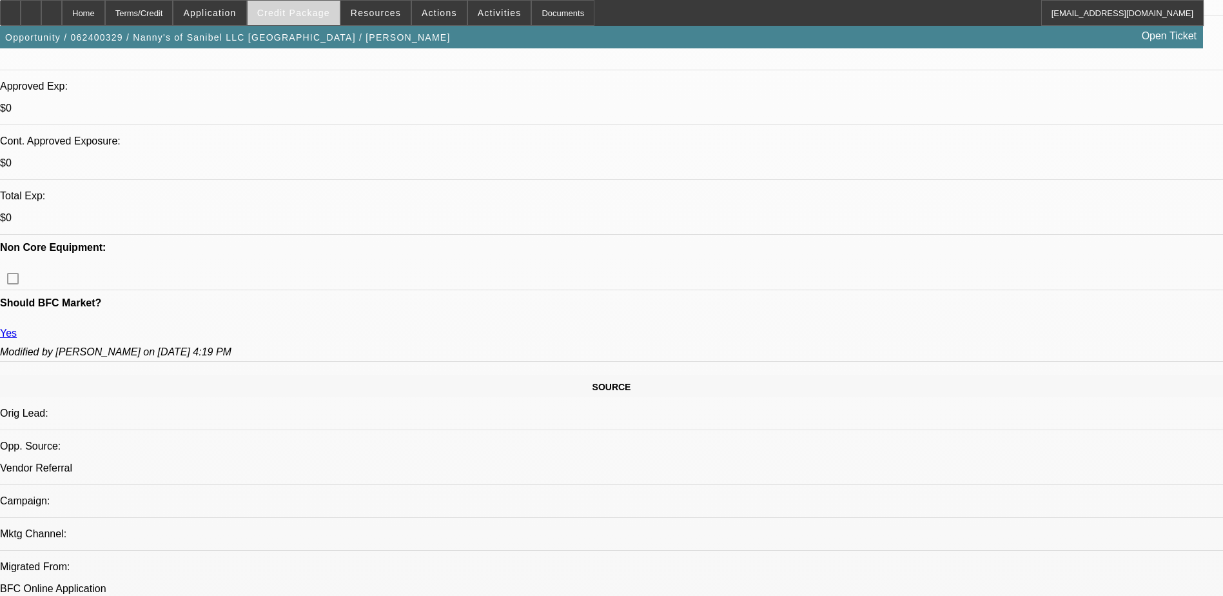
scroll to position [258, 0]
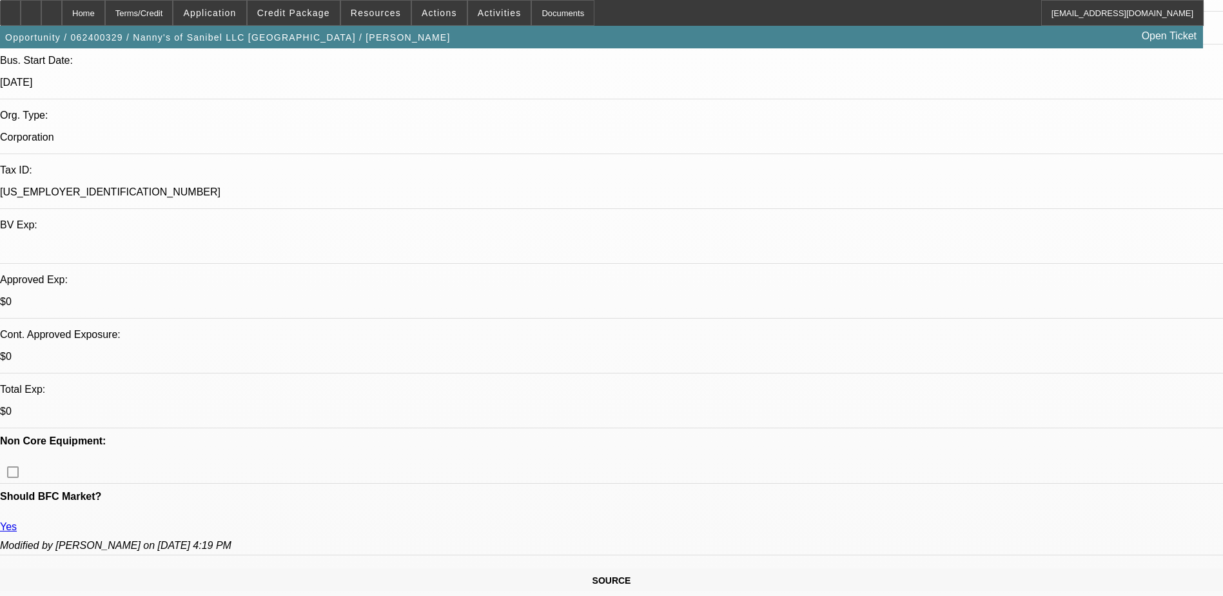
drag, startPoint x: 150, startPoint y: 373, endPoint x: 161, endPoint y: 375, distance: 10.4
drag, startPoint x: 161, startPoint y: 375, endPoint x: 161, endPoint y: 362, distance: 12.3
